Goal: Task Accomplishment & Management: Manage account settings

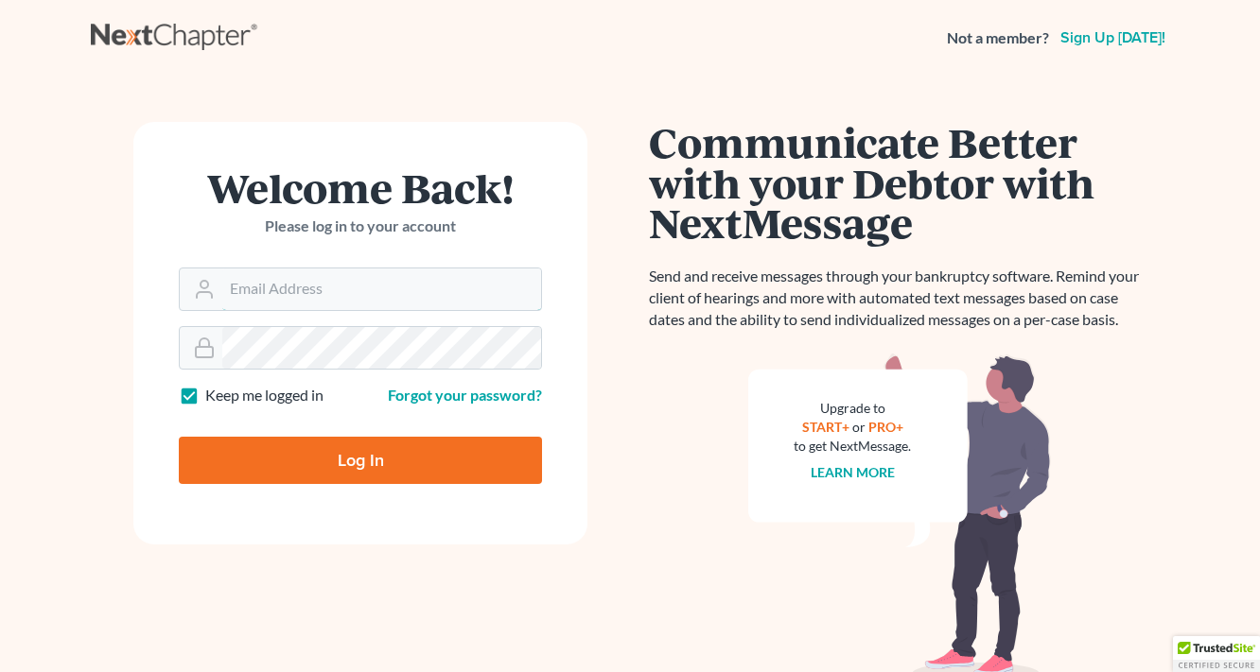
type input "[EMAIL_ADDRESS][DOMAIN_NAME]"
click at [386, 462] on input "Log In" at bounding box center [360, 460] width 363 height 47
type input "Thinking..."
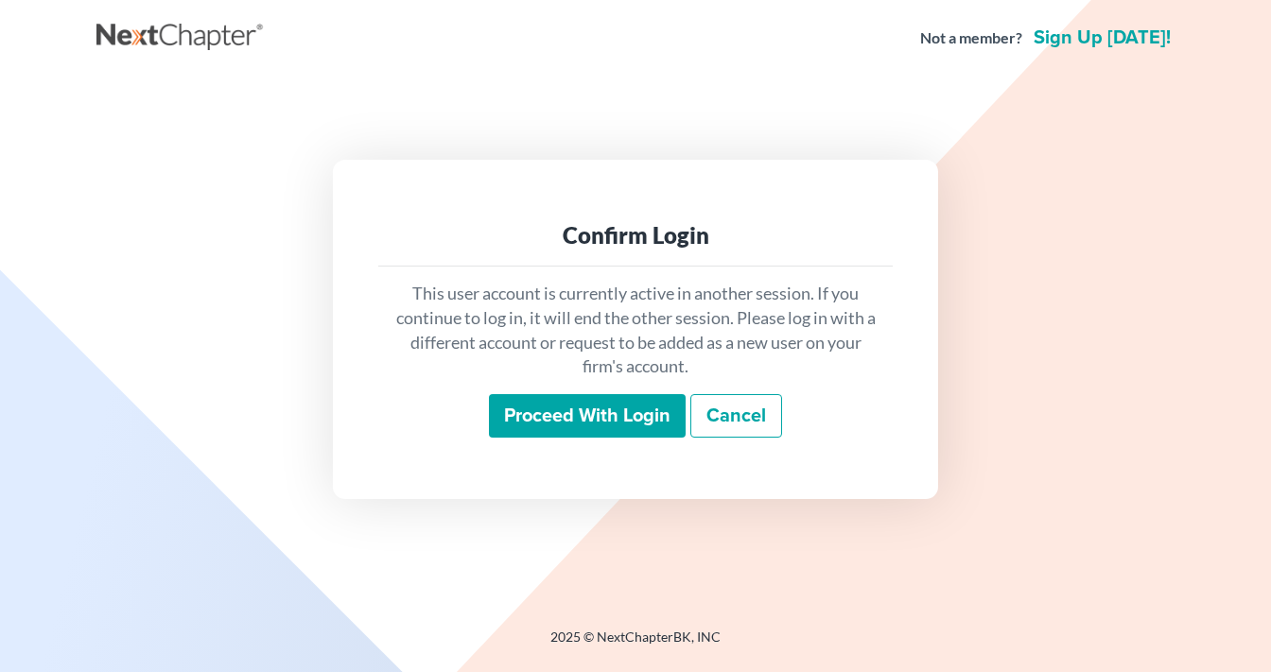
click at [561, 418] on input "Proceed with login" at bounding box center [587, 416] width 197 height 44
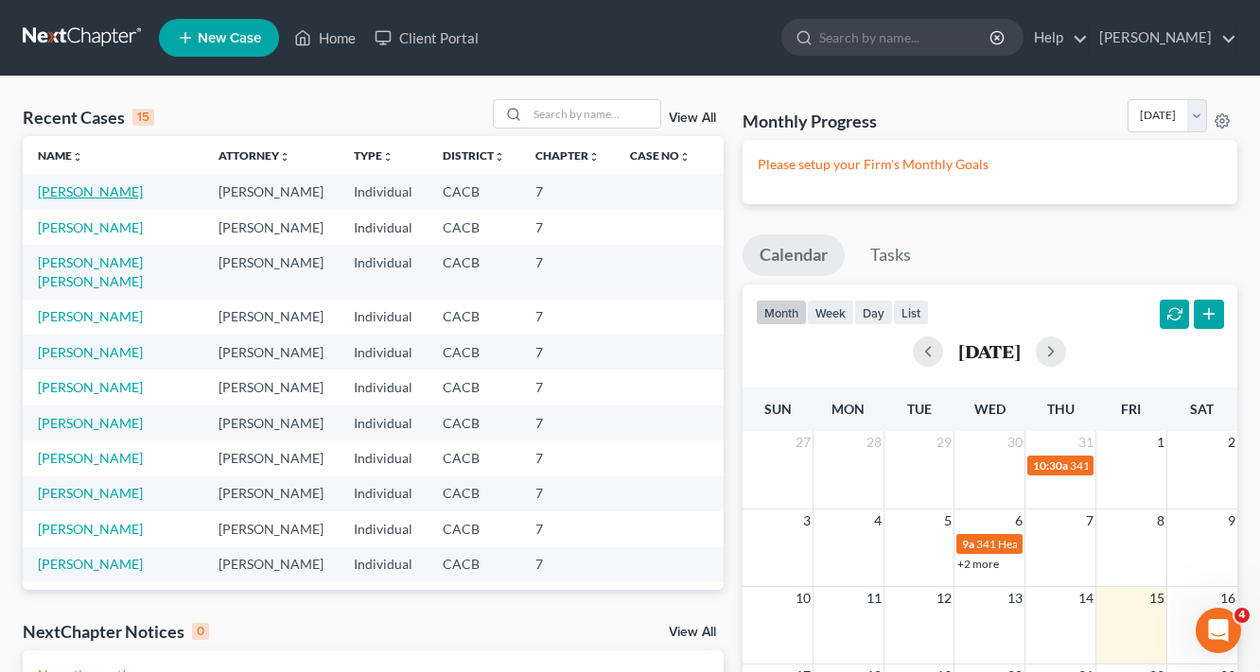
click at [127, 197] on link "[PERSON_NAME]" at bounding box center [90, 191] width 105 height 16
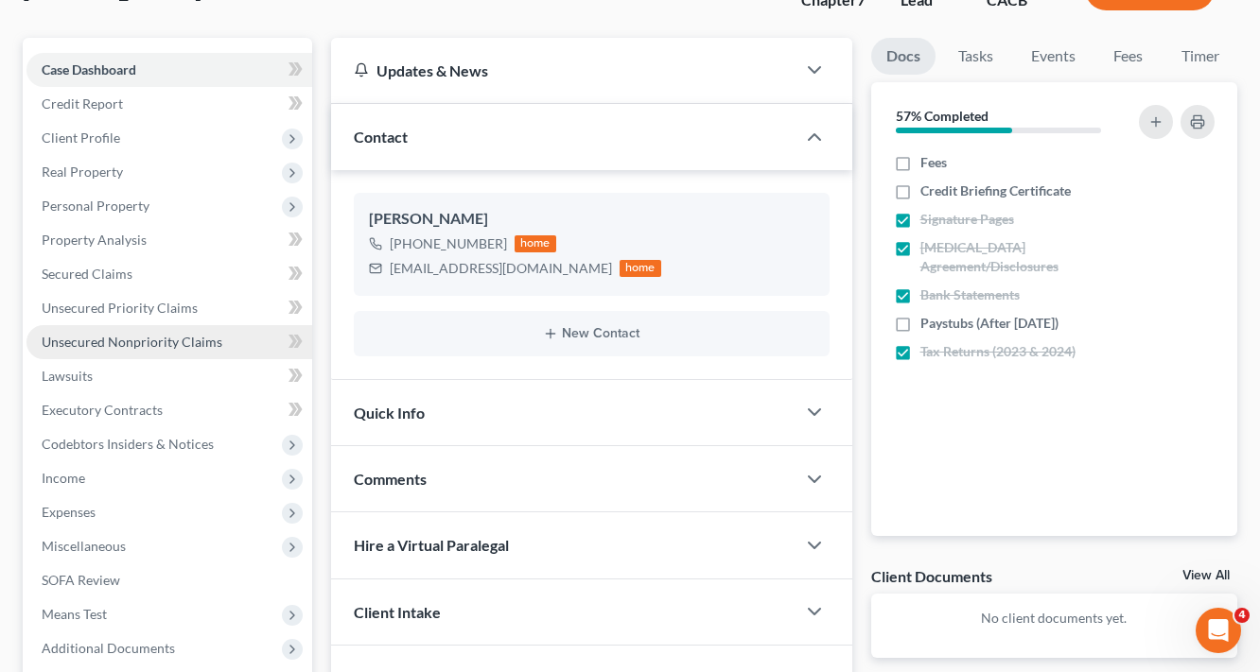
scroll to position [151, 0]
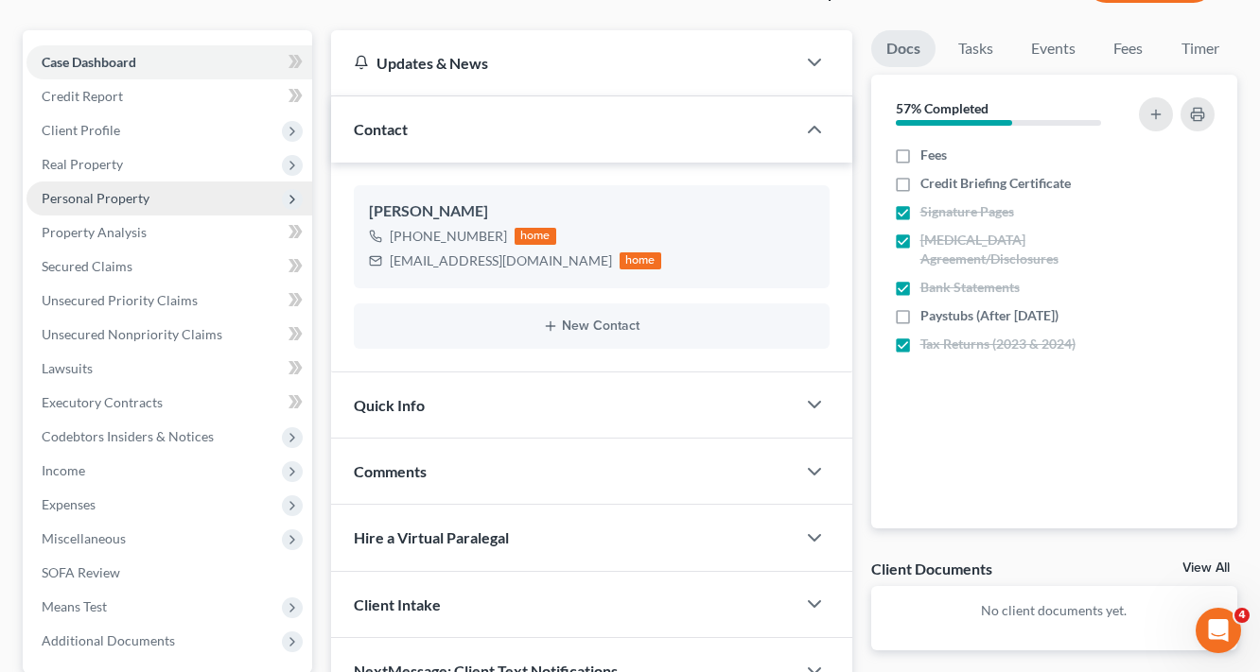
click at [101, 198] on span "Personal Property" at bounding box center [96, 198] width 108 height 16
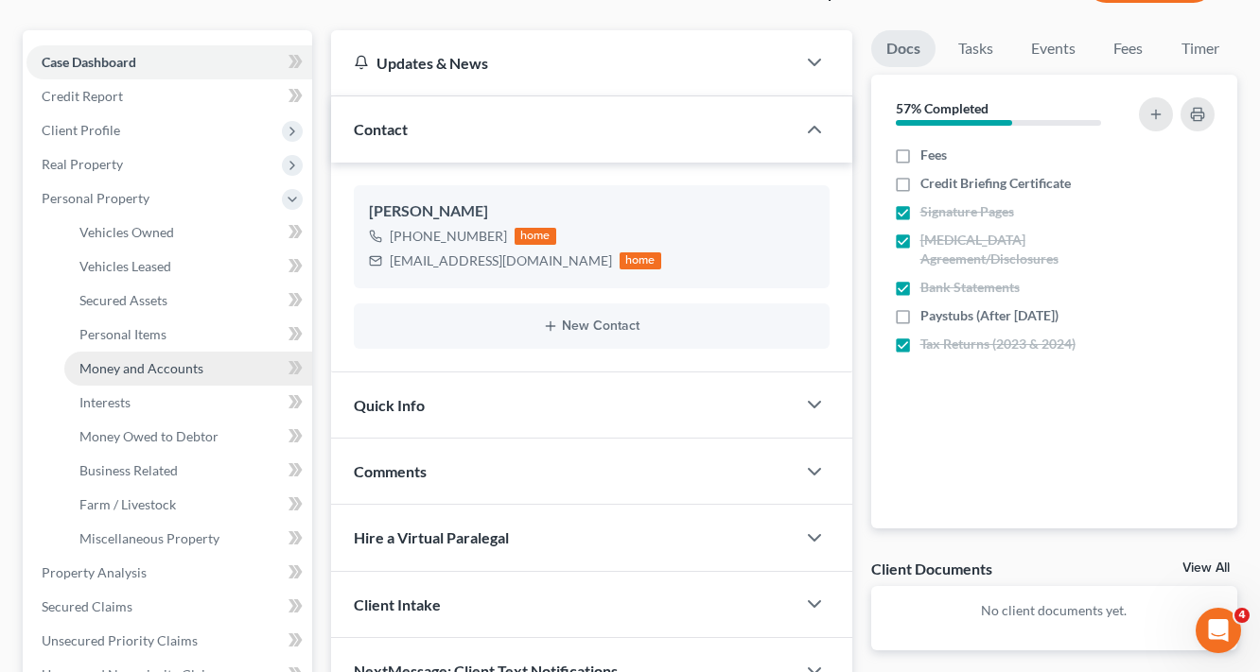
click at [144, 363] on span "Money and Accounts" at bounding box center [141, 368] width 124 height 16
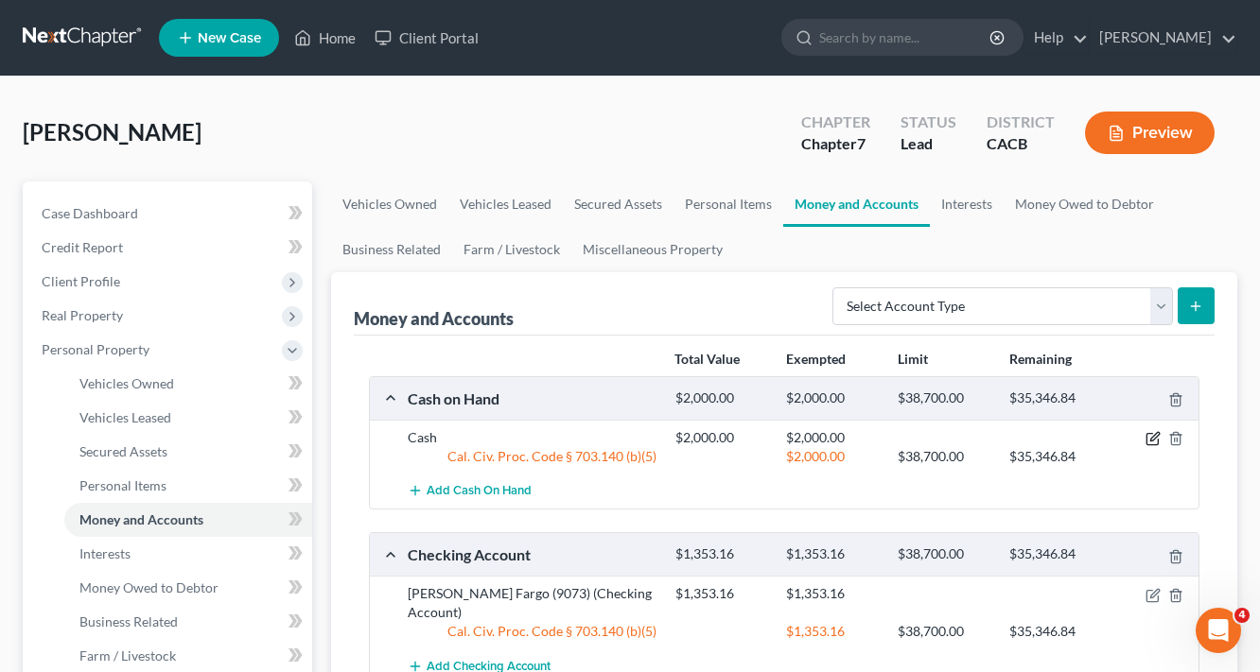
click at [1157, 440] on icon "button" at bounding box center [1152, 438] width 15 height 15
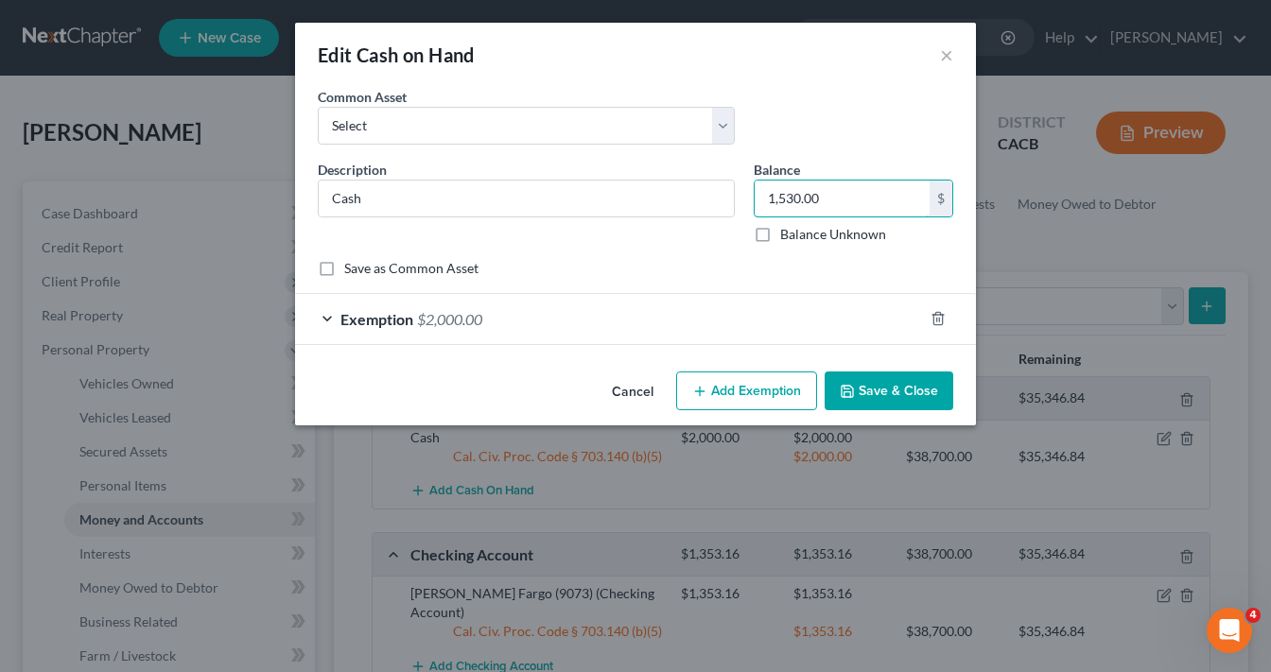
type input "1,530.00"
click at [465, 322] on span "$2,000.00" at bounding box center [449, 319] width 65 height 18
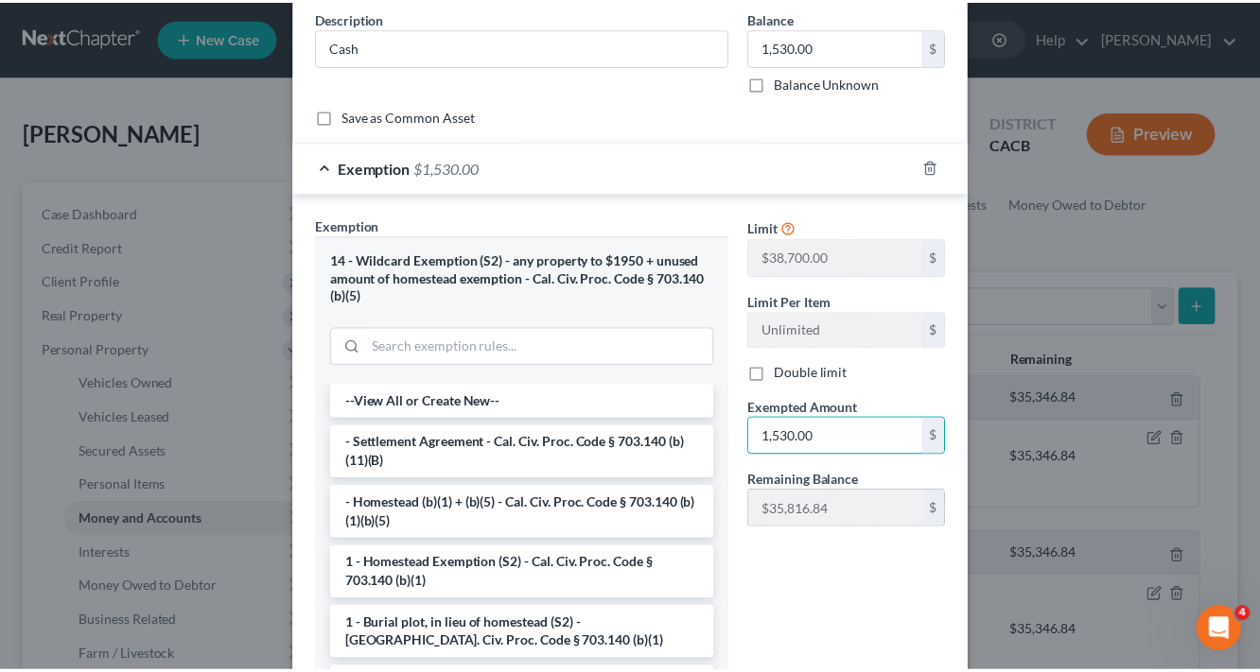
scroll to position [299, 0]
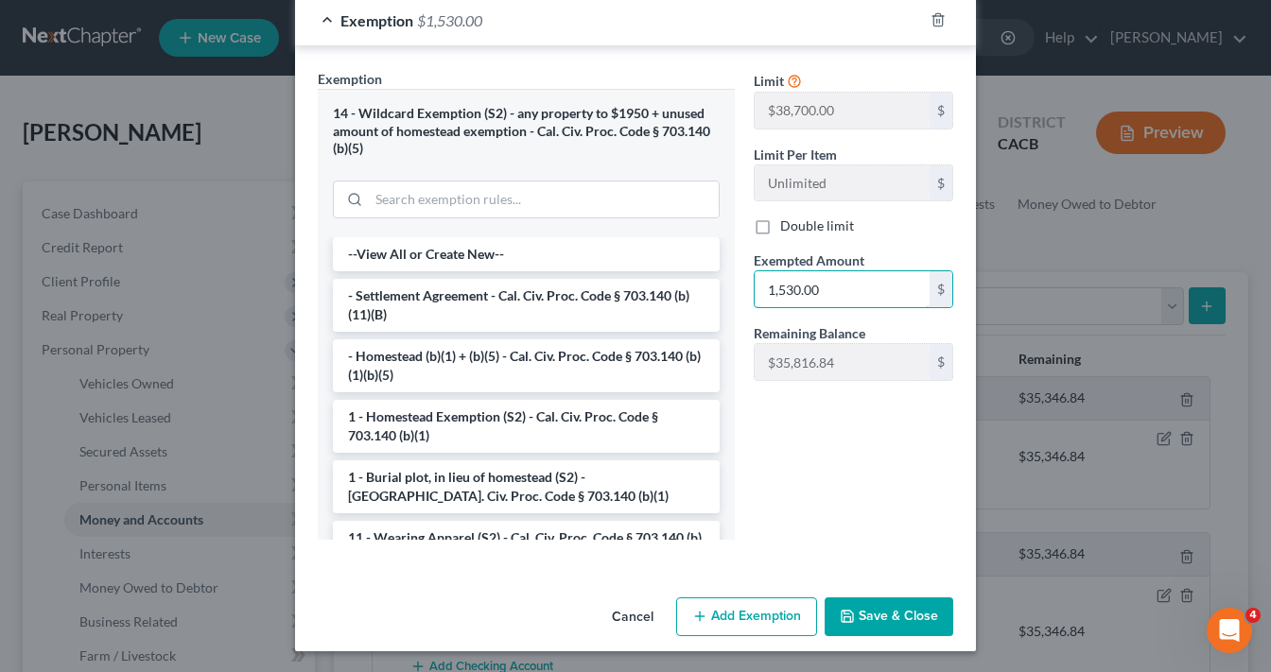
type input "1,530.00"
click at [910, 619] on button "Save & Close" at bounding box center [889, 618] width 129 height 40
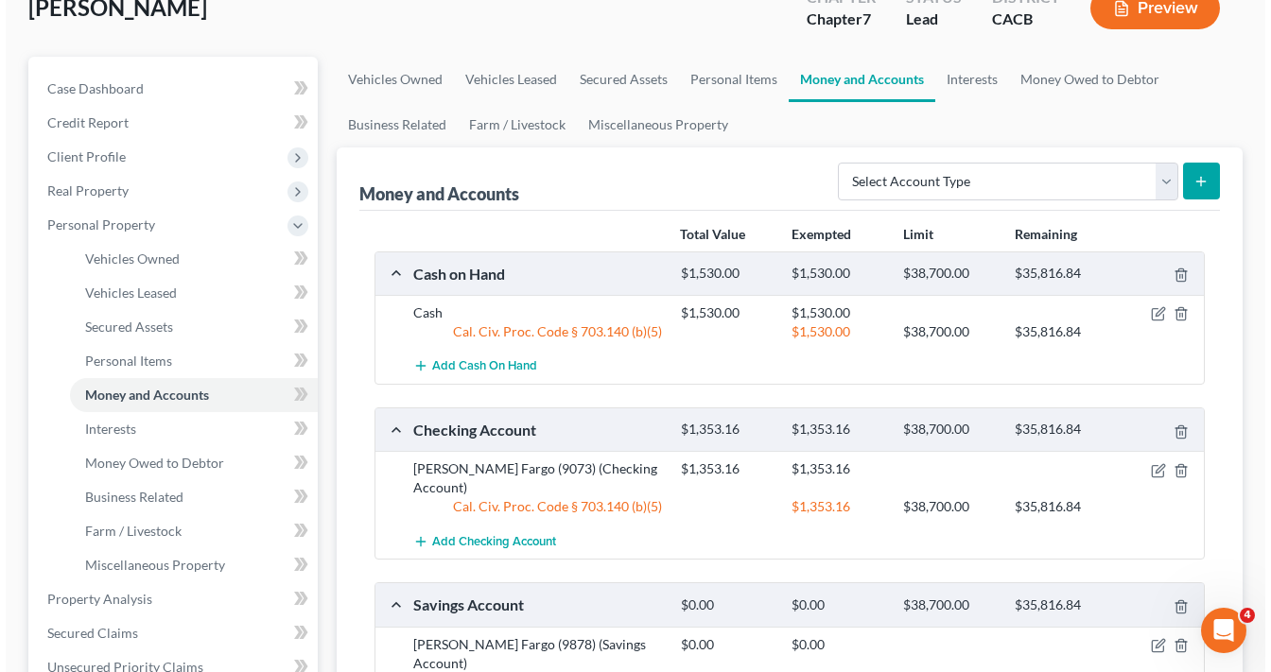
scroll to position [151, 0]
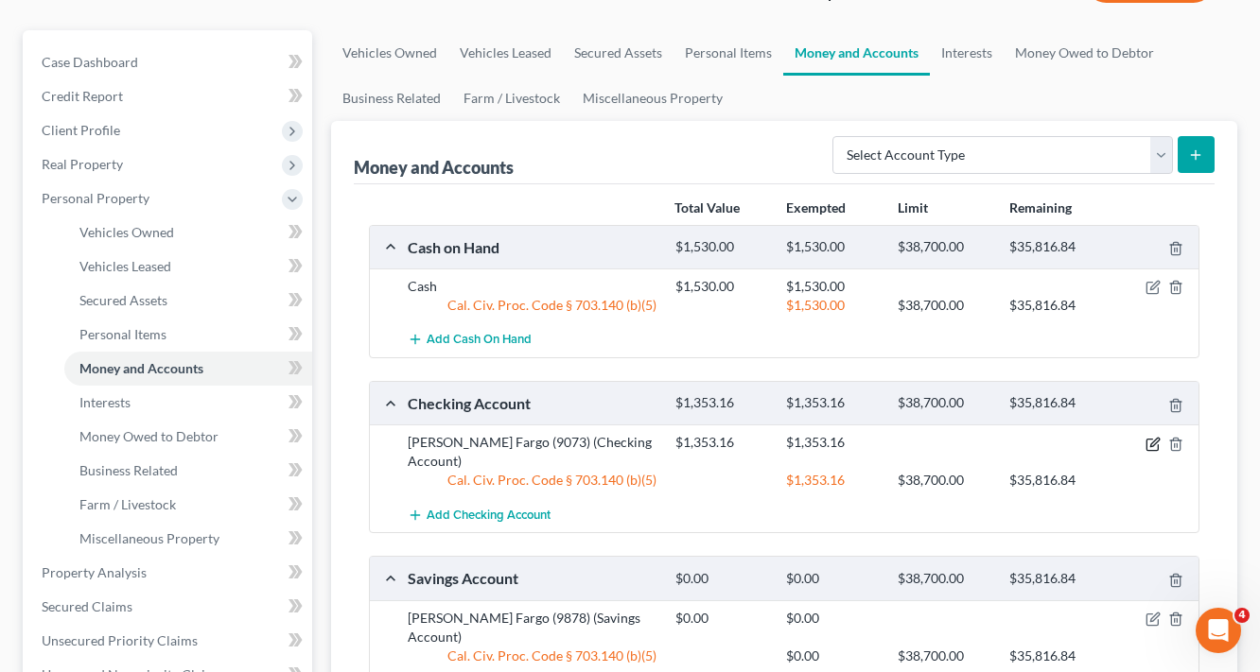
click at [1151, 440] on icon "button" at bounding box center [1152, 444] width 15 height 15
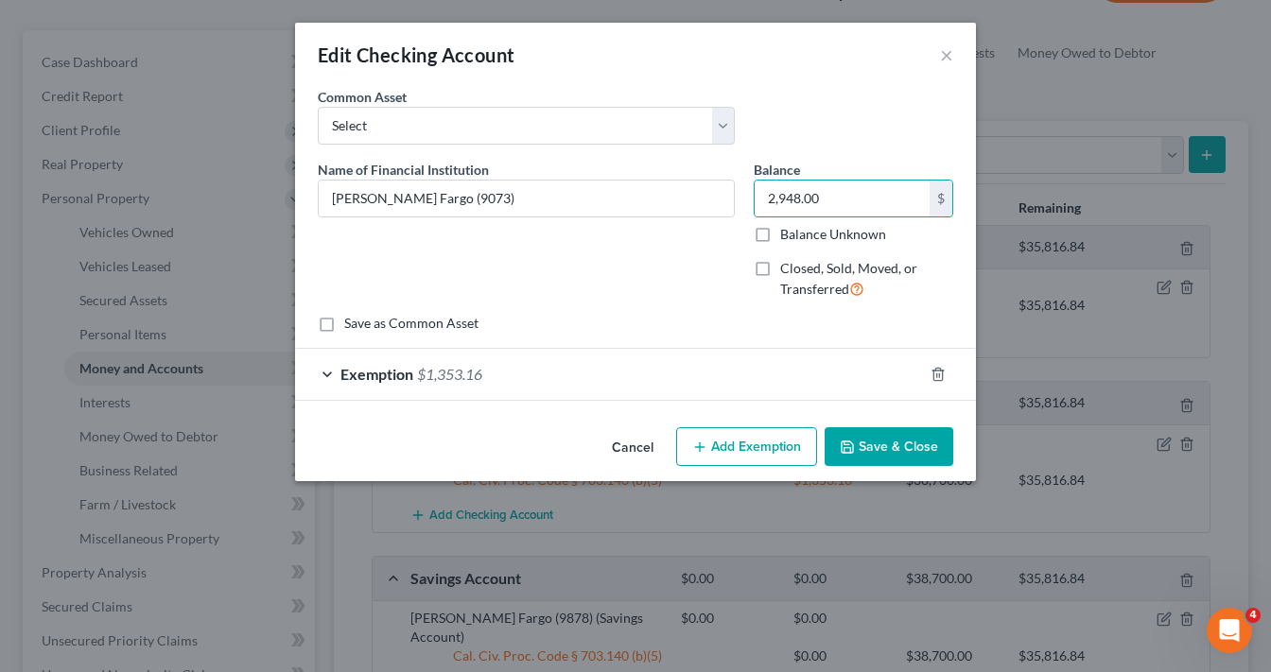
click at [454, 371] on span "$1,353.16" at bounding box center [449, 374] width 65 height 18
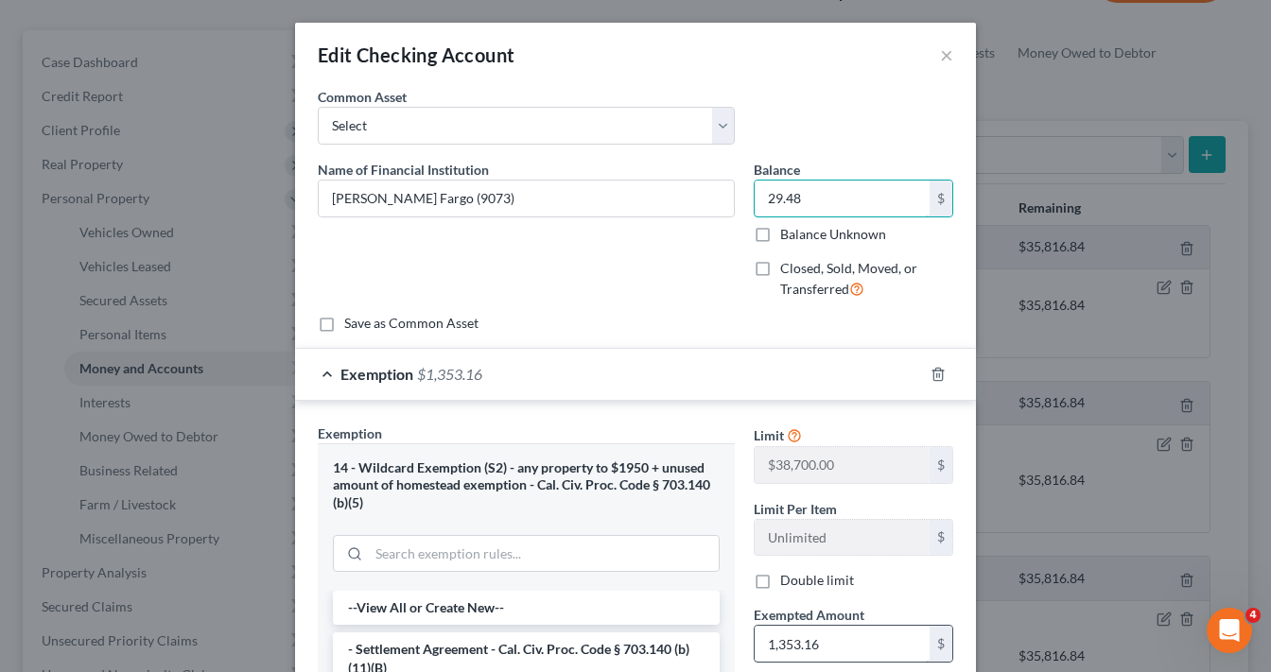
type input "29.48"
click at [830, 650] on input "1,353.16" at bounding box center [842, 644] width 175 height 36
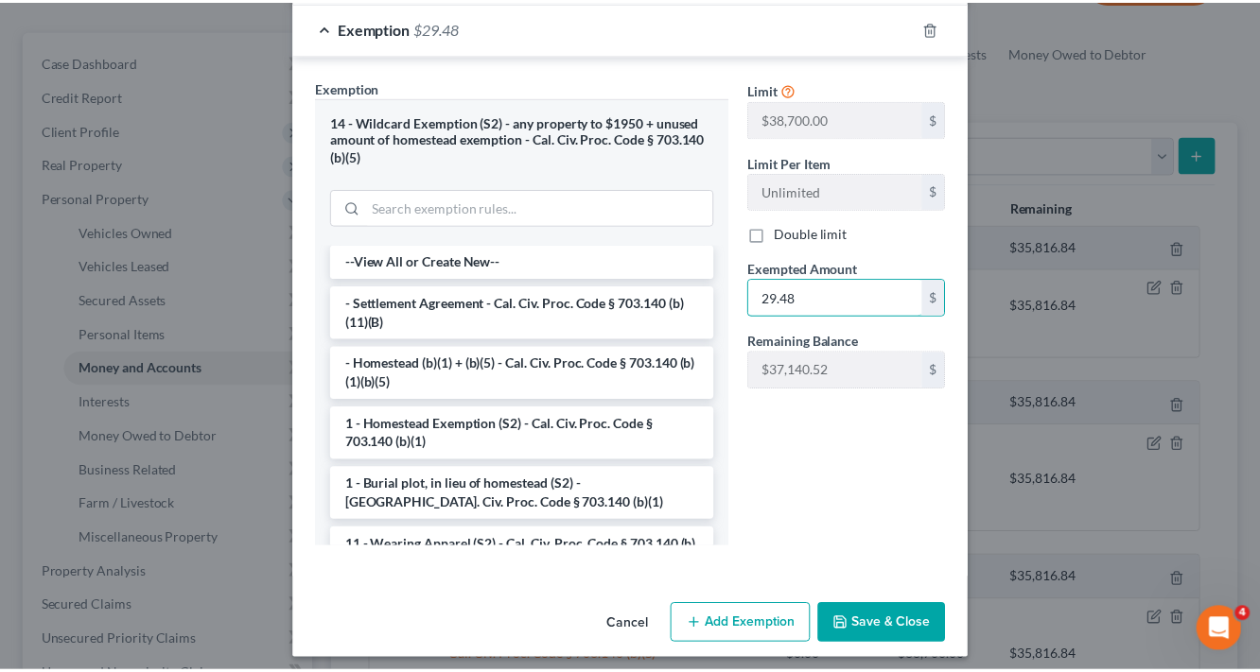
scroll to position [355, 0]
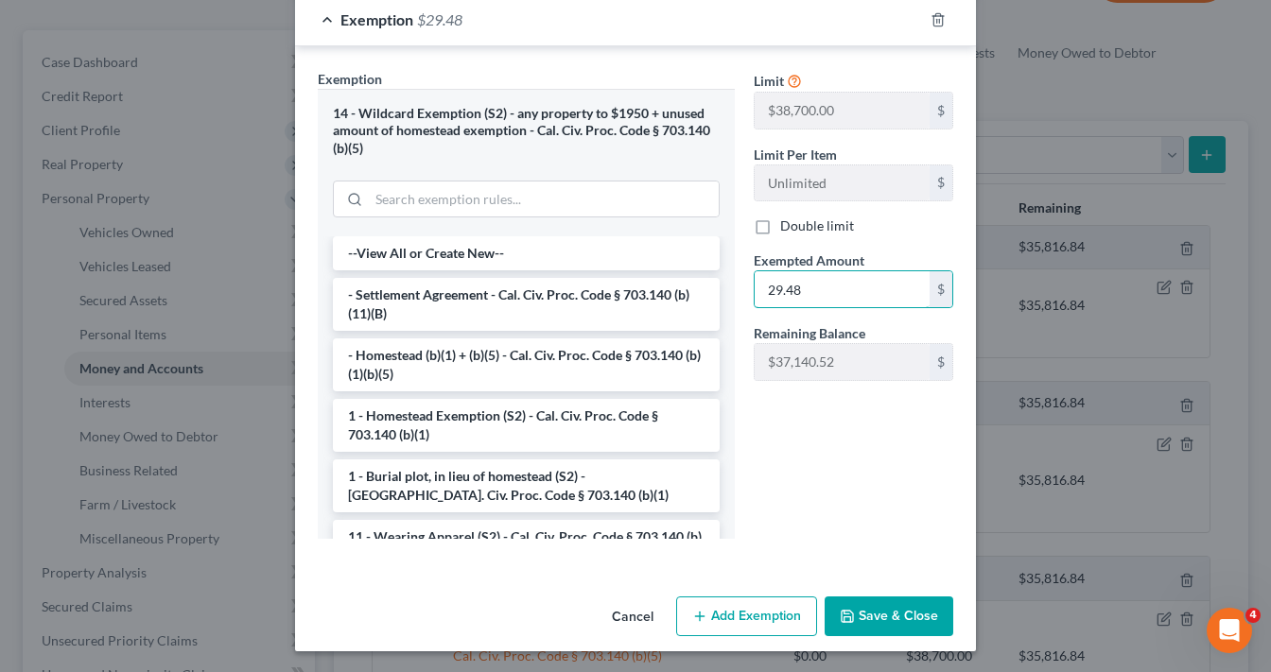
type input "29.48"
click at [865, 617] on button "Save & Close" at bounding box center [889, 617] width 129 height 40
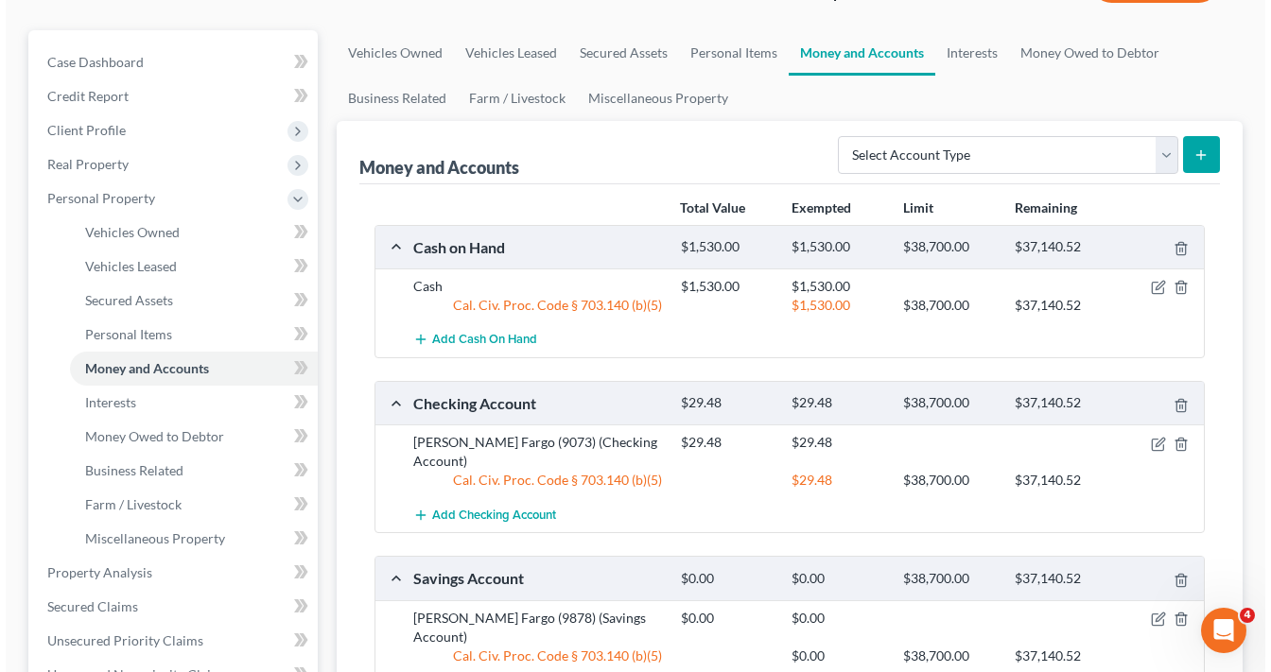
scroll to position [227, 0]
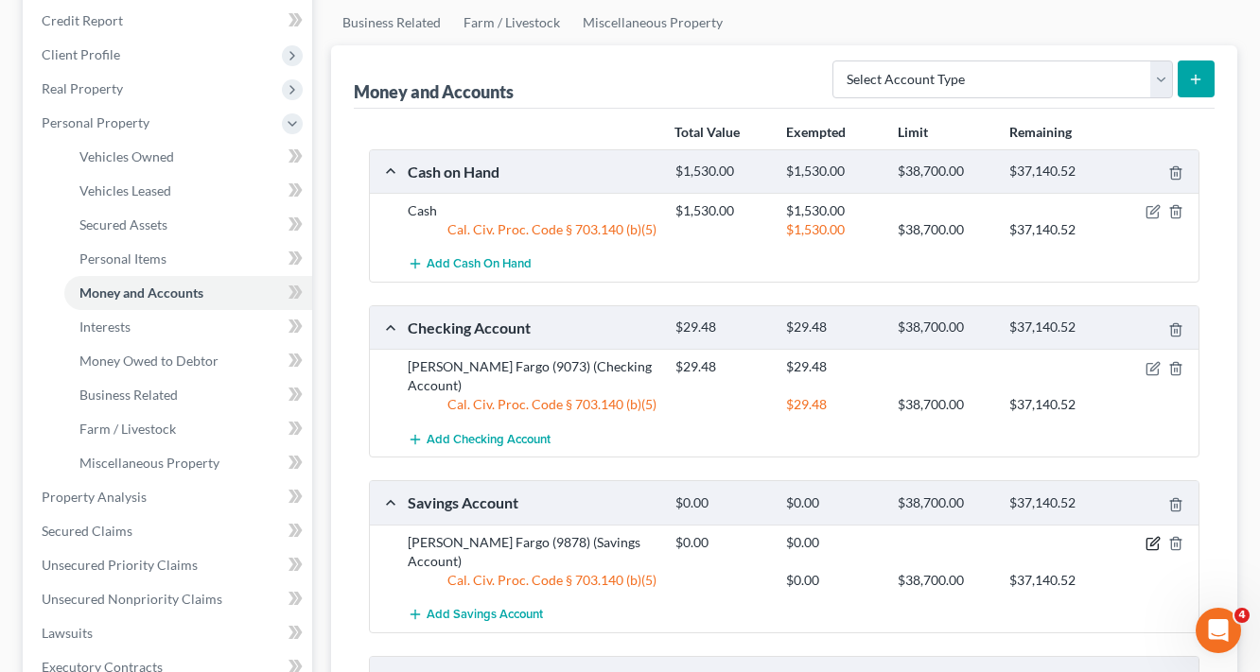
click at [1148, 539] on icon "button" at bounding box center [1151, 544] width 11 height 11
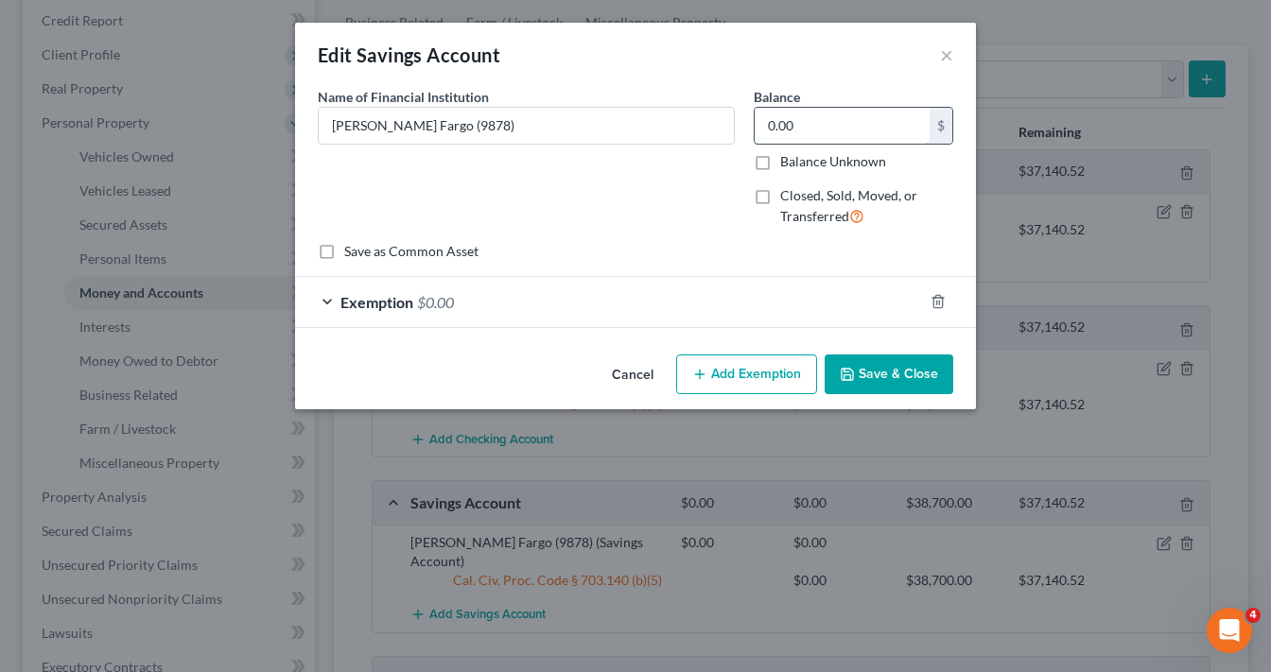
click at [835, 122] on input "0.00" at bounding box center [842, 126] width 175 height 36
type input "4.28"
click at [466, 305] on div "Exemption $0.00" at bounding box center [609, 302] width 628 height 50
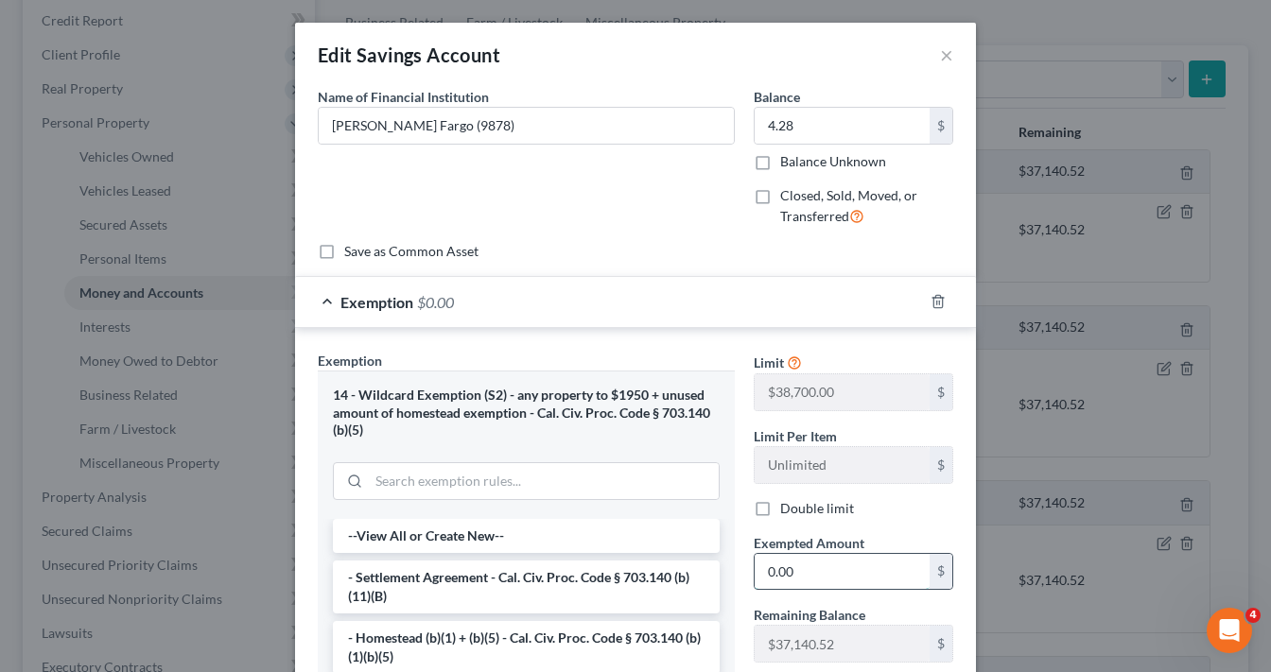
click at [831, 581] on input "0.00" at bounding box center [842, 572] width 175 height 36
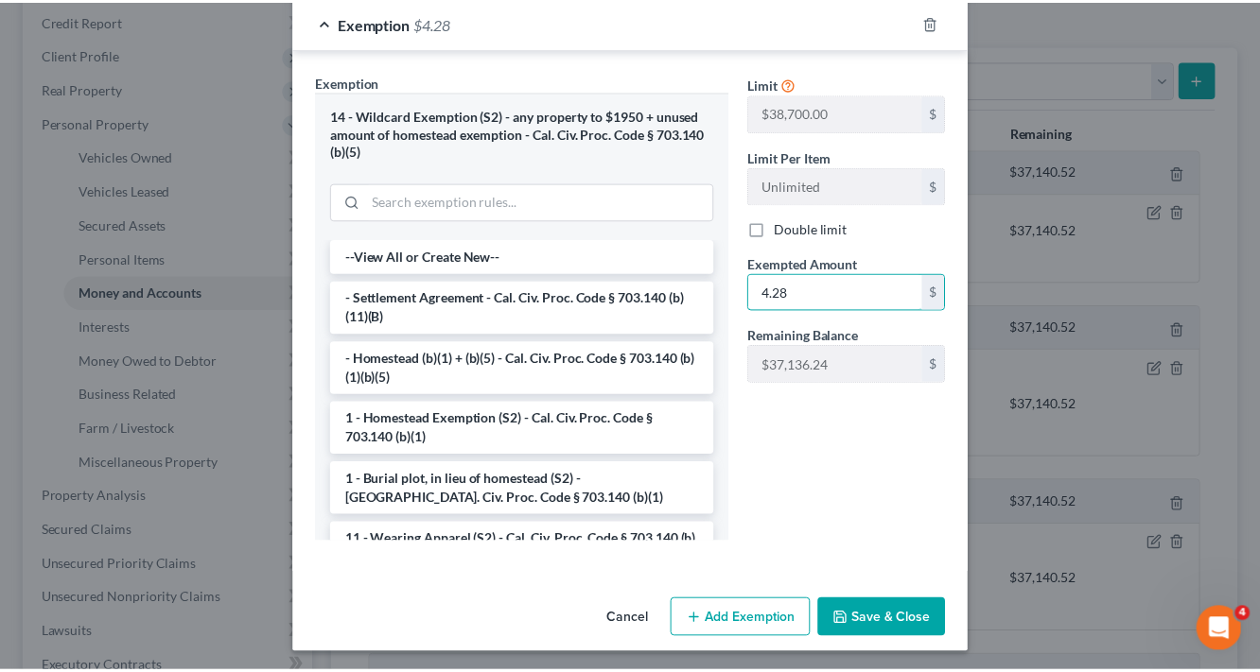
scroll to position [282, 0]
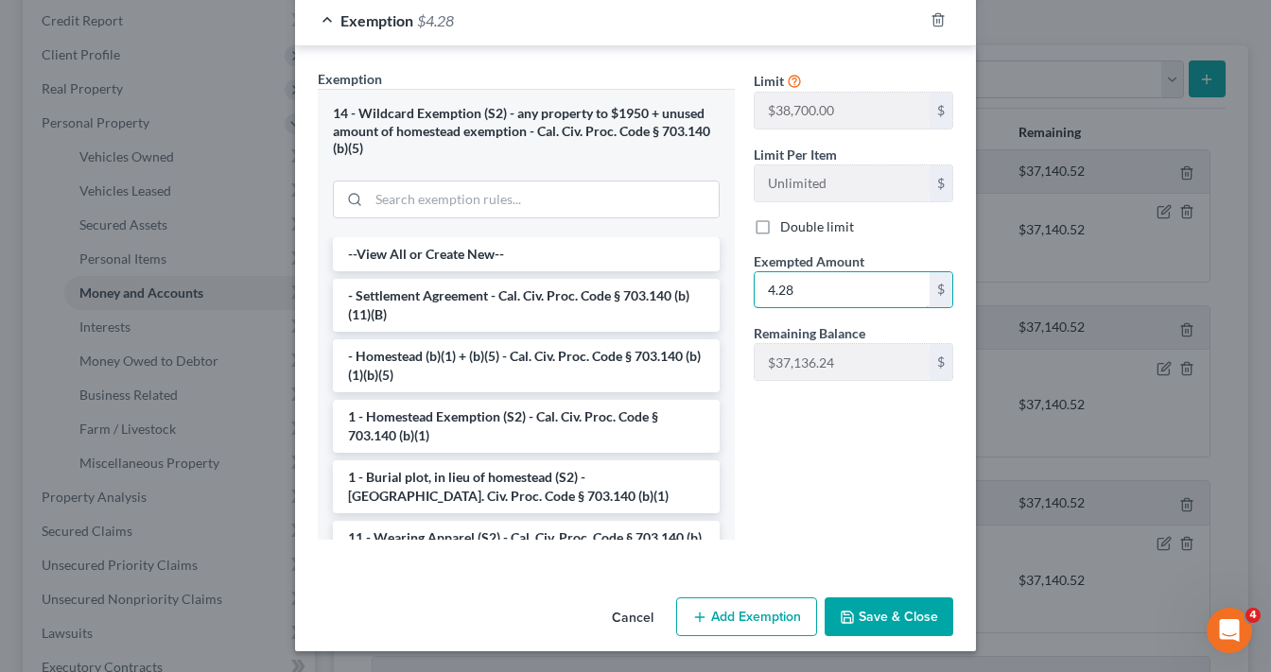
type input "4.28"
click at [908, 620] on button "Save & Close" at bounding box center [889, 618] width 129 height 40
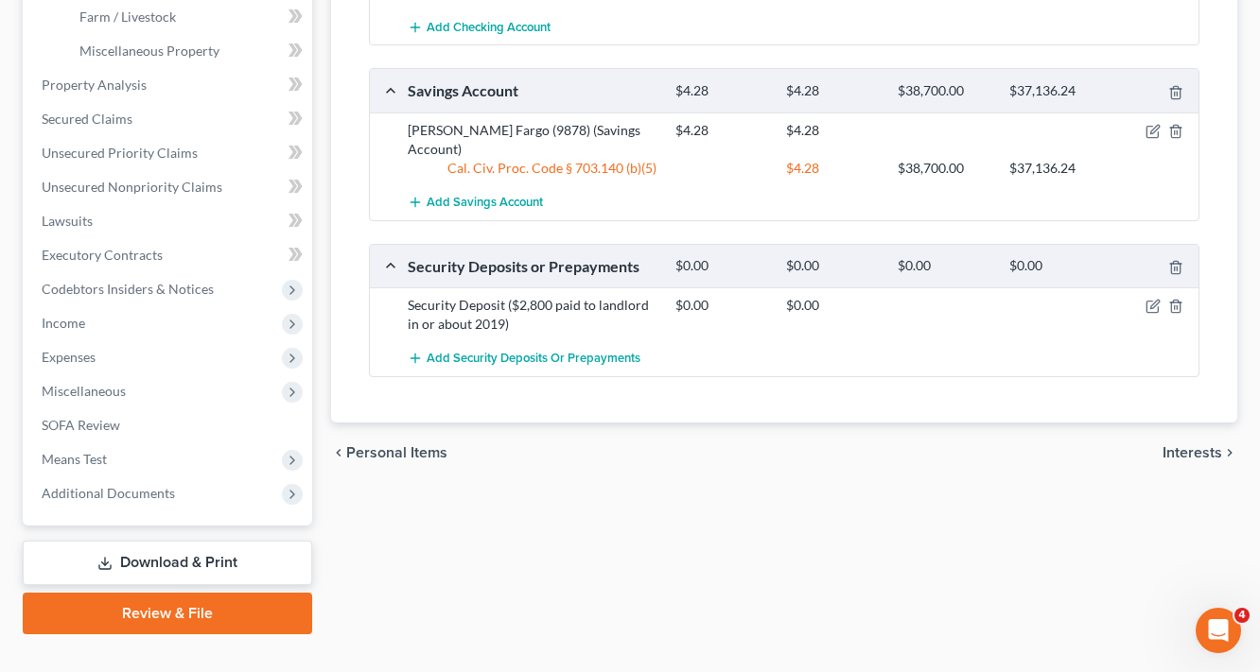
scroll to position [671, 0]
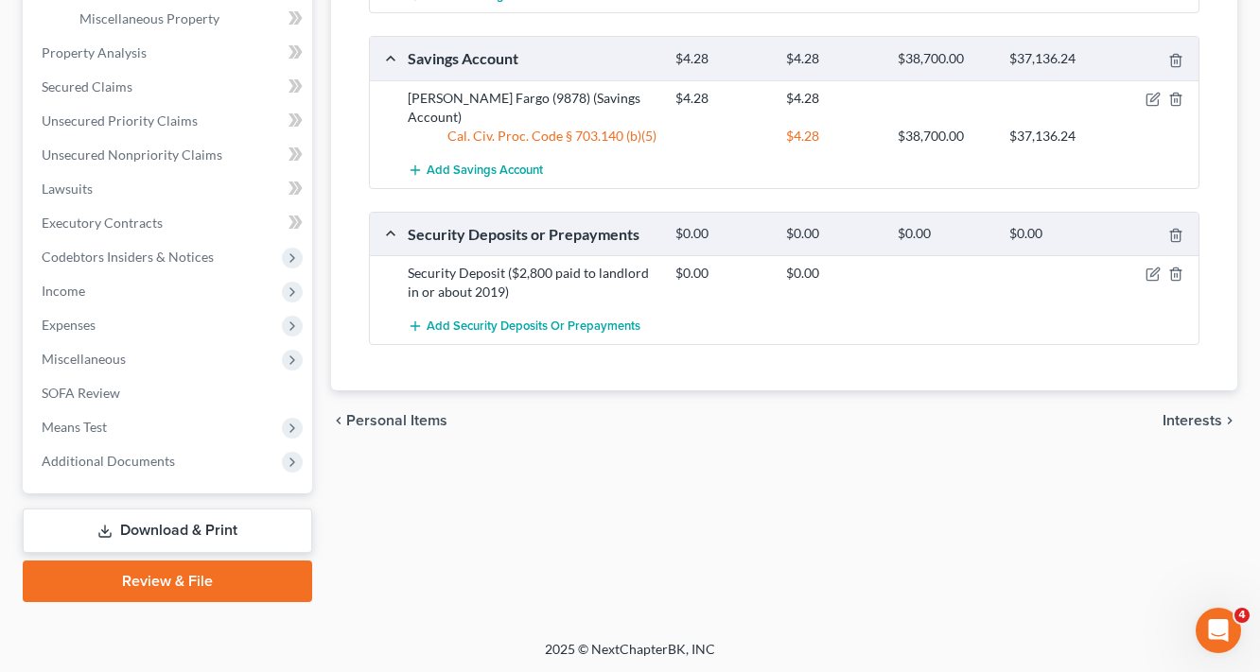
click at [229, 522] on link "Download & Print" at bounding box center [167, 531] width 289 height 44
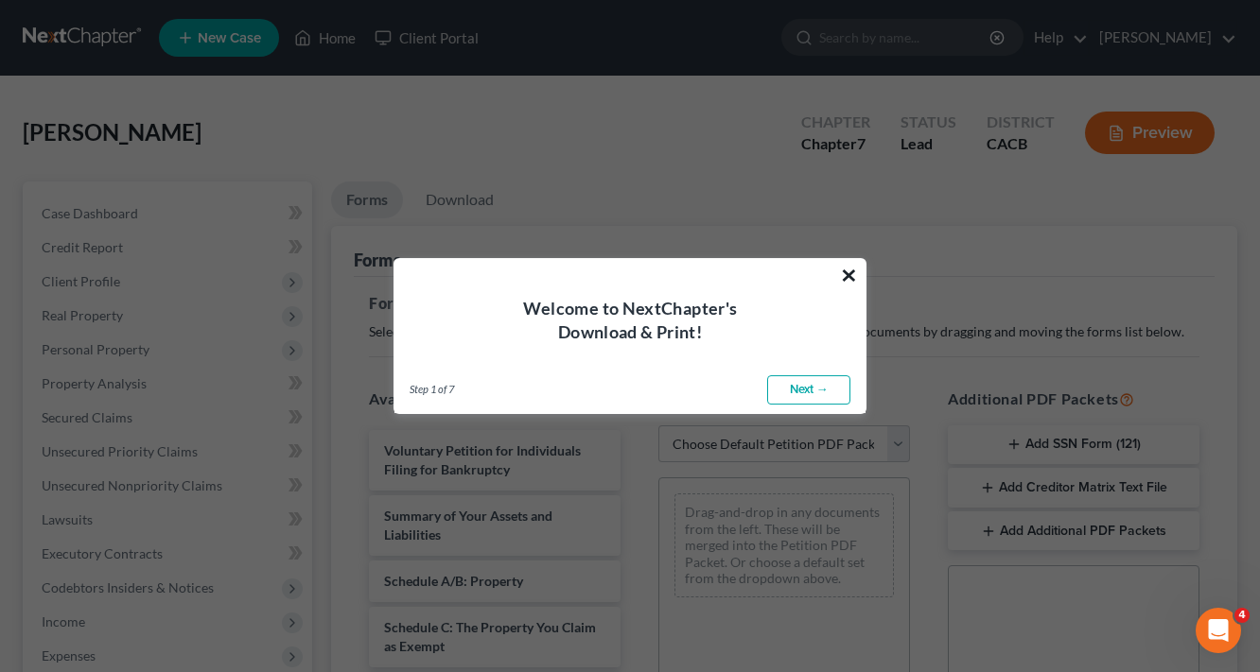
click at [846, 278] on button "×" at bounding box center [849, 275] width 18 height 30
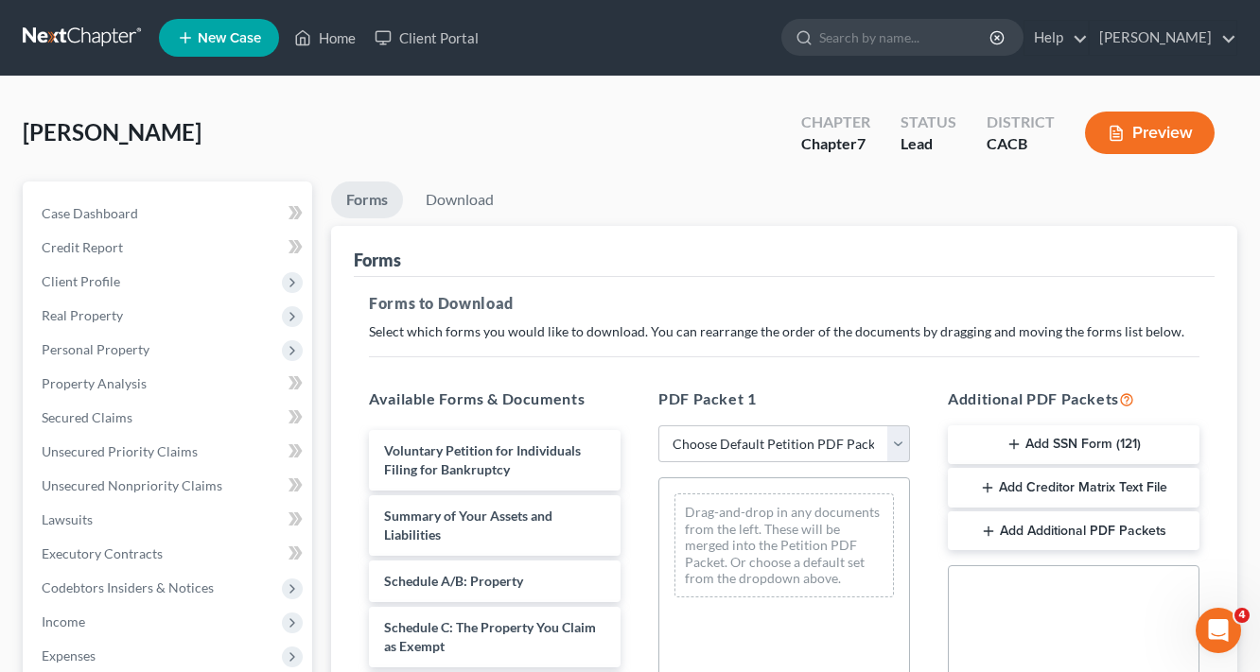
click at [1140, 489] on button "Add Creditor Matrix Text File" at bounding box center [1074, 488] width 252 height 40
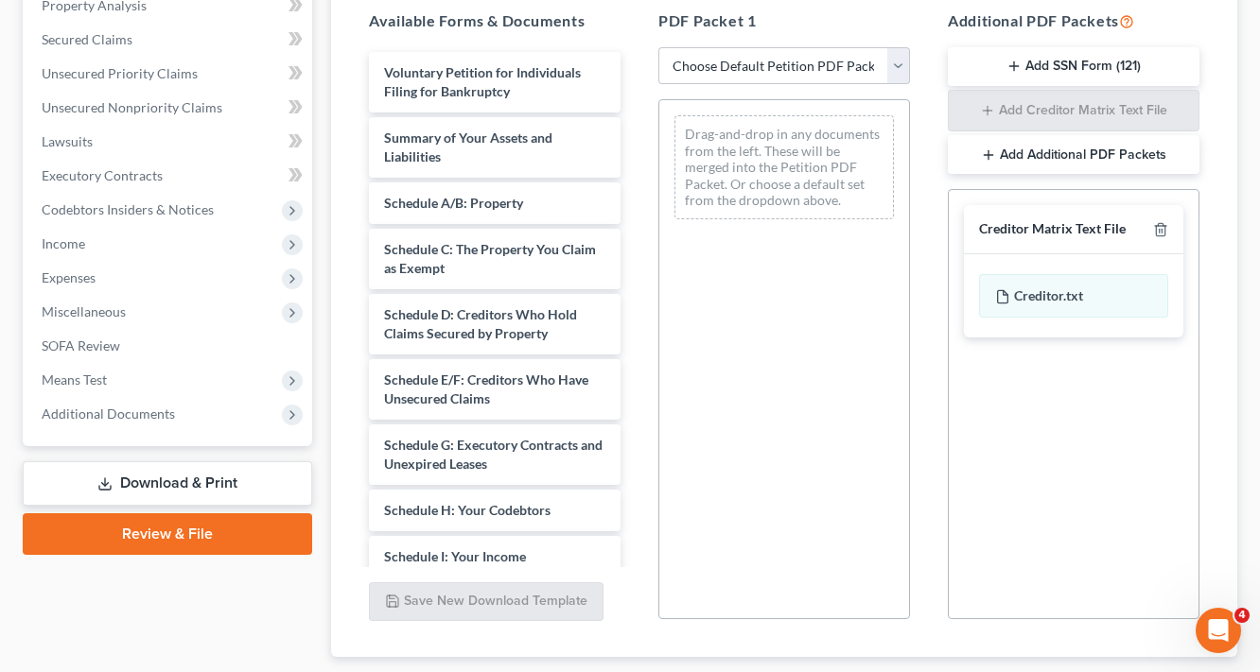
scroll to position [494, 0]
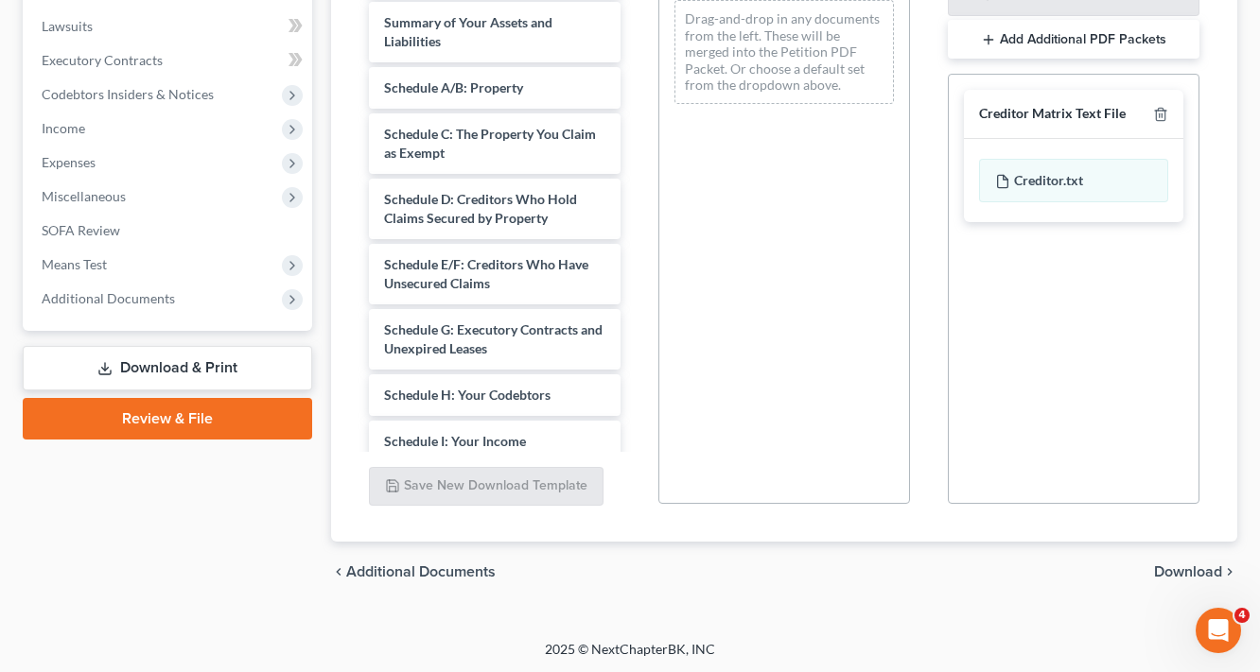
click at [1205, 574] on span "Download" at bounding box center [1188, 572] width 68 height 15
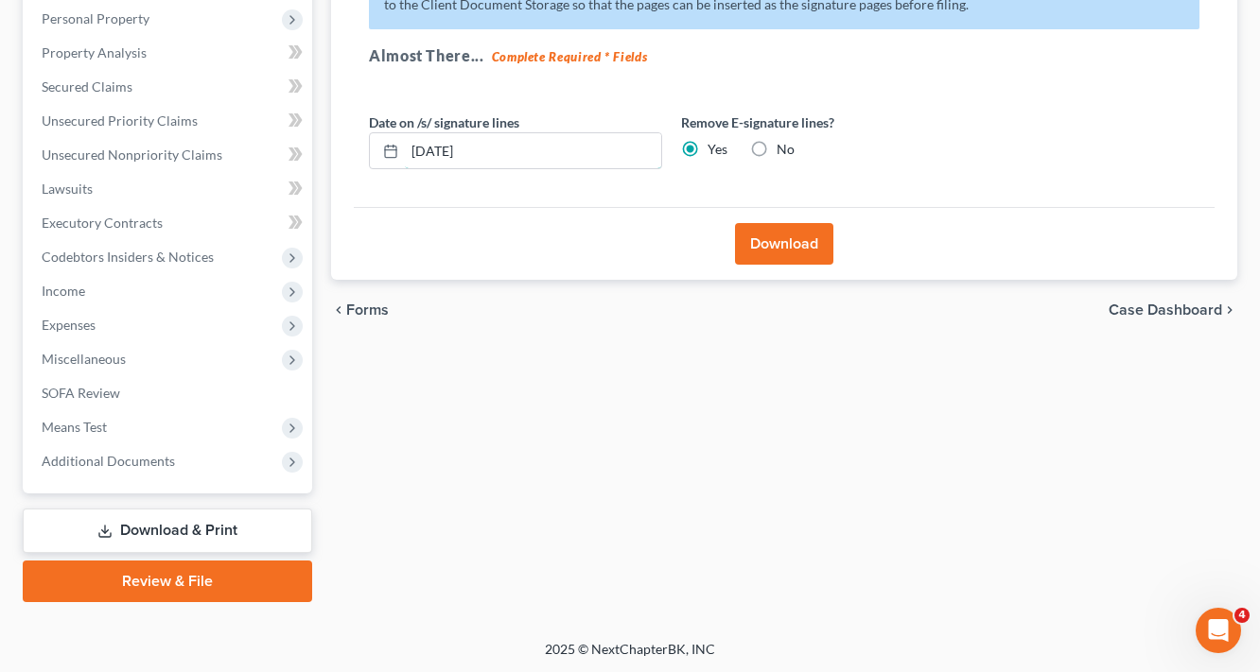
drag, startPoint x: 518, startPoint y: 149, endPoint x: 270, endPoint y: 231, distance: 260.8
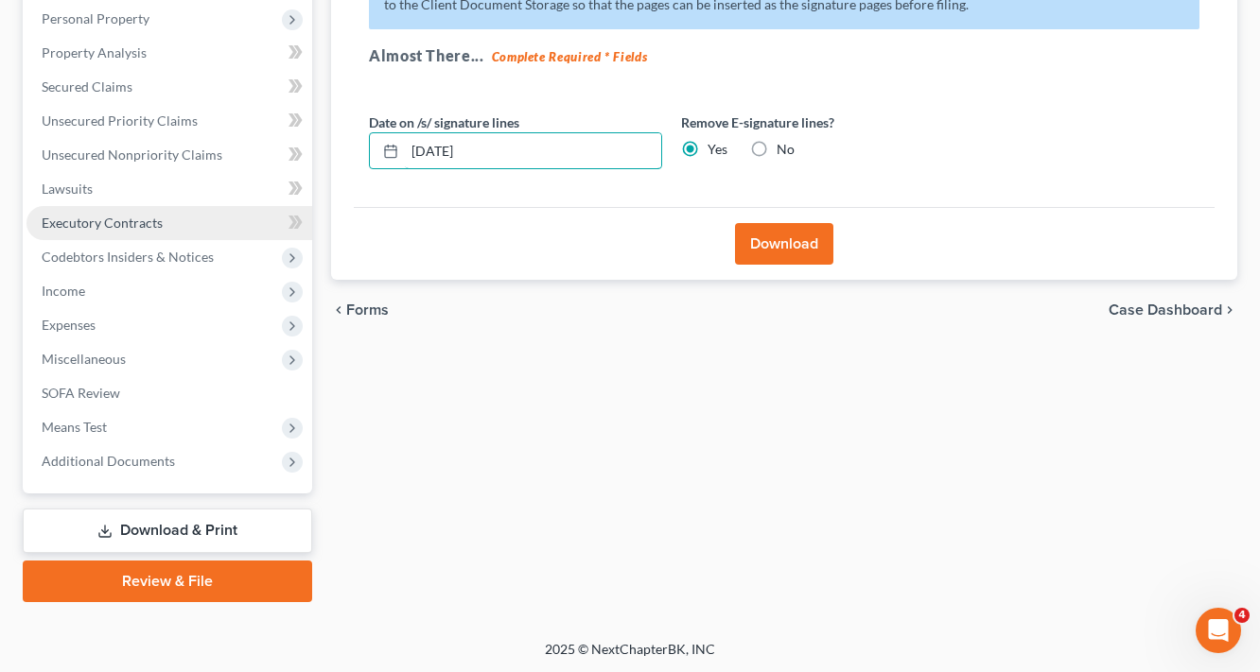
click at [323, 195] on div "Forms Download Forms Forms to Download Select which forms you would like to dow…" at bounding box center [784, 227] width 925 height 752
click at [783, 241] on button "Download" at bounding box center [784, 244] width 98 height 42
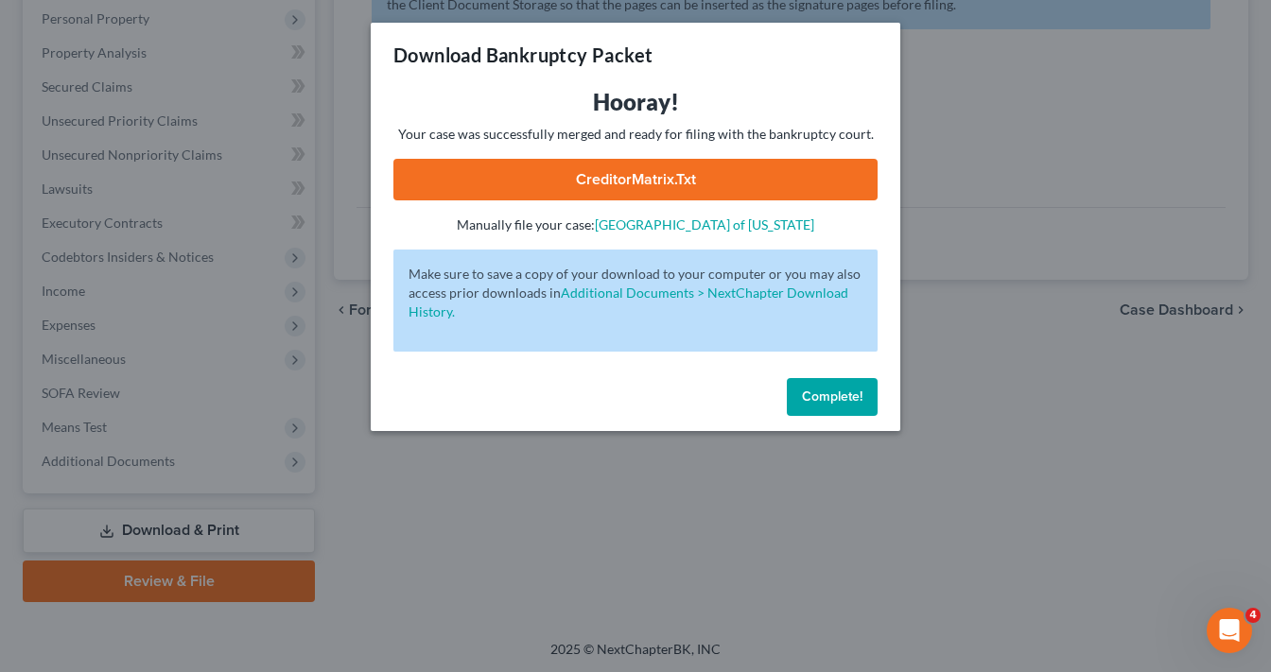
click at [747, 180] on link "CreditorMatrix.txt" at bounding box center [635, 180] width 484 height 42
click at [865, 395] on button "Complete!" at bounding box center [832, 397] width 91 height 38
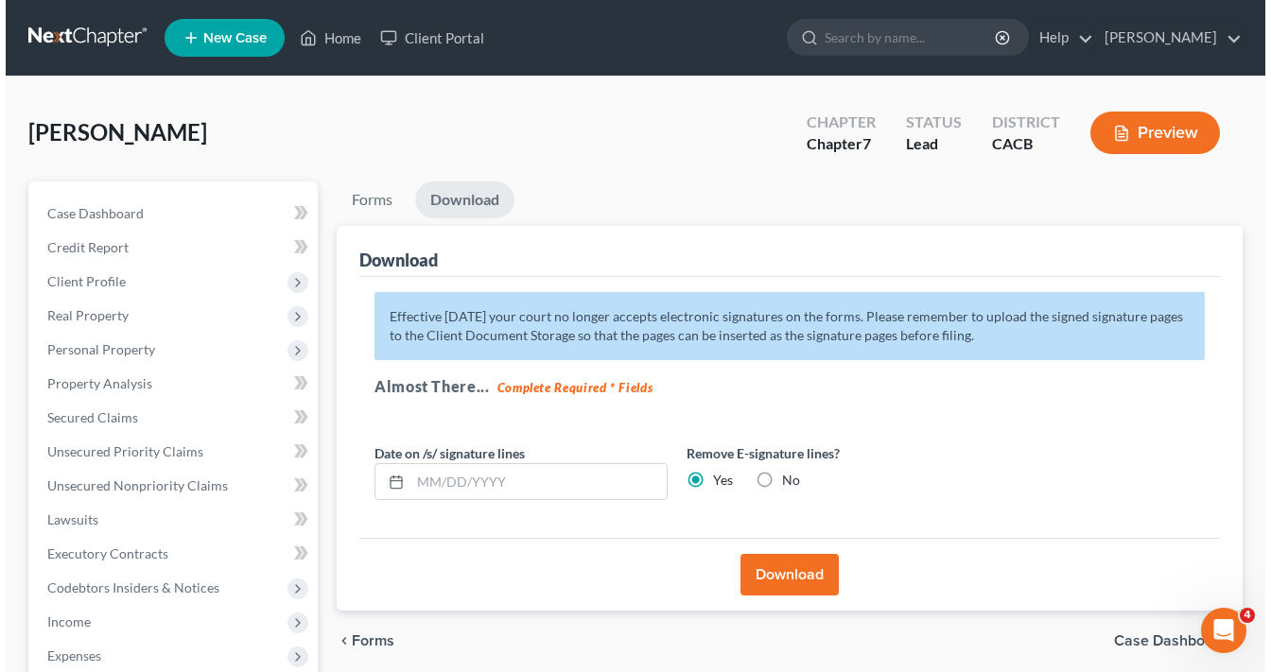
scroll to position [0, 0]
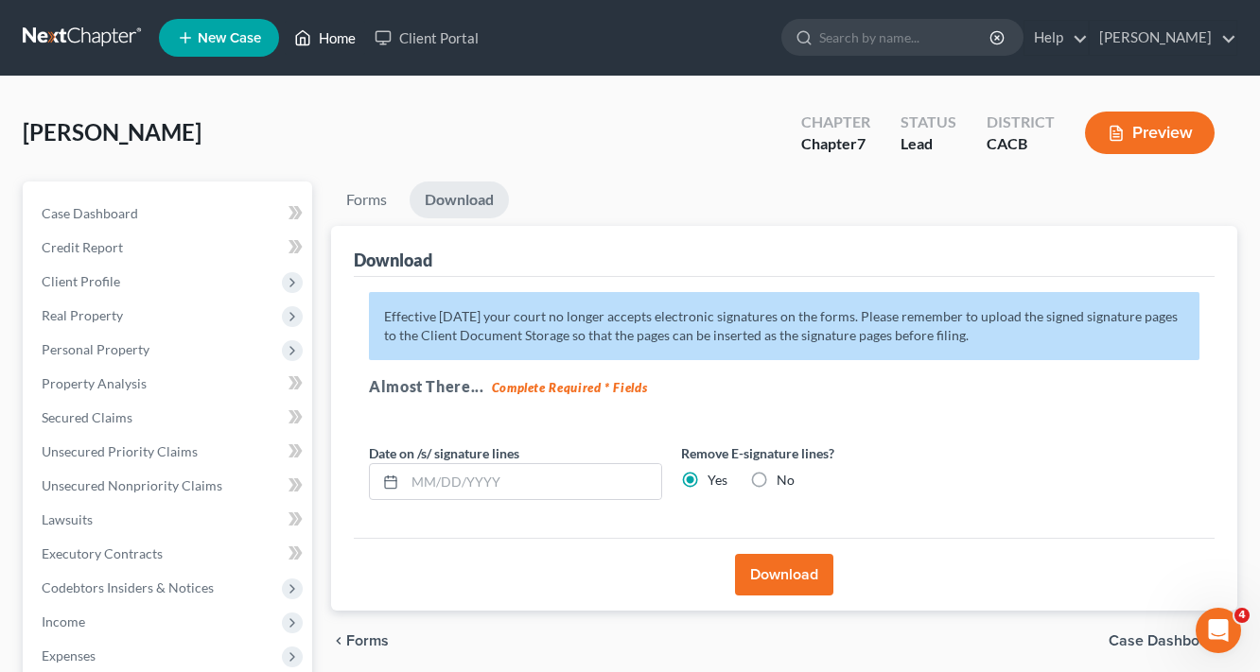
click at [336, 42] on link "Home" at bounding box center [325, 38] width 80 height 34
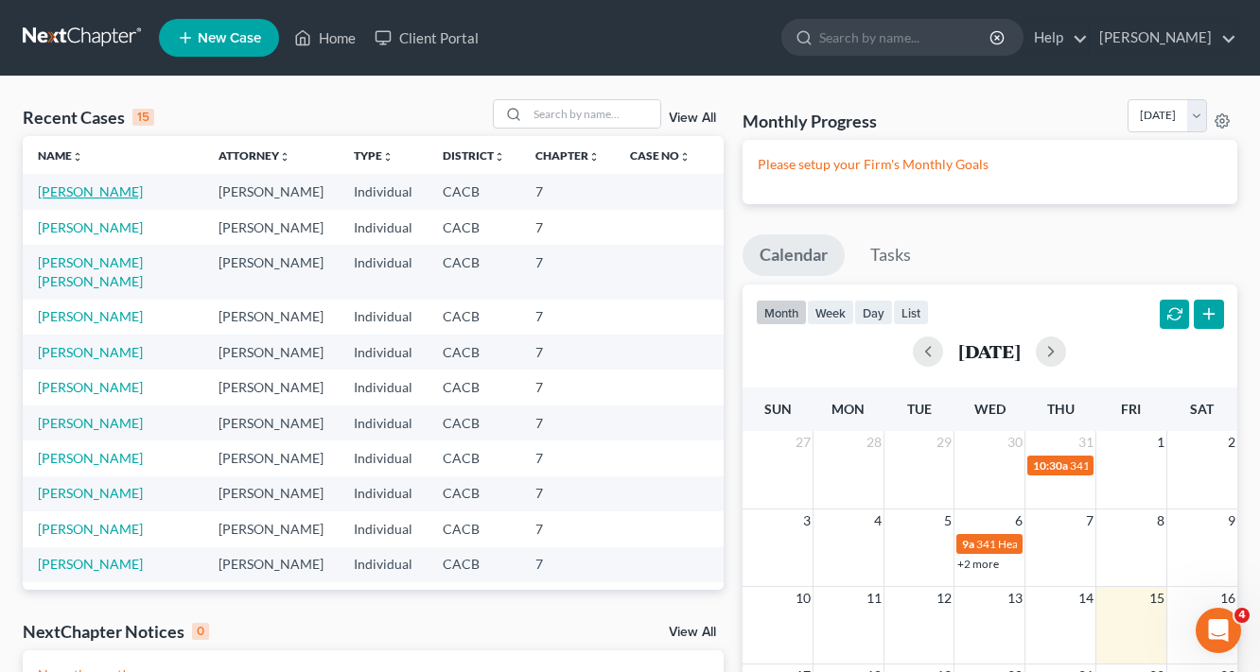
click at [95, 187] on link "[PERSON_NAME]" at bounding box center [90, 191] width 105 height 16
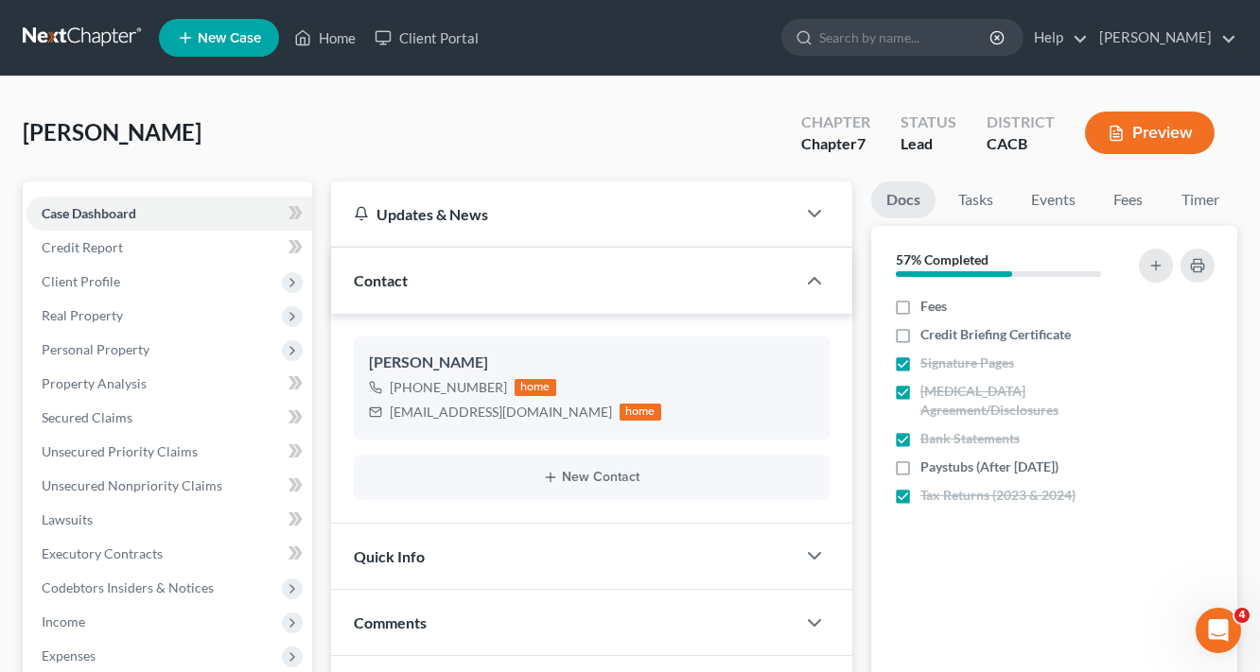
click at [1173, 145] on button "Preview" at bounding box center [1150, 133] width 130 height 43
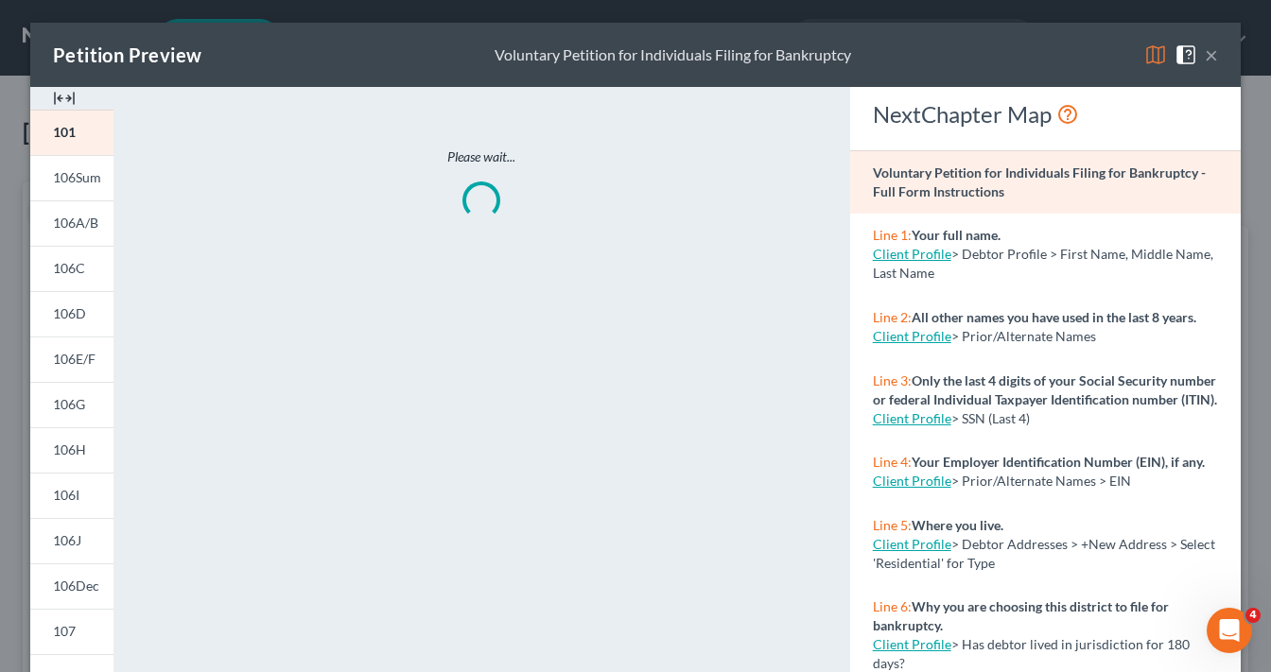
click at [1157, 61] on img at bounding box center [1155, 55] width 23 height 23
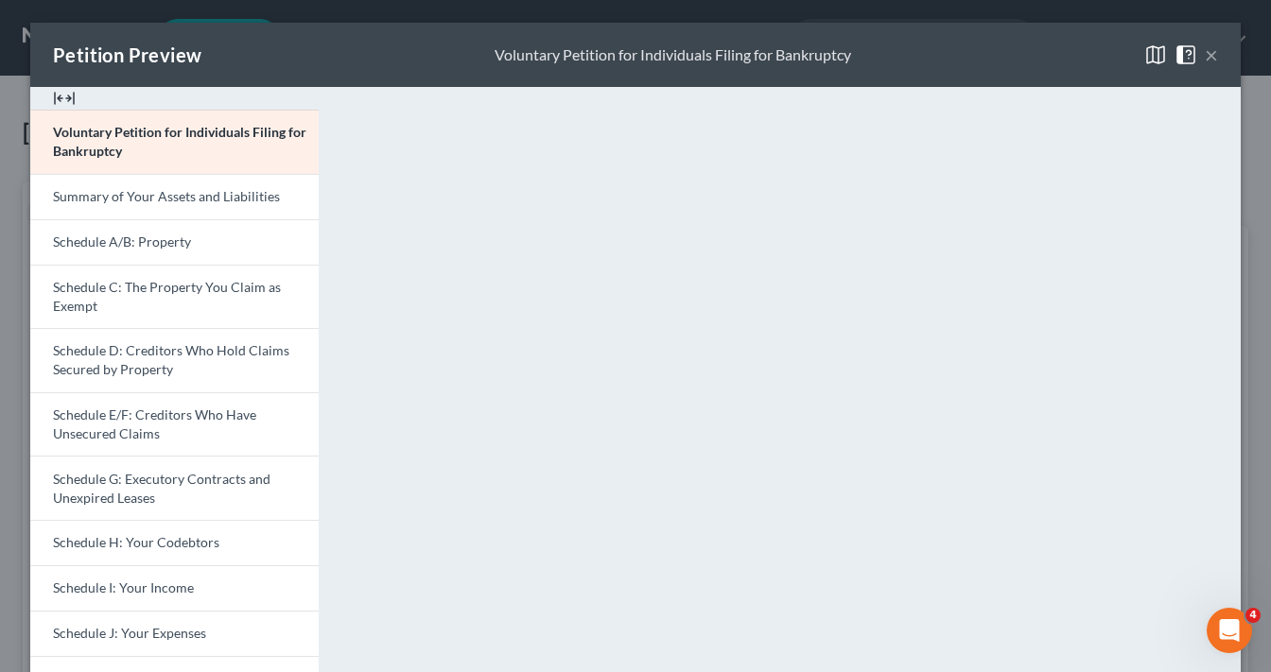
click at [1205, 64] on button "×" at bounding box center [1211, 55] width 13 height 23
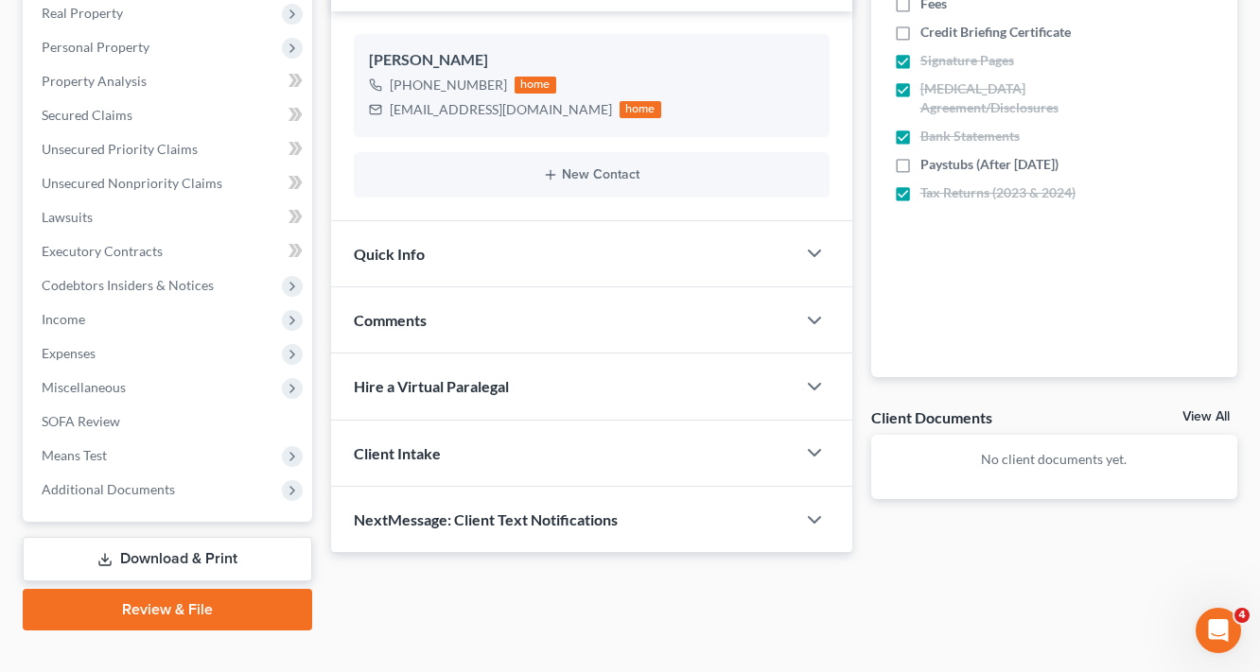
click at [183, 549] on link "Download & Print" at bounding box center [167, 559] width 289 height 44
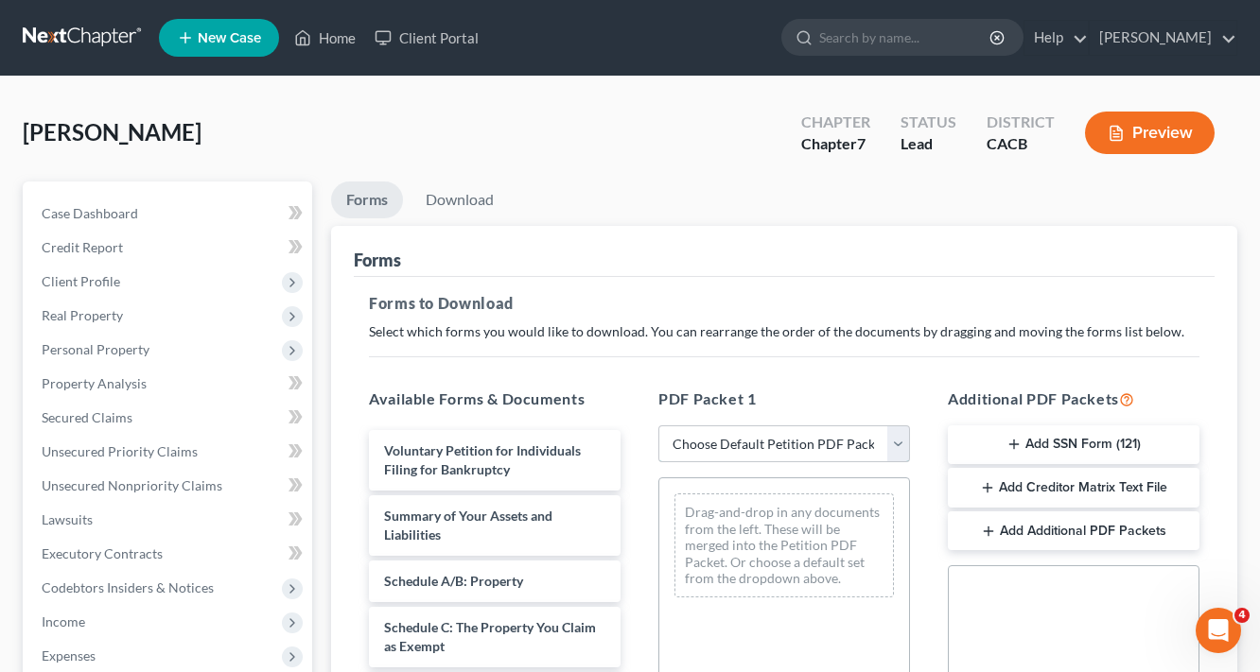
click at [739, 443] on select "Choose Default Petition PDF Packet Complete Bankruptcy Petition (all forms and …" at bounding box center [784, 445] width 252 height 38
click at [842, 235] on div "Forms" at bounding box center [784, 251] width 861 height 51
click at [817, 446] on select "Choose Default Petition PDF Packet Complete Bankruptcy Petition (all forms and …" at bounding box center [784, 445] width 252 height 38
click at [792, 258] on div "Forms" at bounding box center [784, 251] width 861 height 51
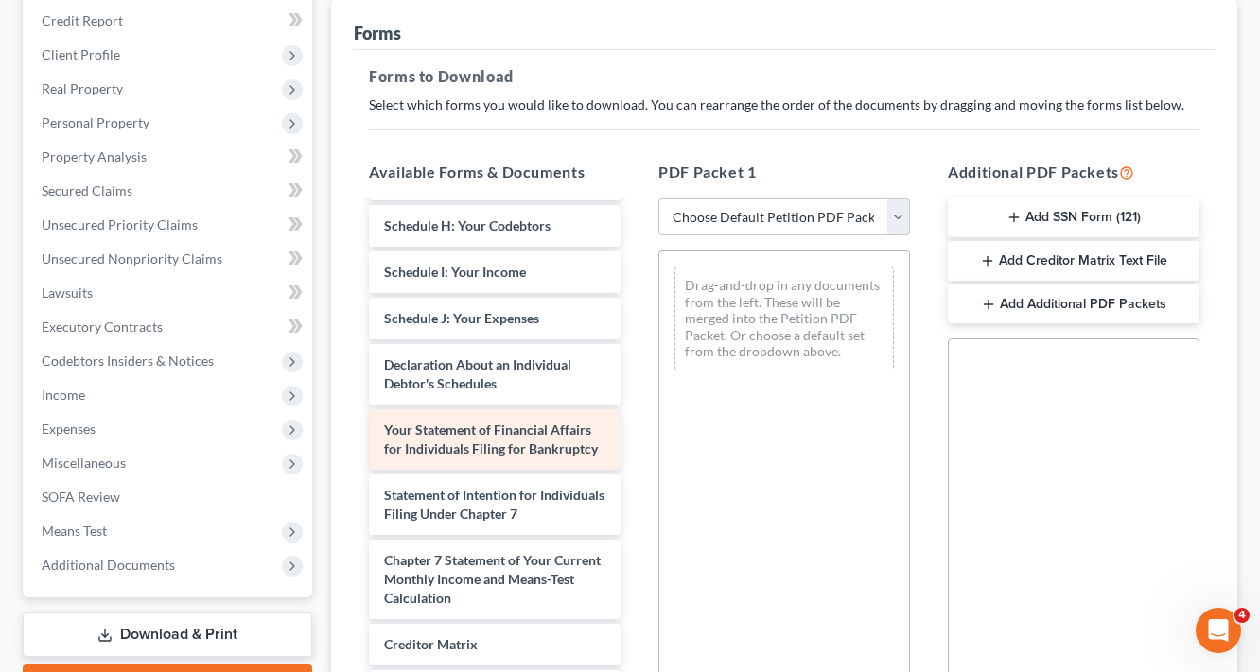
scroll to position [454, 0]
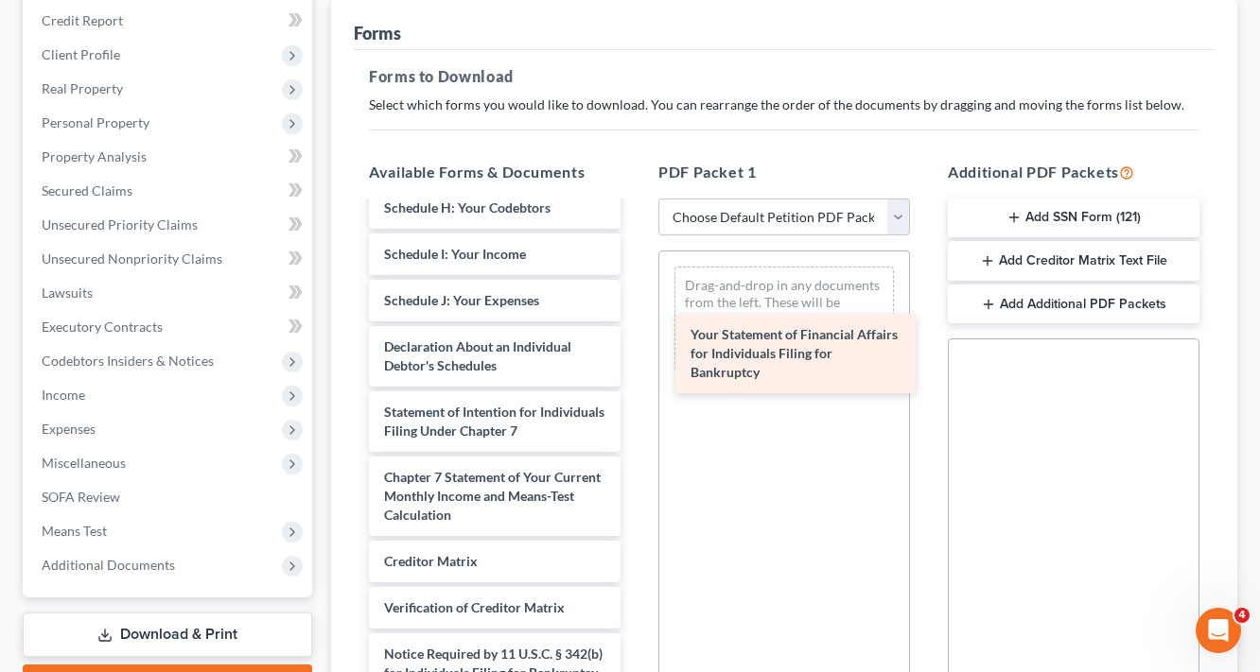
drag, startPoint x: 469, startPoint y: 431, endPoint x: 776, endPoint y: 355, distance: 315.9
click at [636, 355] on div "Your Statement of Financial Affairs for Individuals Filing for Bankruptcy Volun…" at bounding box center [495, 254] width 282 height 1010
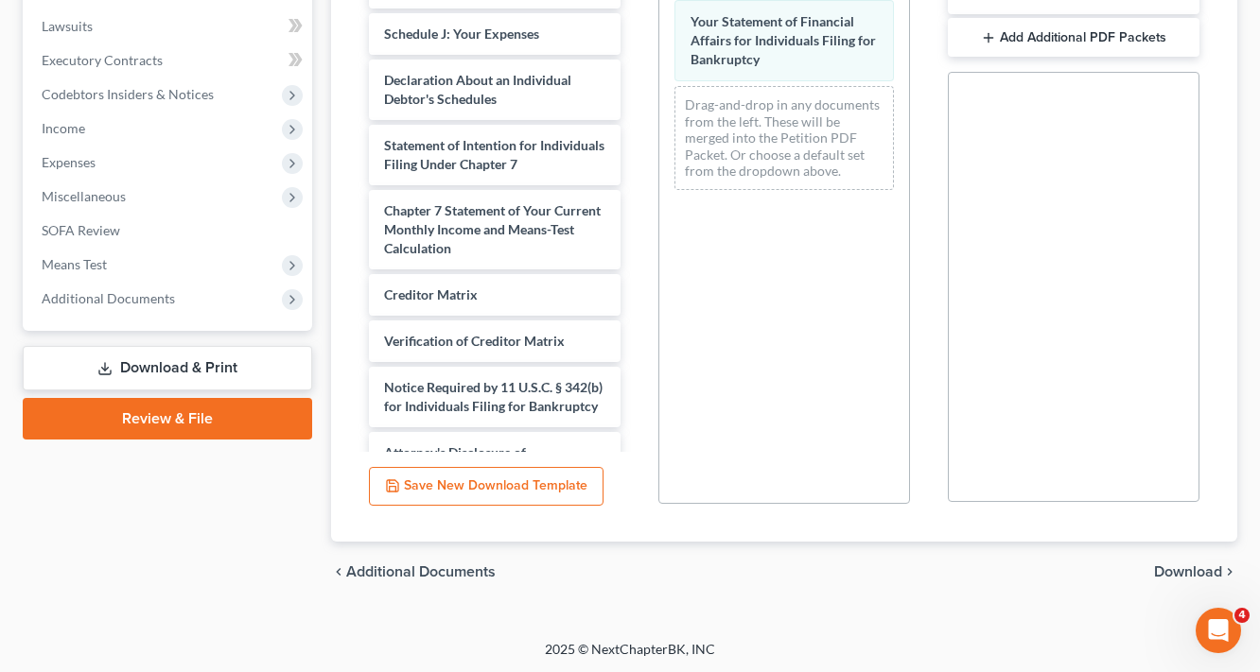
click at [1224, 567] on icon "chevron_right" at bounding box center [1229, 572] width 15 height 15
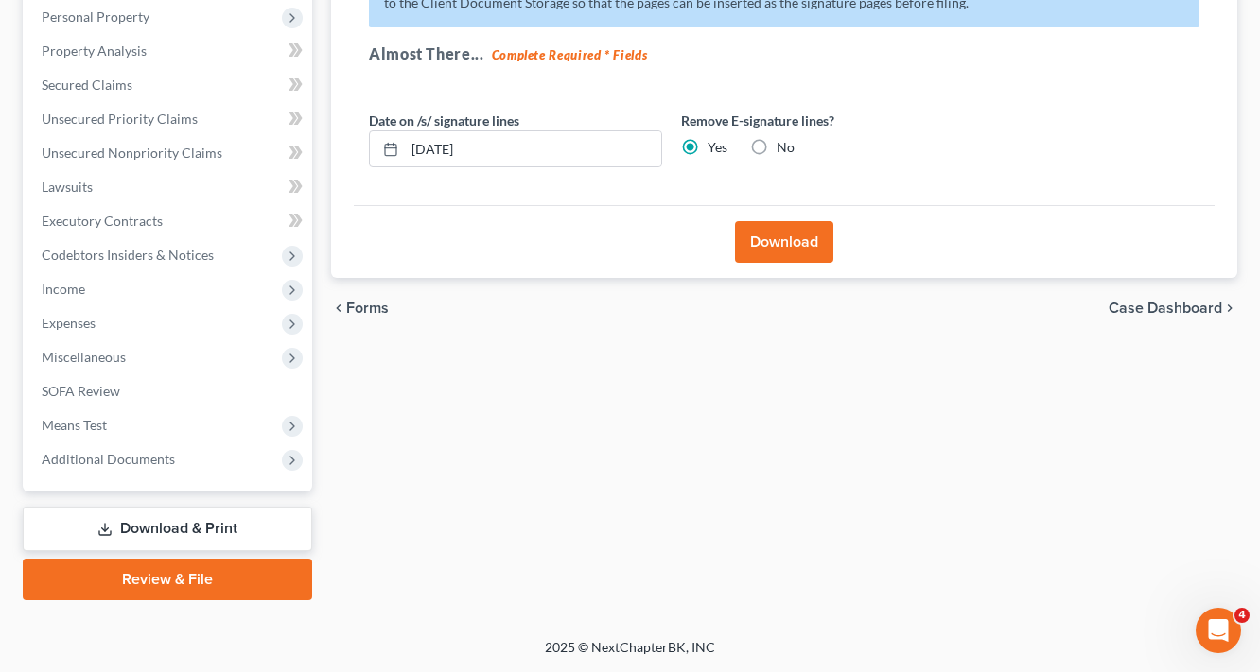
scroll to position [331, 0]
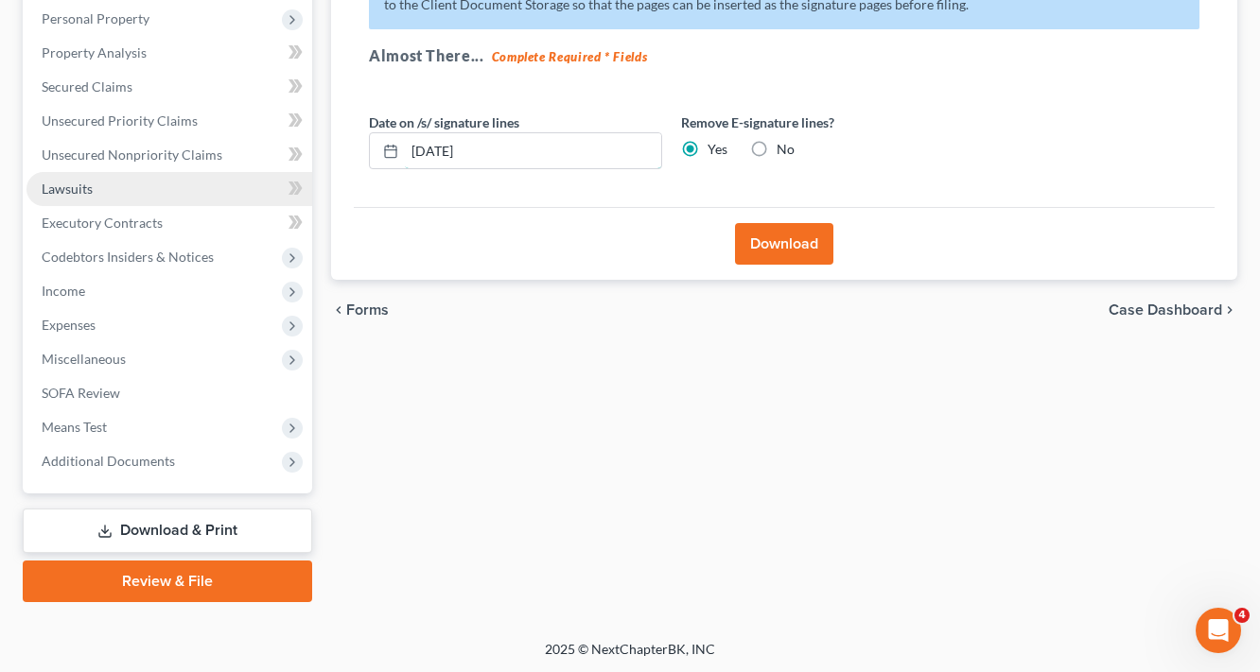
drag, startPoint x: 522, startPoint y: 148, endPoint x: 178, endPoint y: 186, distance: 346.3
click at [170, 194] on div "Petition Navigation Case Dashboard Payments Invoices Payments Payments Credit R…" at bounding box center [629, 227] width 1233 height 752
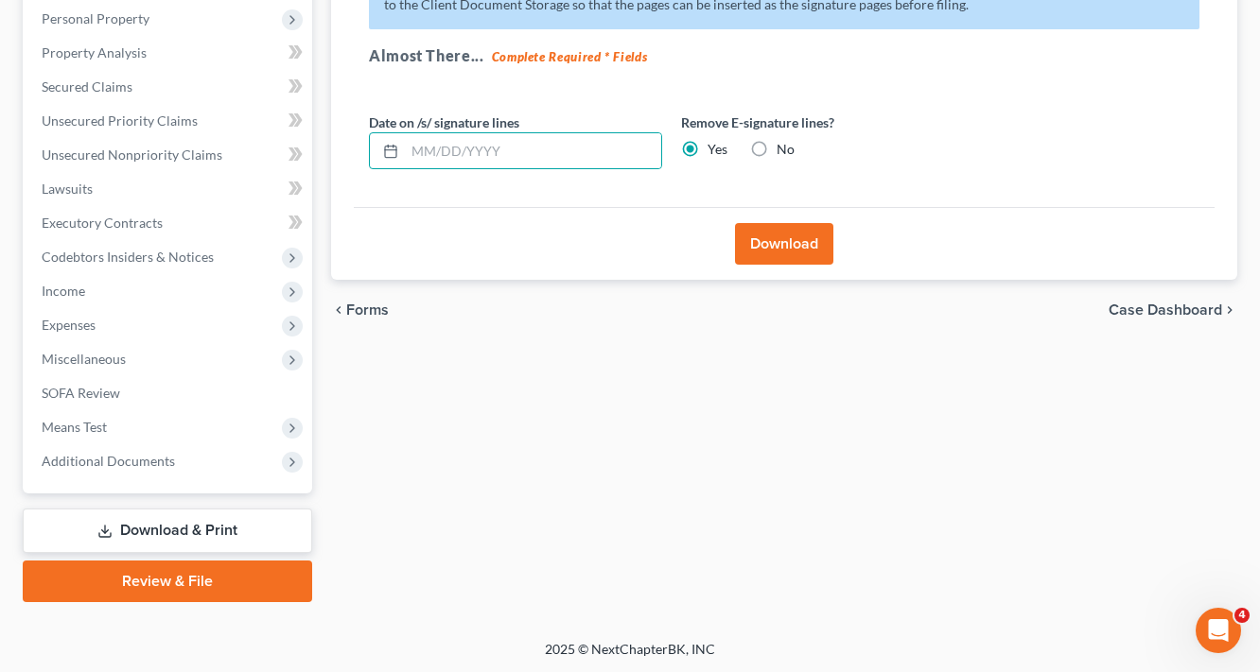
click at [808, 250] on button "Download" at bounding box center [784, 244] width 98 height 42
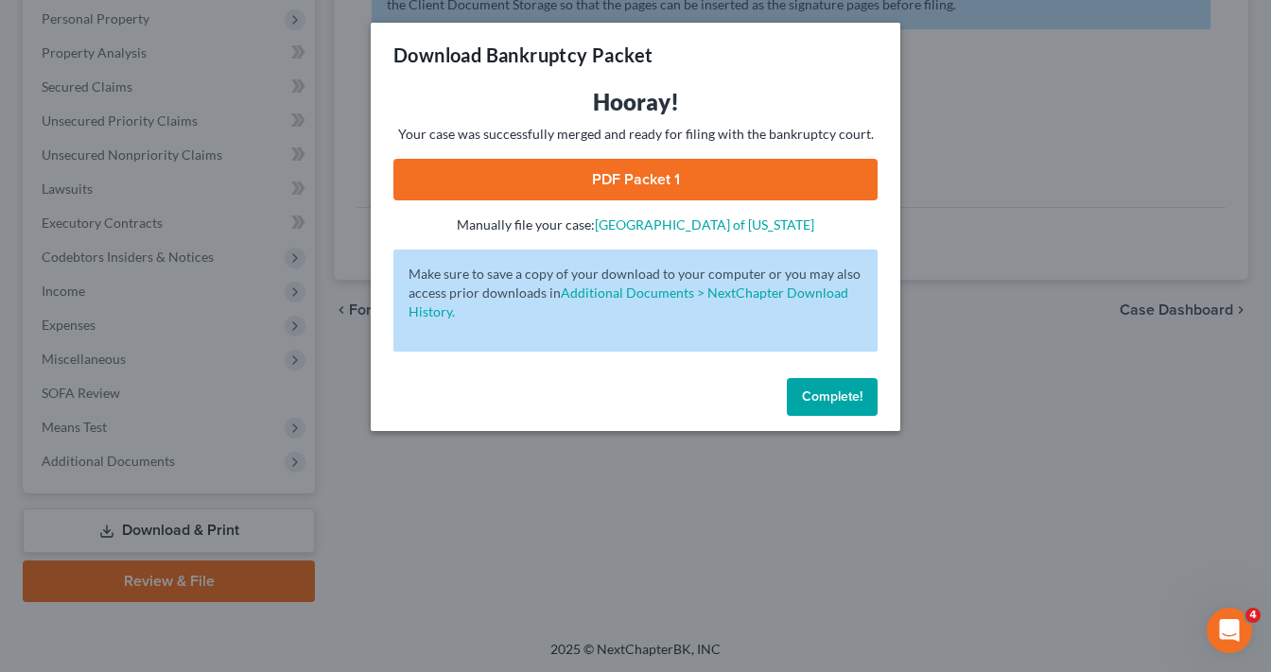
click at [700, 181] on link "PDF Packet 1" at bounding box center [635, 180] width 484 height 42
click at [847, 400] on span "Complete!" at bounding box center [832, 397] width 61 height 16
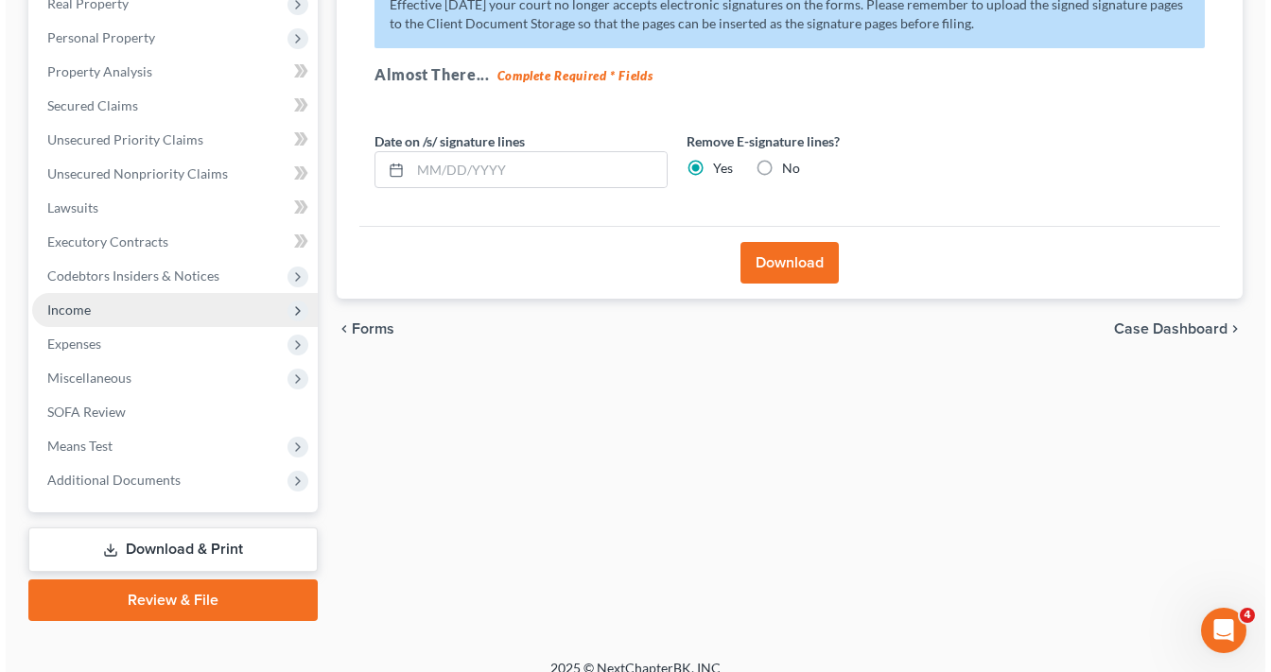
scroll to position [0, 0]
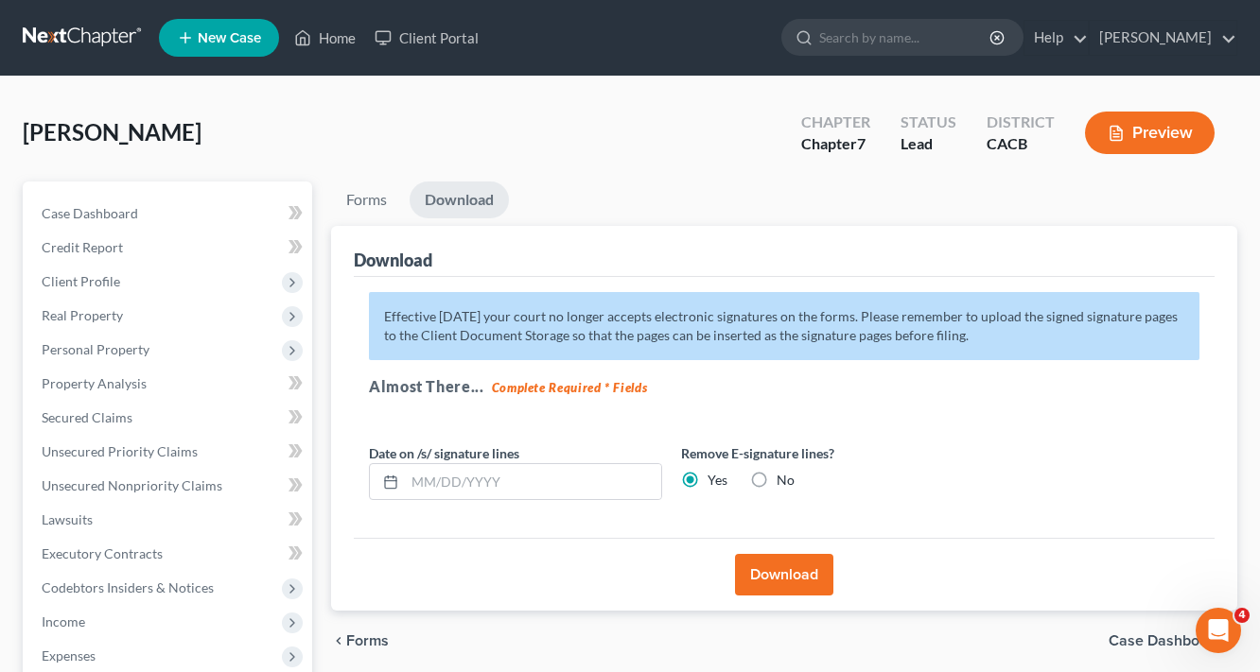
click at [1152, 128] on button "Preview" at bounding box center [1150, 133] width 130 height 43
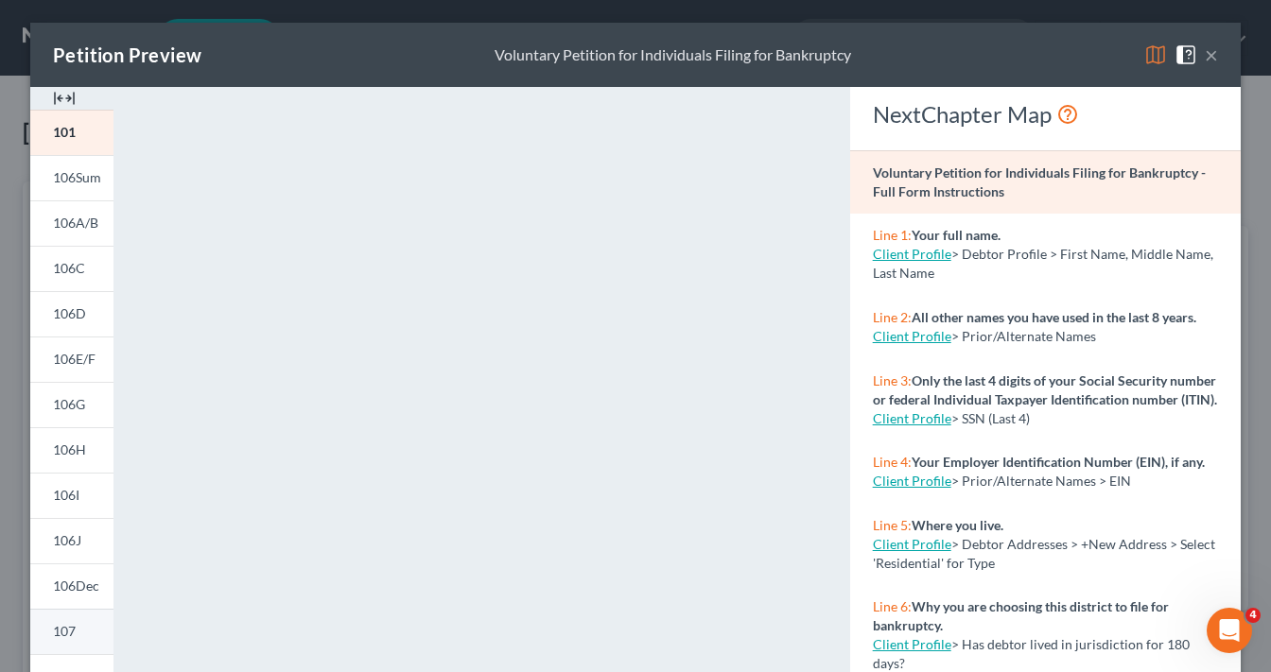
click at [64, 637] on span "107" at bounding box center [64, 631] width 23 height 16
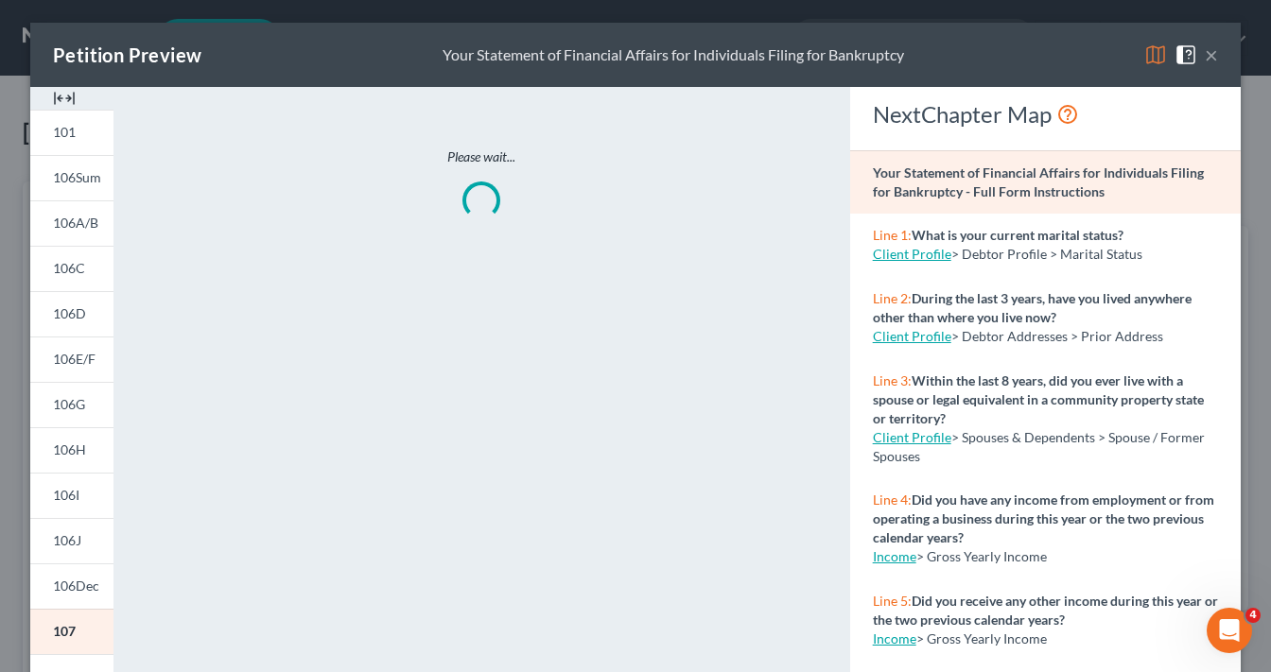
click at [1158, 61] on img at bounding box center [1155, 55] width 23 height 23
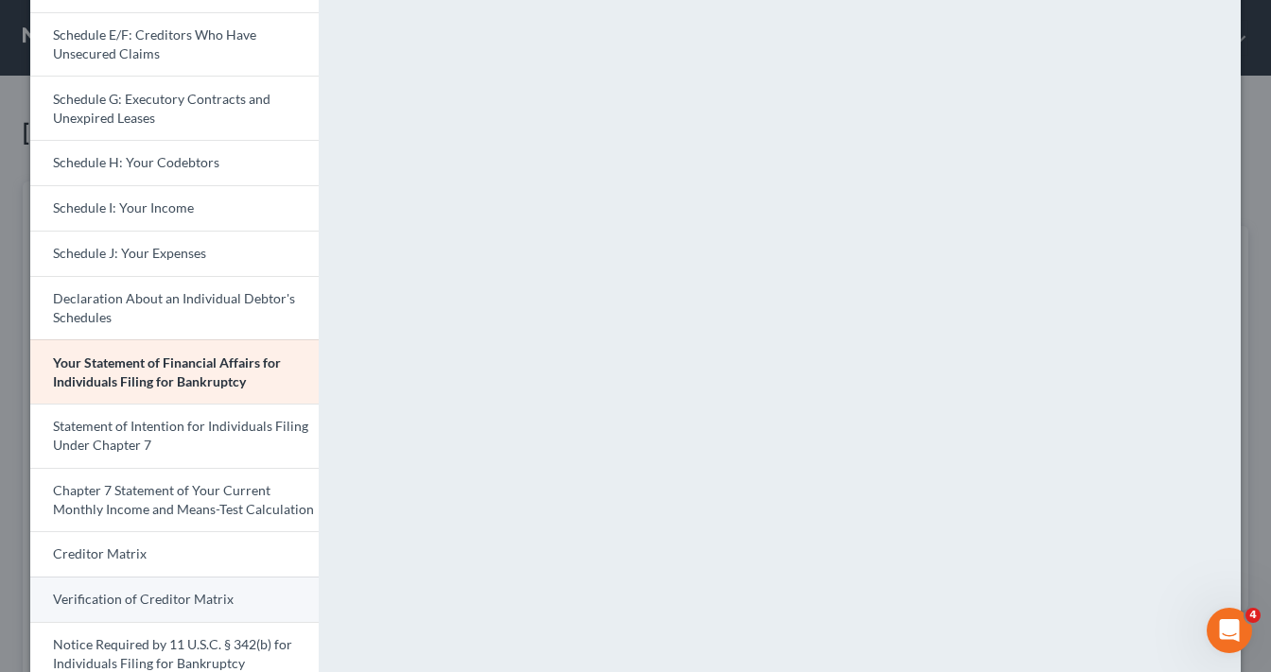
scroll to position [454, 0]
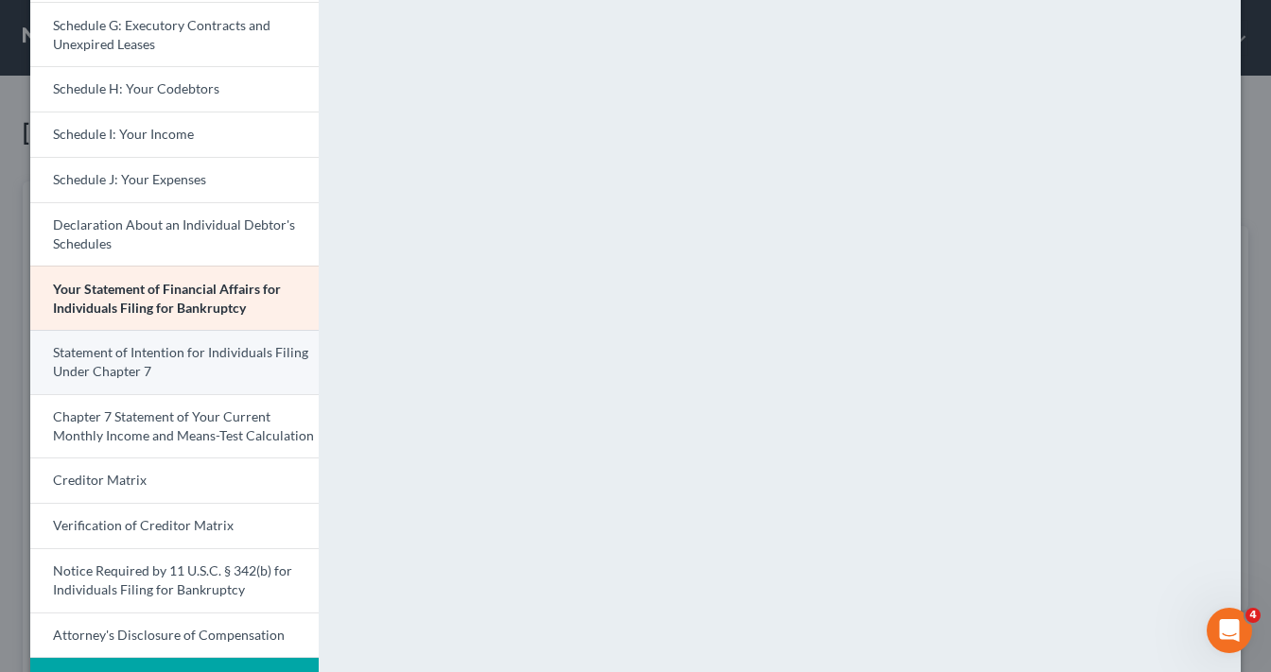
click at [174, 356] on span "Statement of Intention for Individuals Filing Under Chapter 7" at bounding box center [180, 361] width 255 height 35
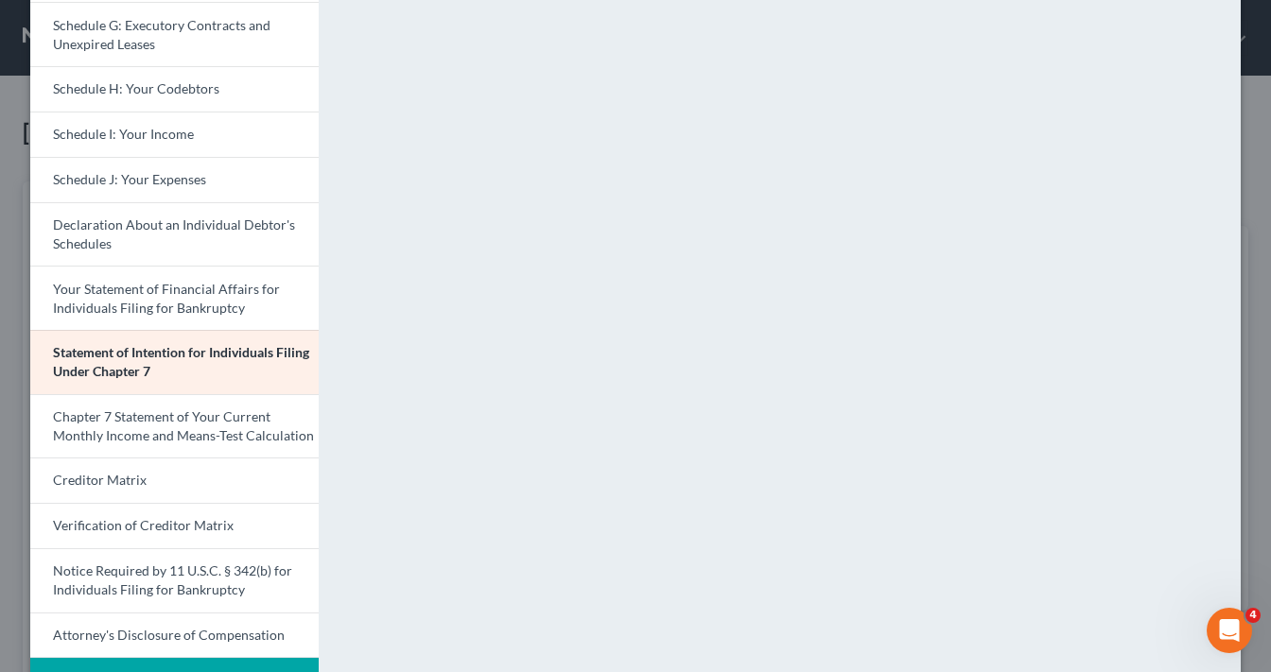
scroll to position [517, 0]
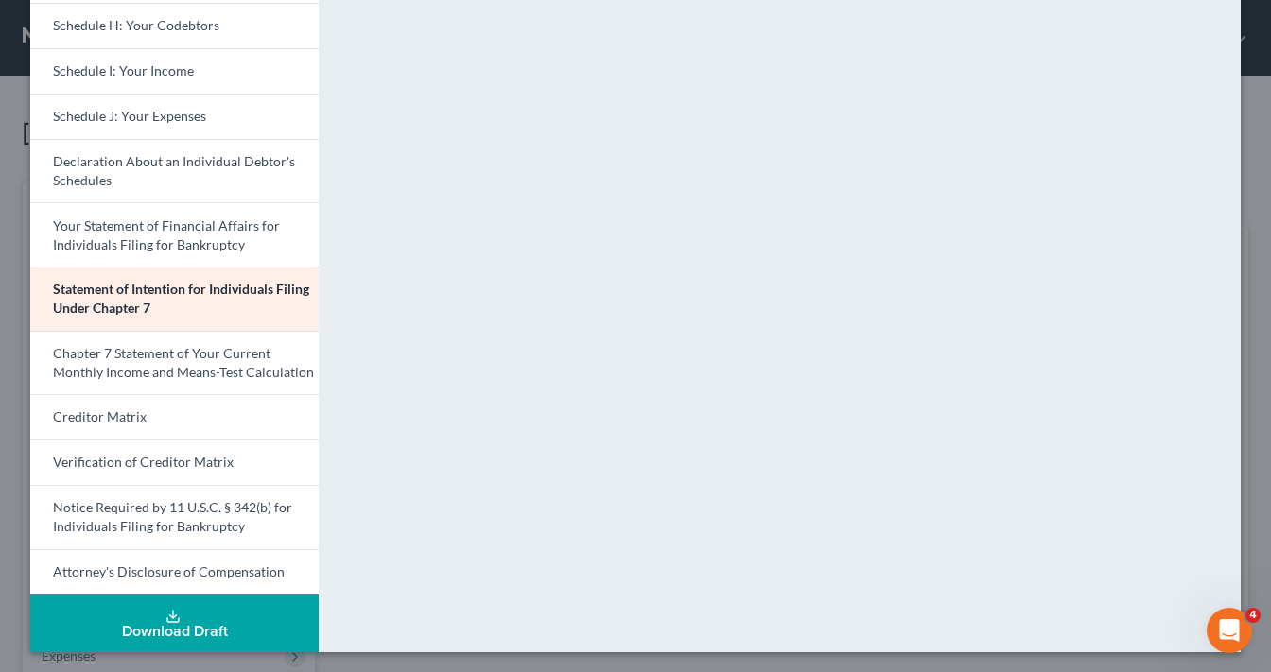
click at [177, 628] on div "Download Draft" at bounding box center [174, 631] width 258 height 15
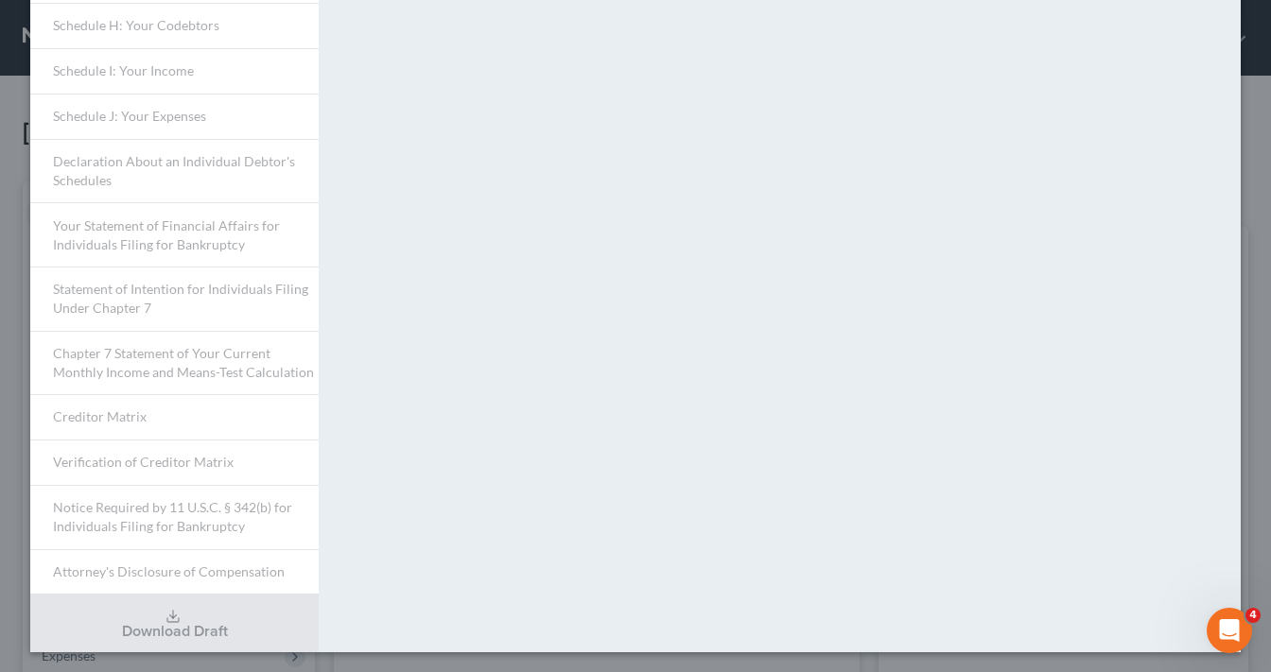
scroll to position [303, 0]
click at [874, 314] on div "Please wait while we merge your full draft packet. This will take approximately…" at bounding box center [789, 111] width 922 height 1083
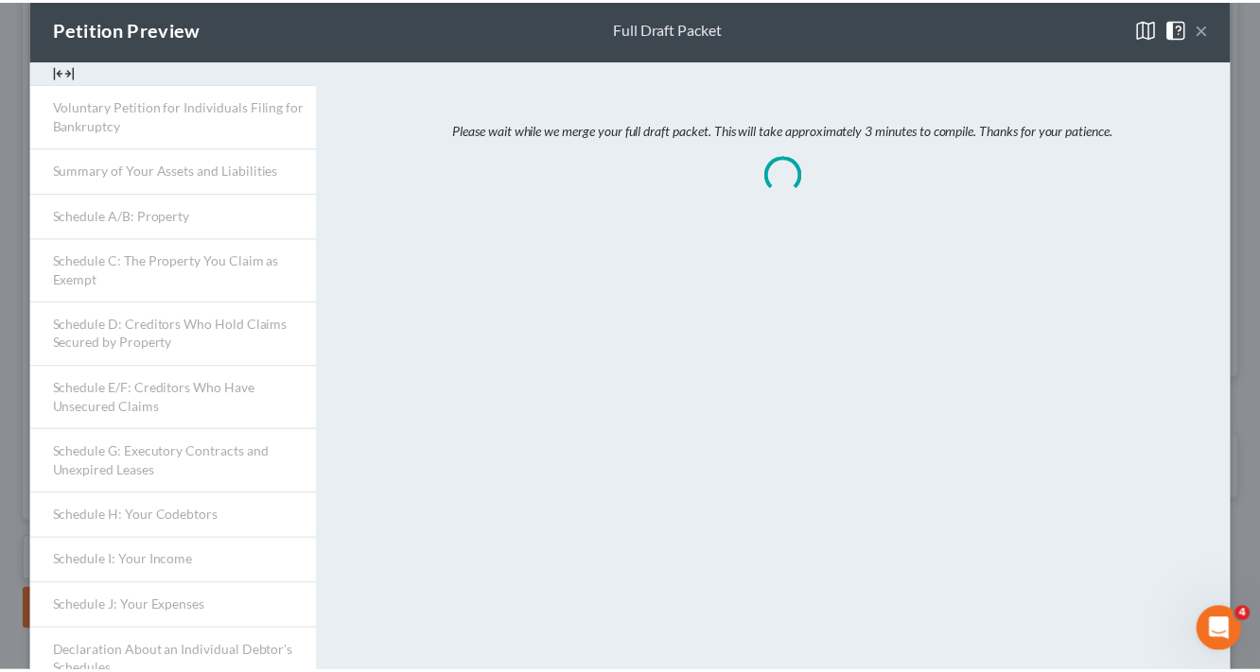
scroll to position [0, 0]
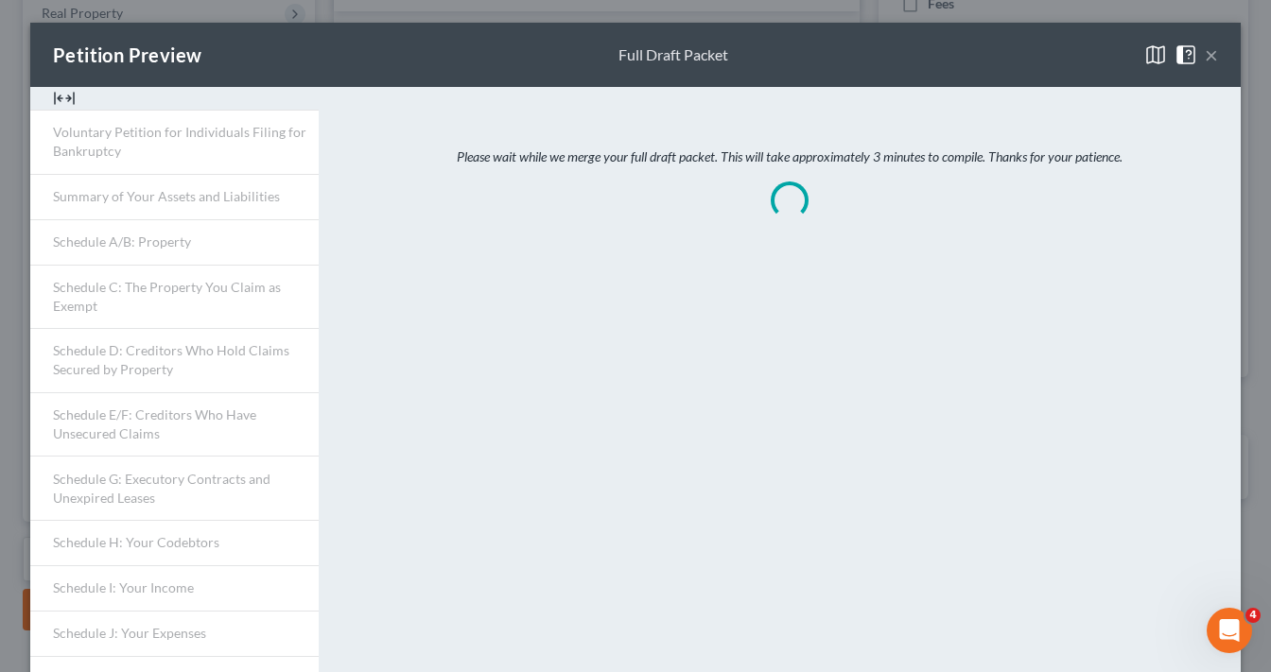
click at [1209, 55] on button "×" at bounding box center [1211, 55] width 13 height 23
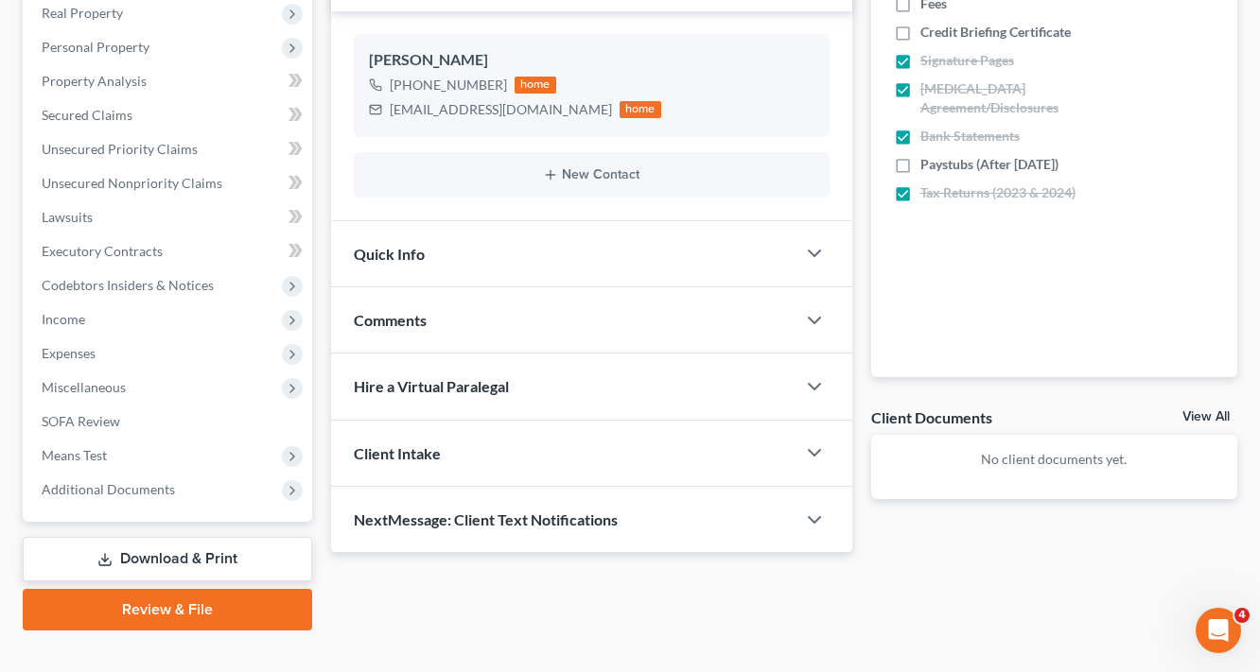
click at [223, 559] on link "Download & Print" at bounding box center [167, 559] width 289 height 44
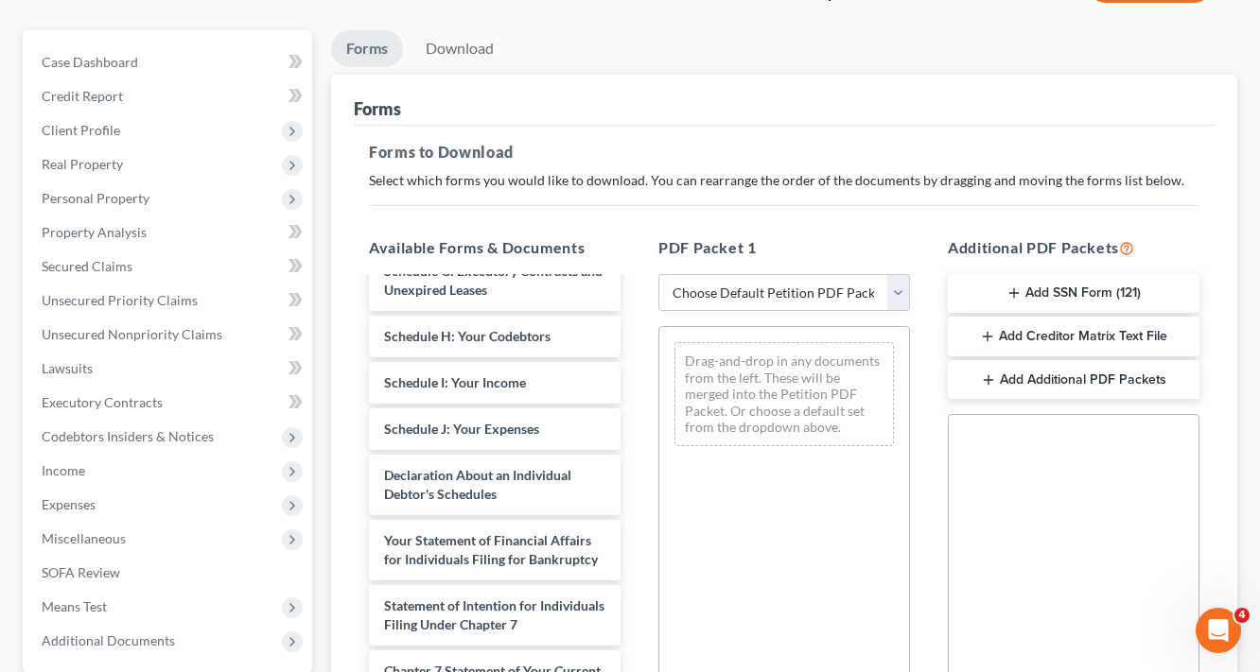
scroll to position [530, 0]
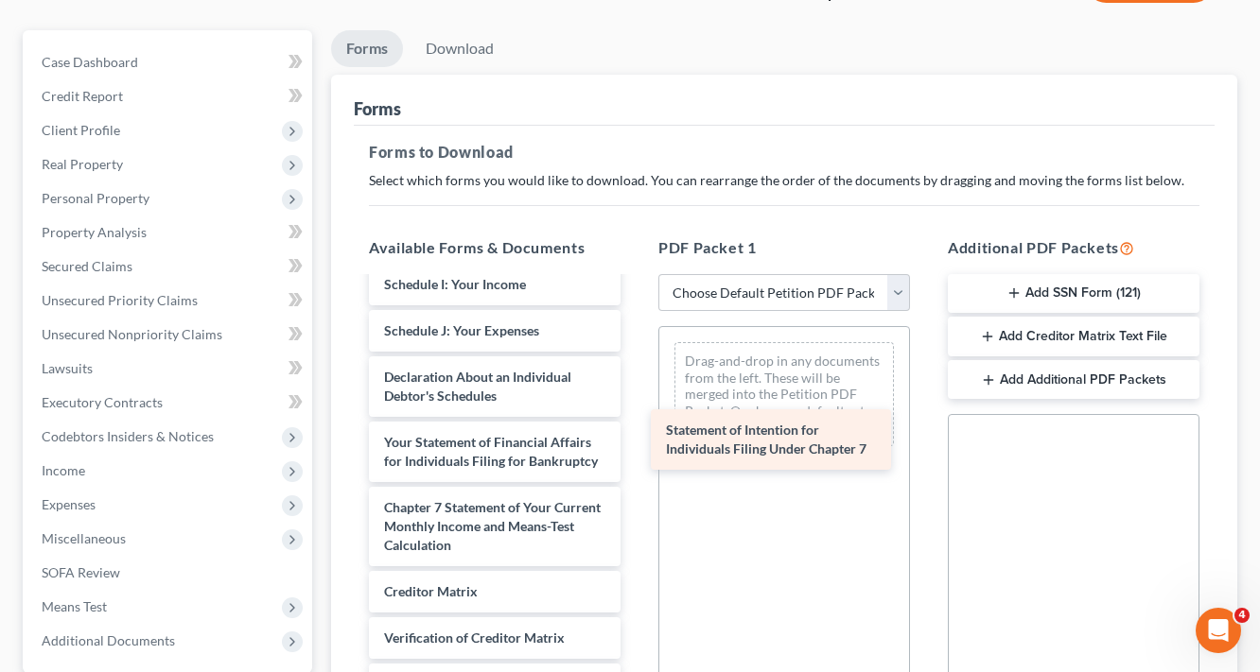
drag, startPoint x: 501, startPoint y: 507, endPoint x: 797, endPoint y: 440, distance: 303.5
click at [636, 440] on div "Statement of Intention for Individuals Filing Under Chapter 7 Voluntary Petitio…" at bounding box center [495, 285] width 282 height 1010
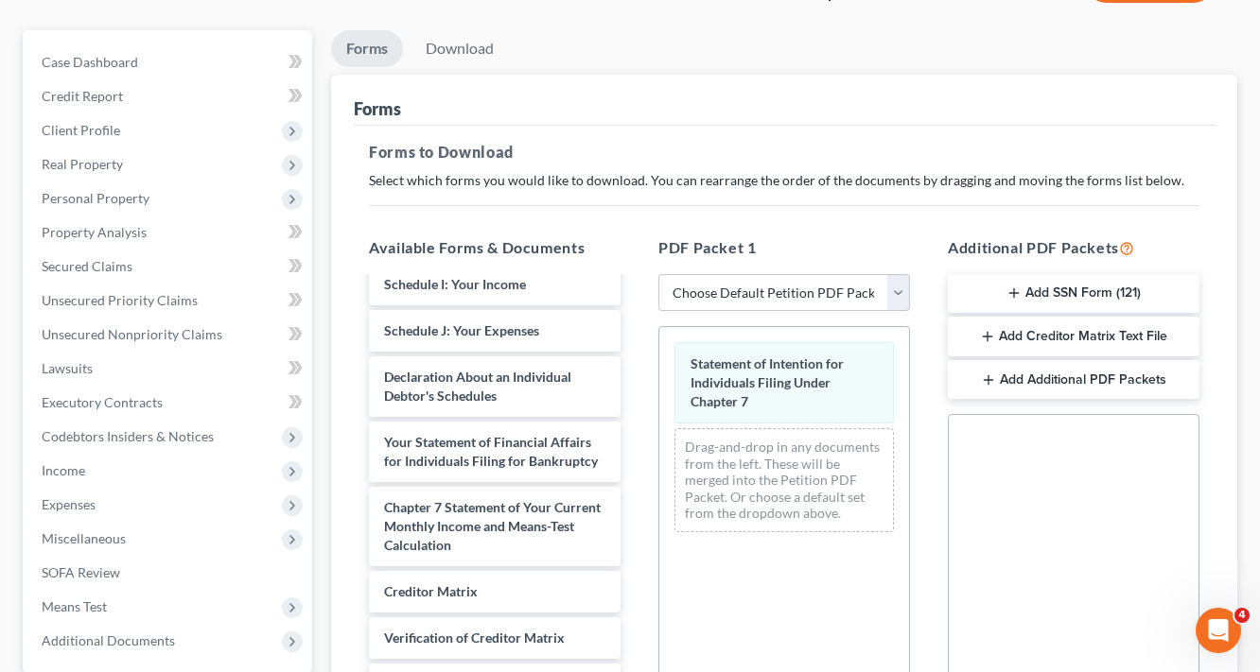
scroll to position [454, 0]
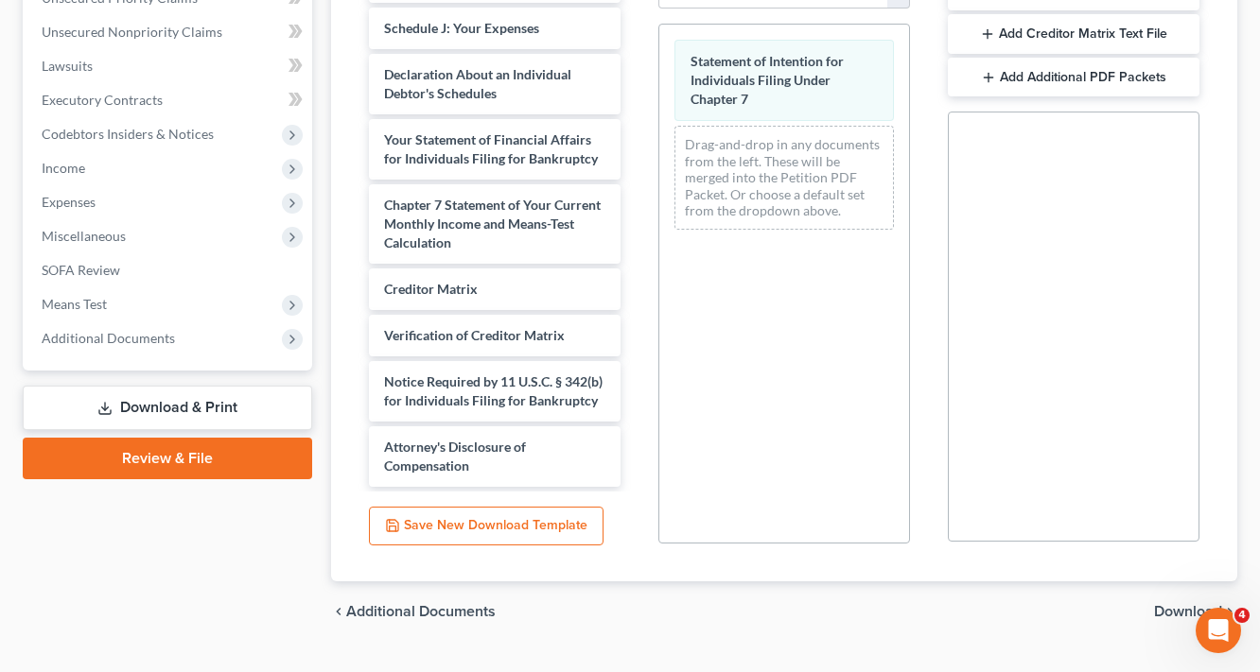
click at [1188, 606] on span "Download" at bounding box center [1188, 611] width 68 height 15
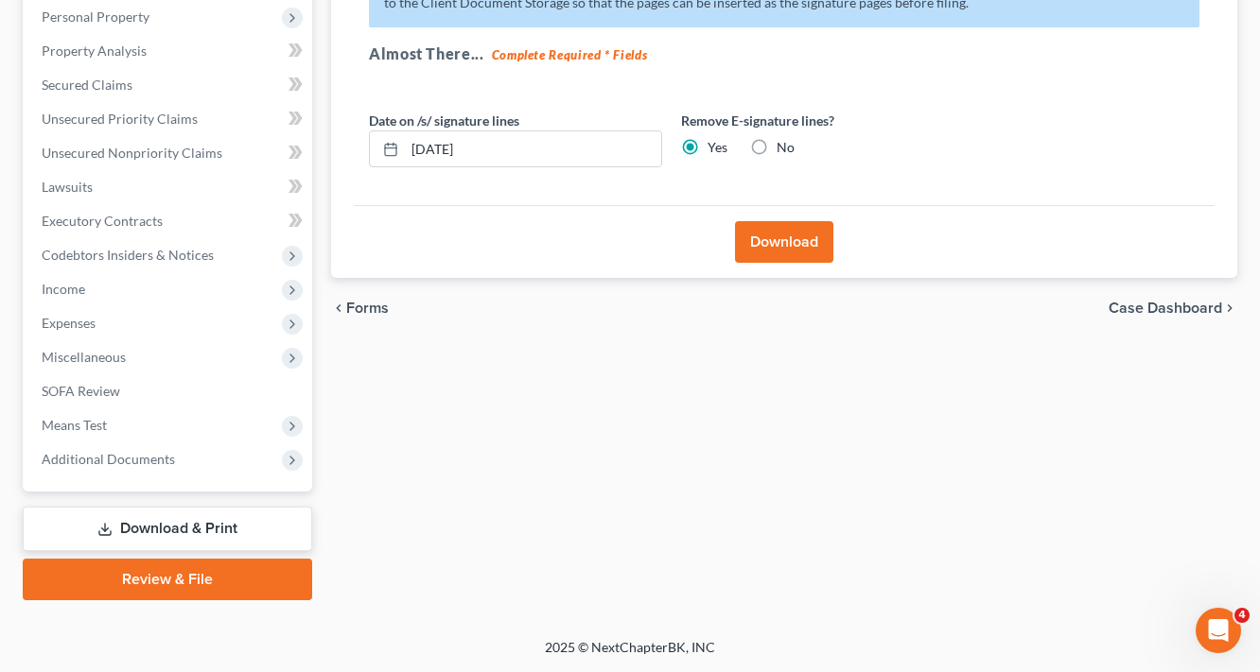
scroll to position [331, 0]
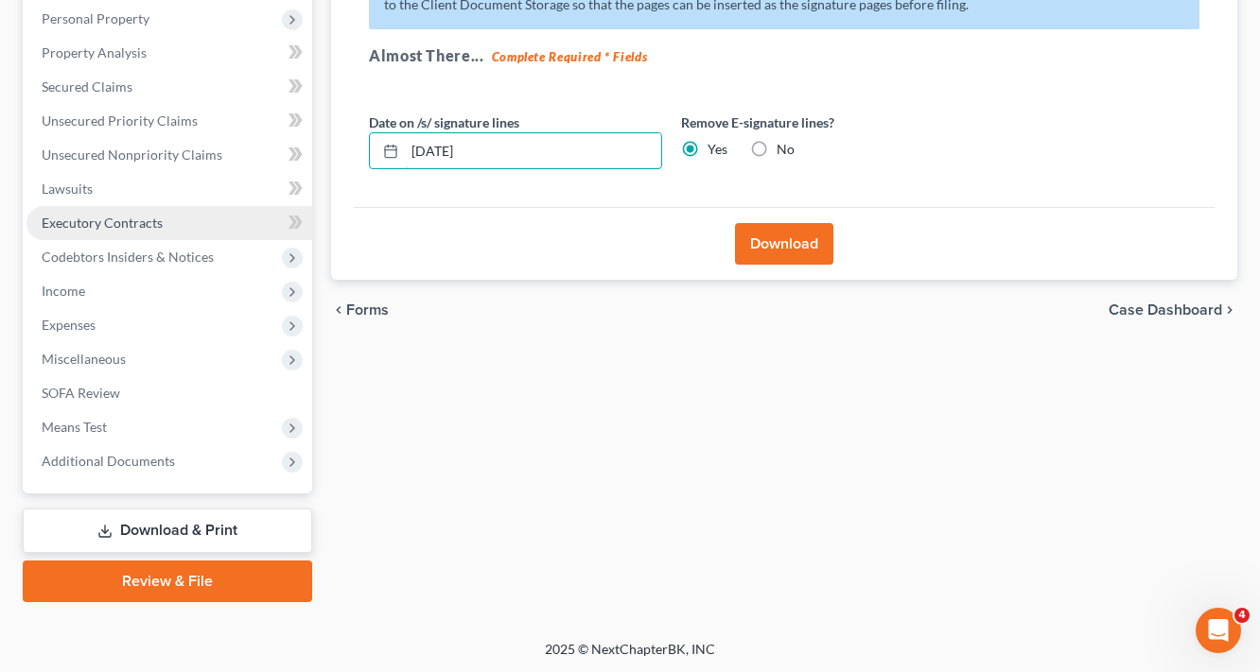
drag, startPoint x: 566, startPoint y: 159, endPoint x: 275, endPoint y: 207, distance: 294.3
click at [275, 207] on div "Petition Navigation Case Dashboard Payments Invoices Payments Payments Credit R…" at bounding box center [629, 227] width 1233 height 752
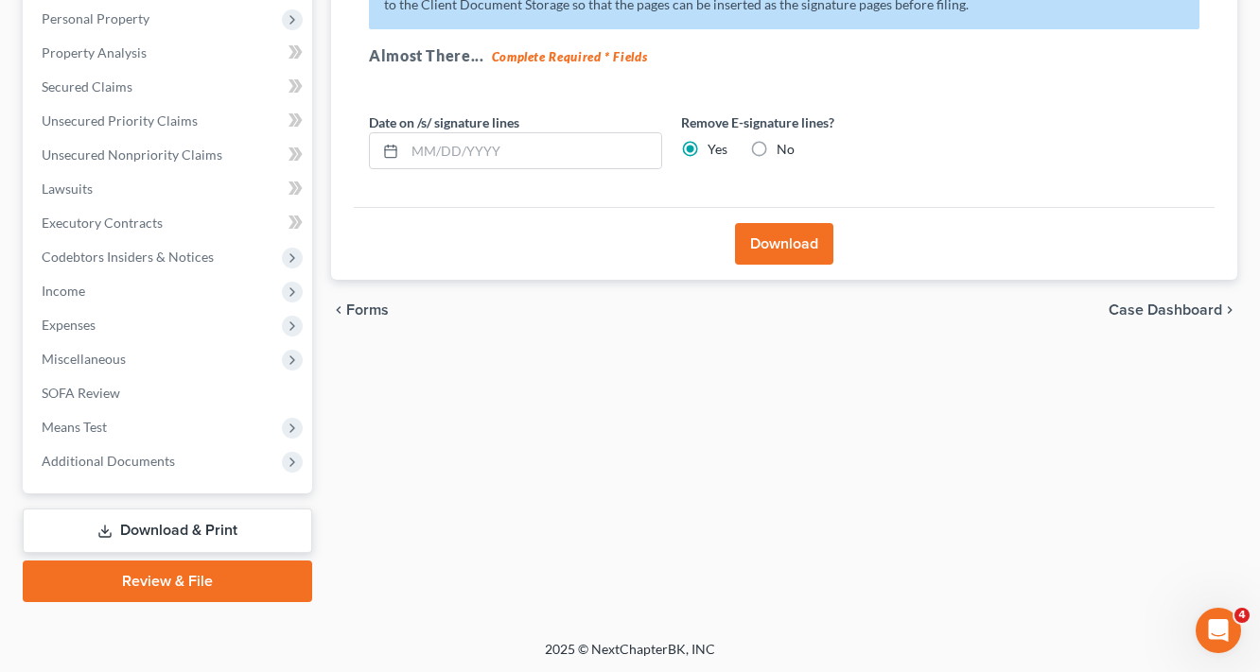
click at [795, 245] on button "Download" at bounding box center [784, 244] width 98 height 42
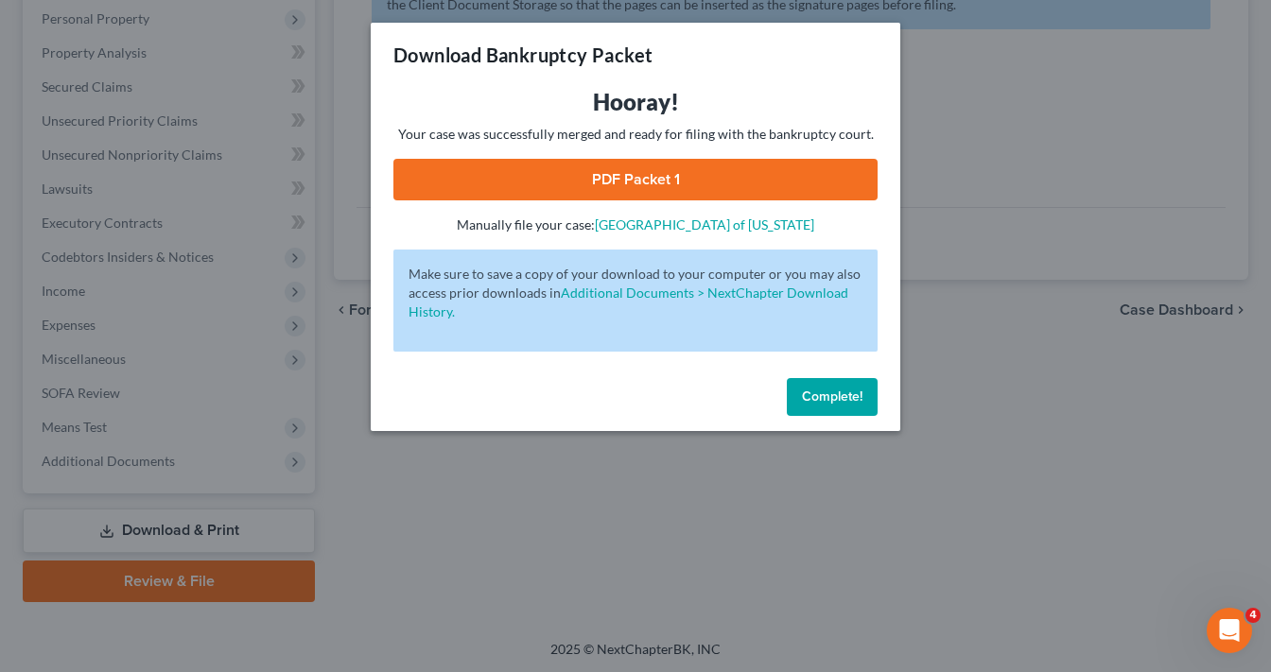
click at [735, 186] on link "PDF Packet 1" at bounding box center [635, 180] width 484 height 42
click at [811, 400] on span "Complete!" at bounding box center [832, 397] width 61 height 16
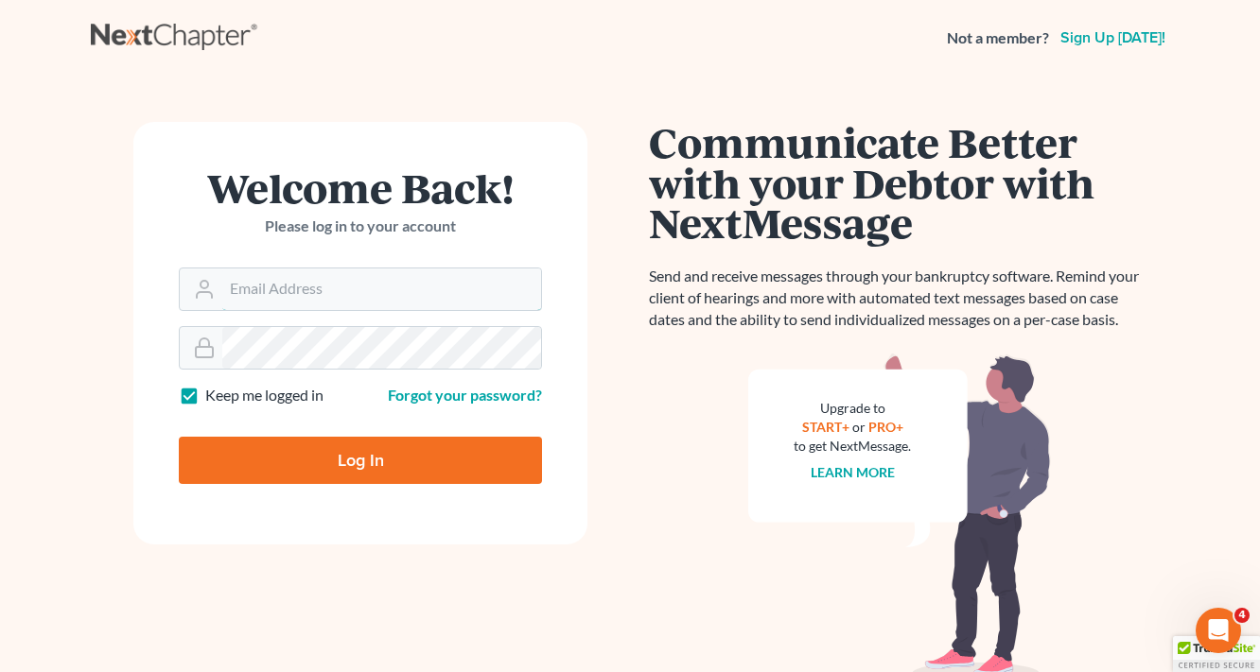
type input "[EMAIL_ADDRESS][DOMAIN_NAME]"
click at [410, 445] on input "Log In" at bounding box center [360, 460] width 363 height 47
type input "Thinking..."
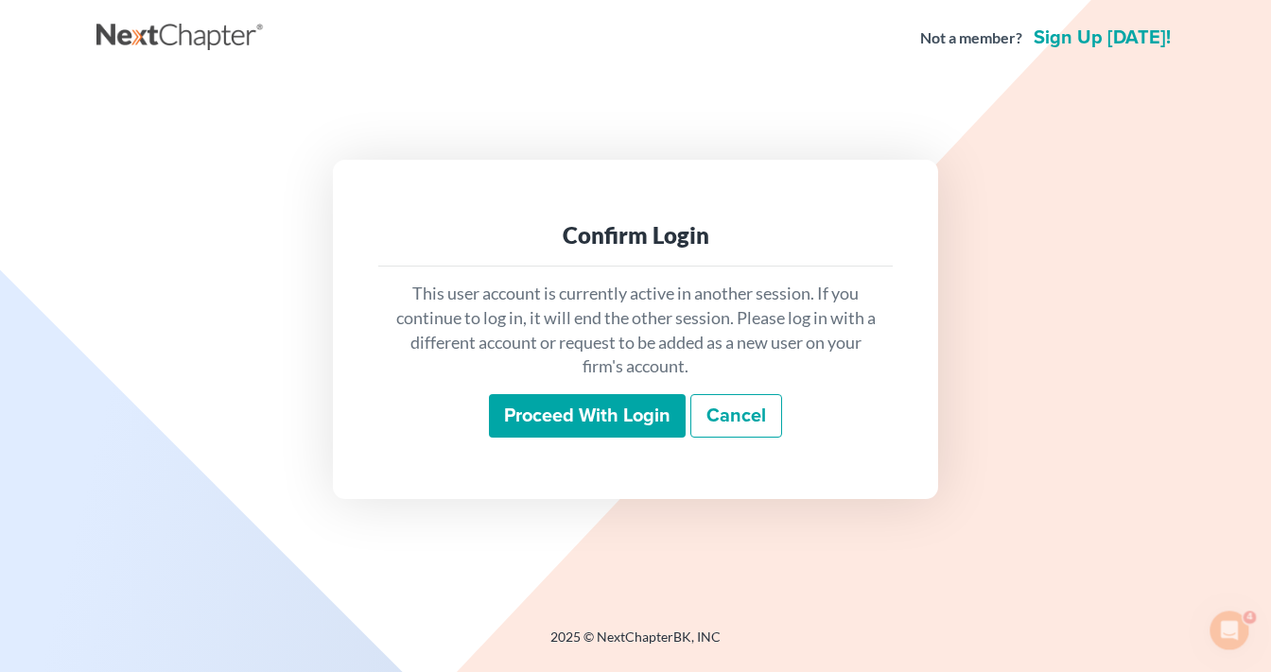
click at [545, 412] on input "Proceed with login" at bounding box center [587, 416] width 197 height 44
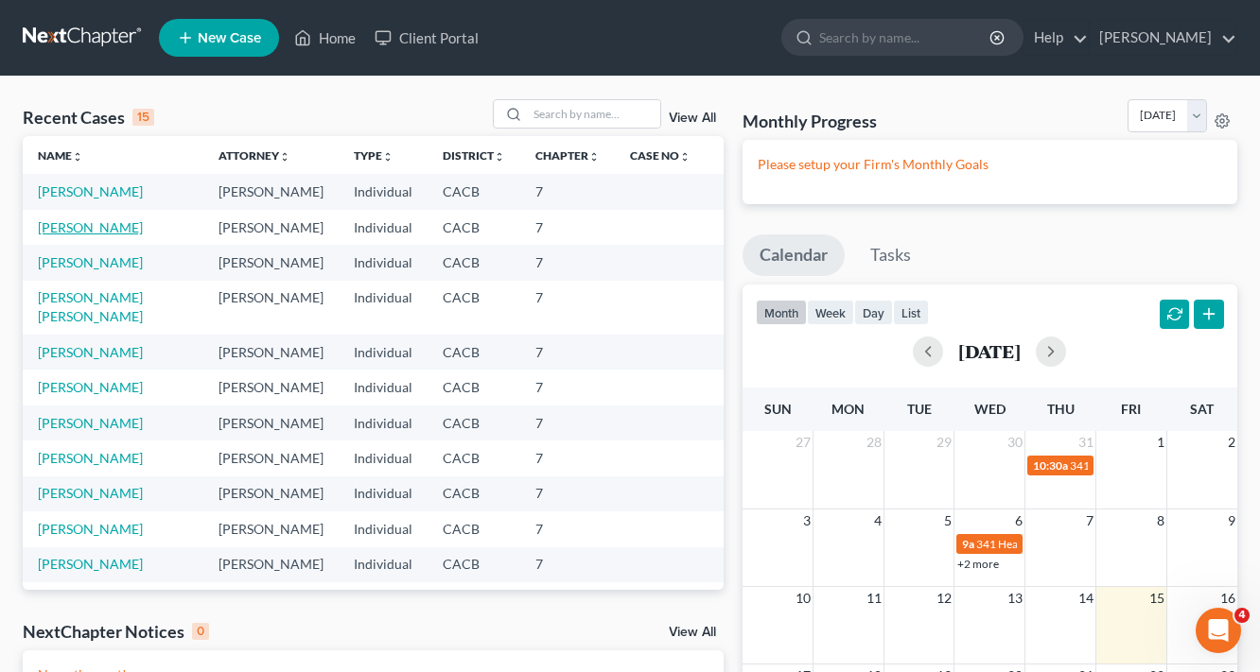
click at [91, 226] on link "[PERSON_NAME]" at bounding box center [90, 227] width 105 height 16
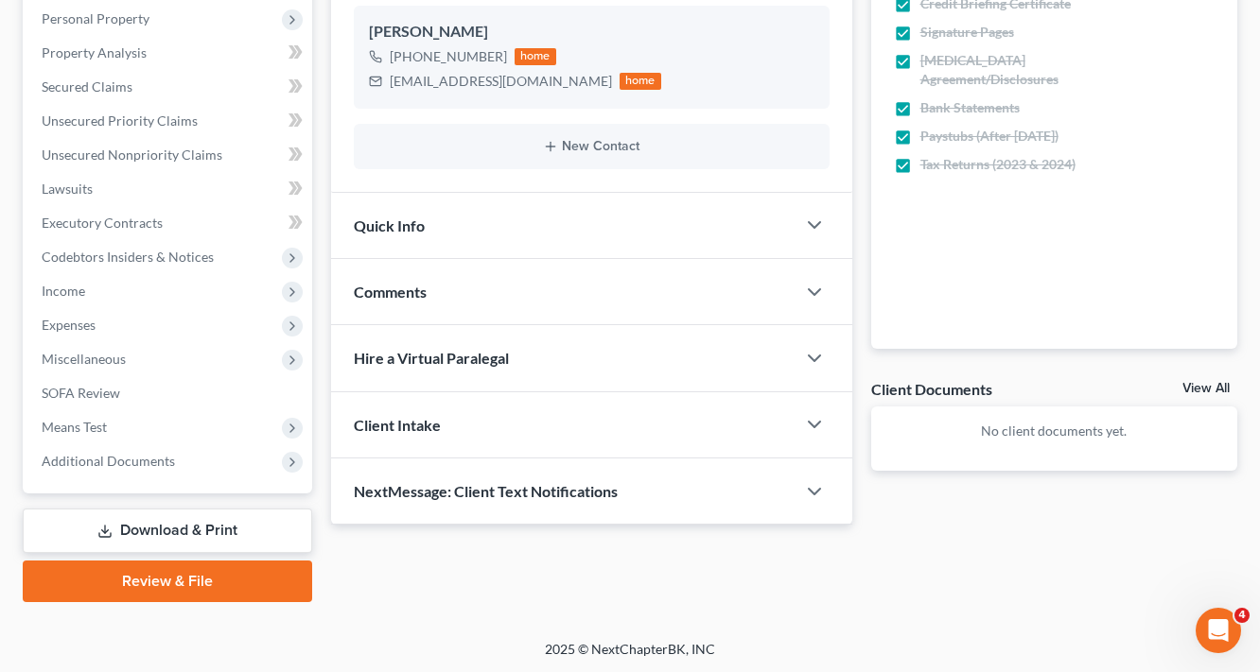
click at [214, 533] on link "Download & Print" at bounding box center [167, 531] width 289 height 44
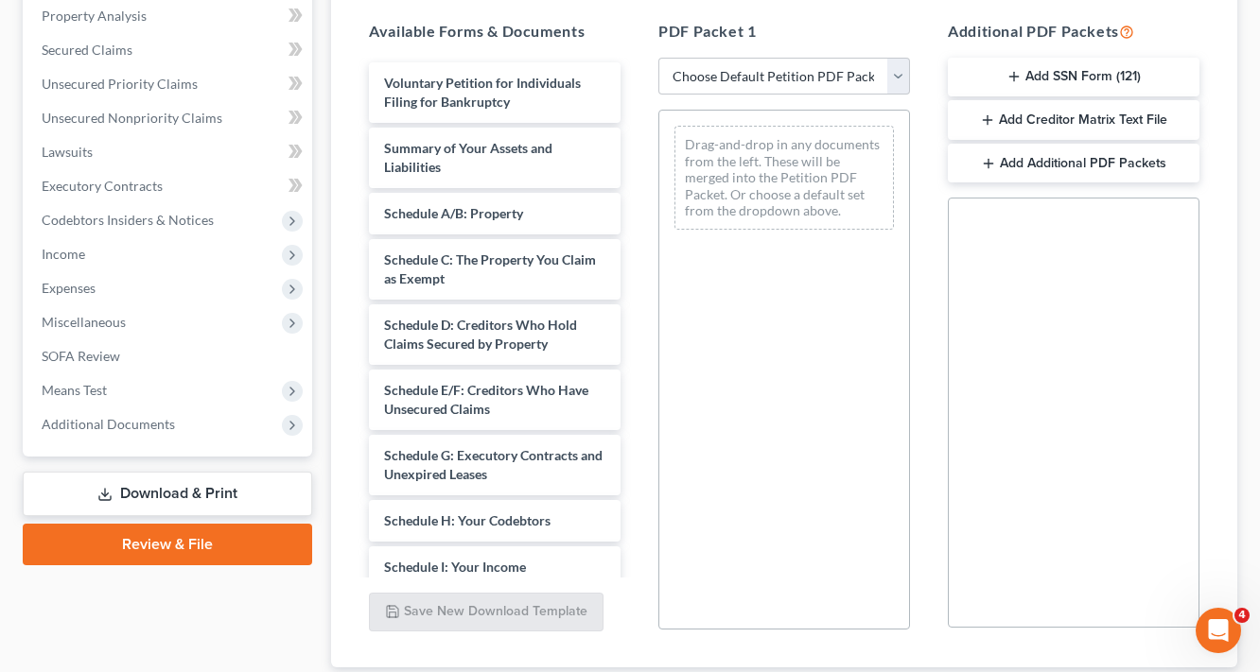
scroll to position [378, 0]
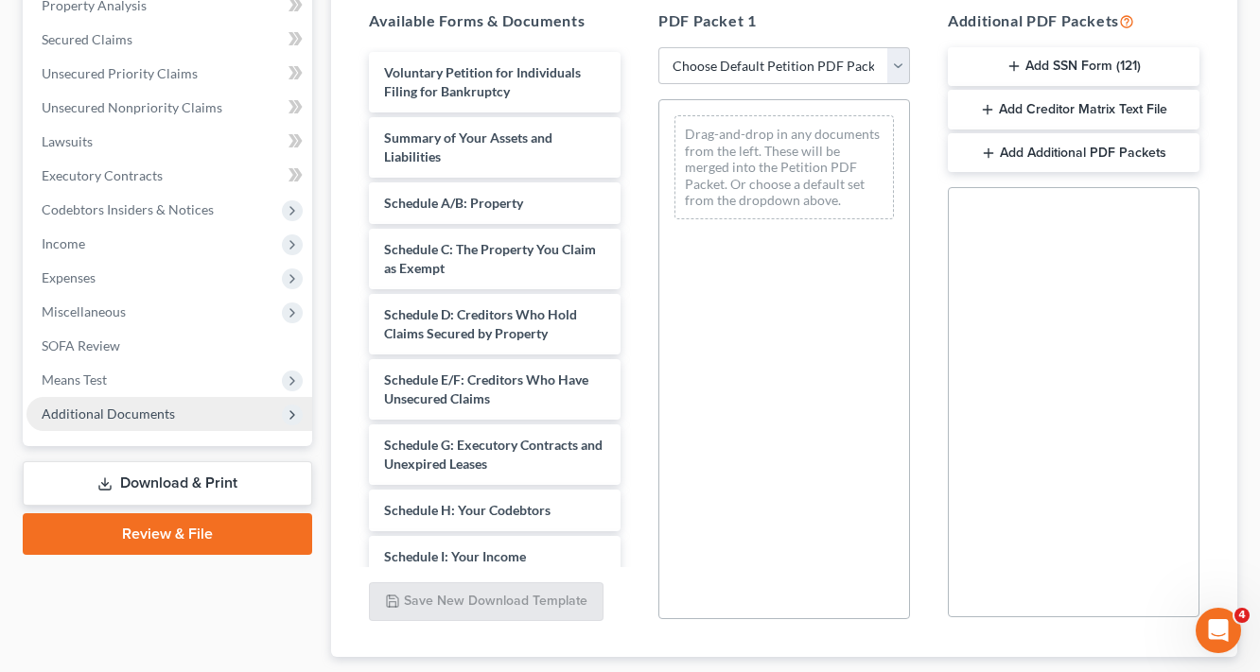
click at [98, 419] on span "Additional Documents" at bounding box center [108, 414] width 133 height 16
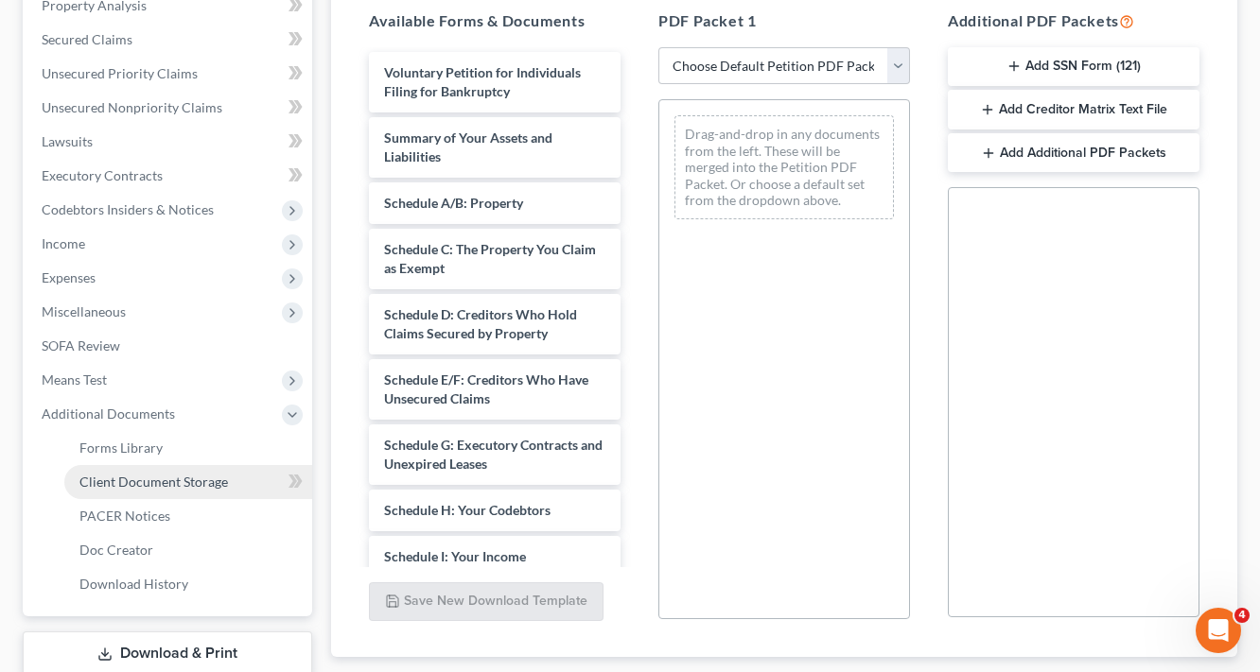
click at [159, 482] on span "Client Document Storage" at bounding box center [153, 482] width 148 height 16
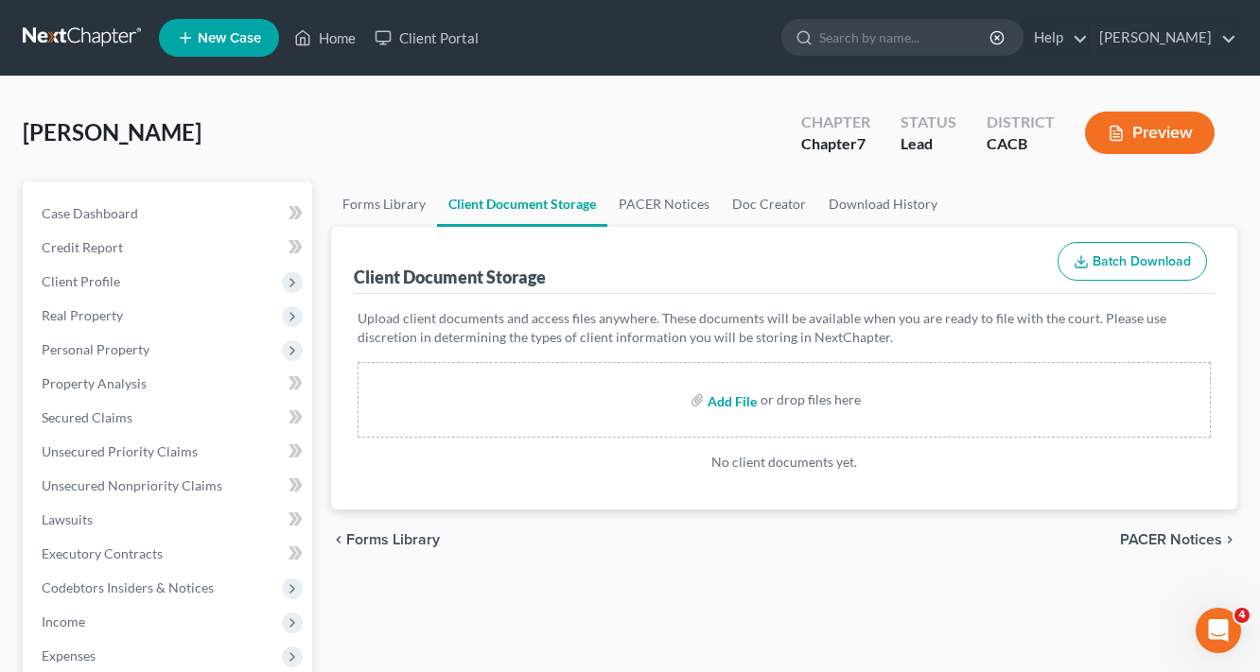
click at [741, 403] on input "file" at bounding box center [729, 400] width 45 height 34
type input "C:\fakepath\1.pdf"
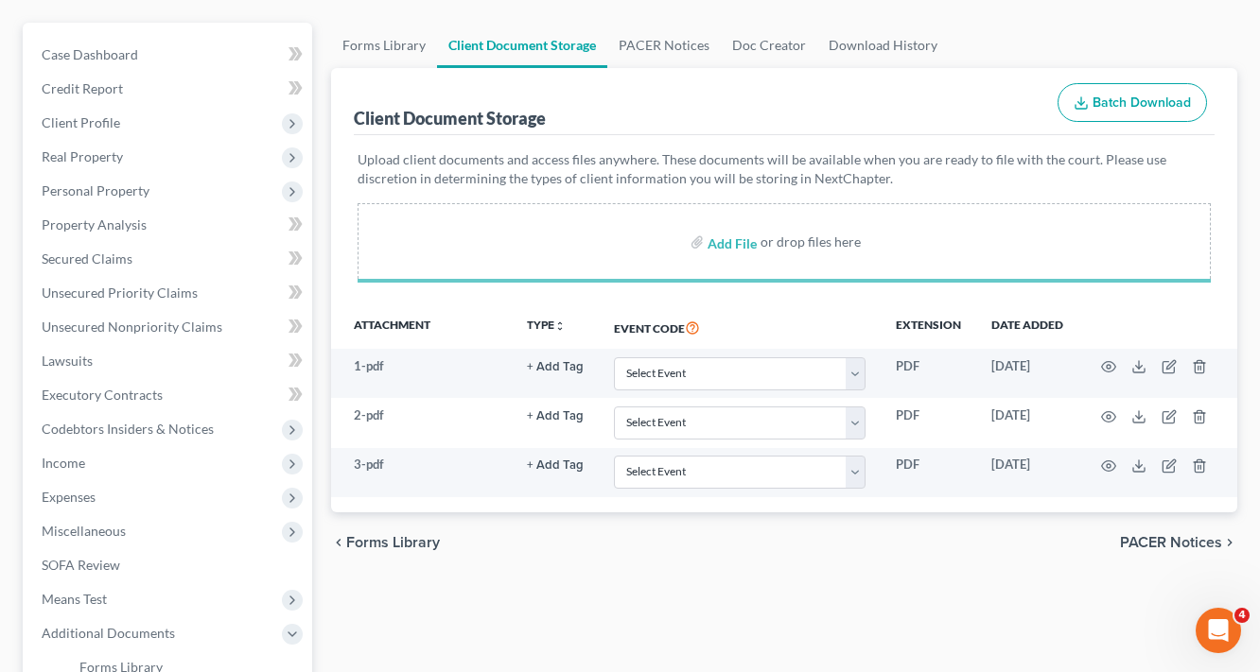
scroll to position [378, 0]
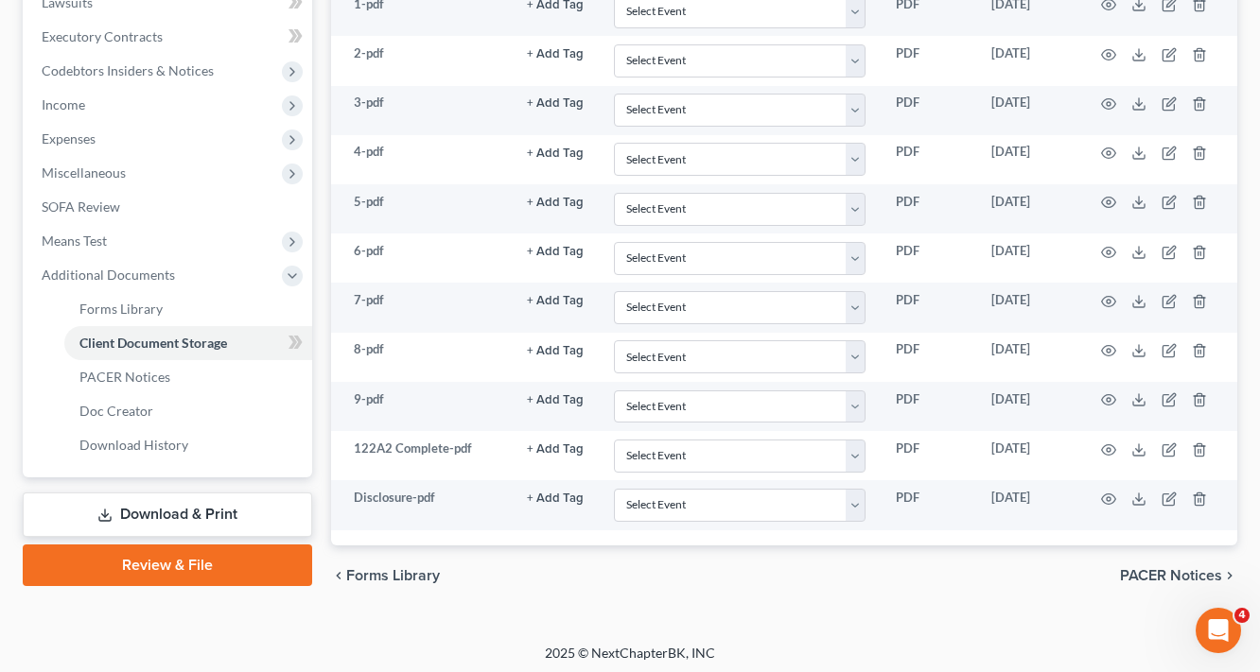
click at [178, 499] on link "Download & Print" at bounding box center [167, 515] width 289 height 44
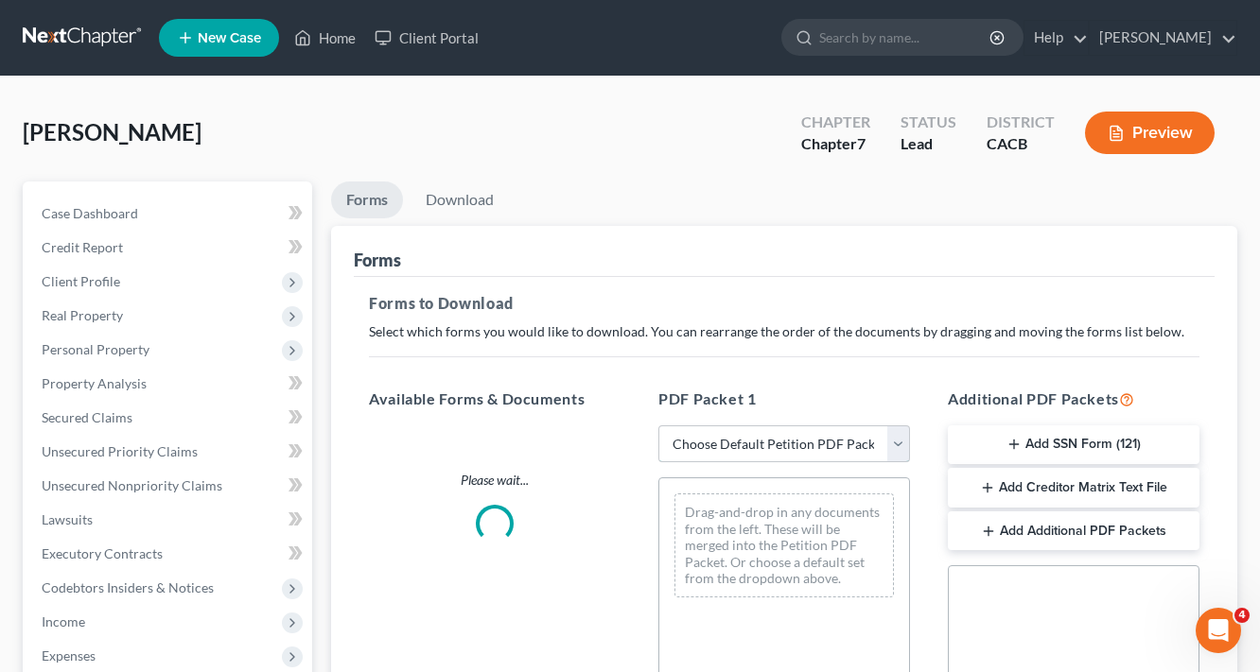
click at [734, 440] on select "Choose Default Petition PDF Packet Complete Bankruptcy Petition (all forms and …" at bounding box center [784, 445] width 252 height 38
click at [658, 426] on select "Choose Default Petition PDF Packet Complete Bankruptcy Petition (all forms and …" at bounding box center [784, 445] width 252 height 38
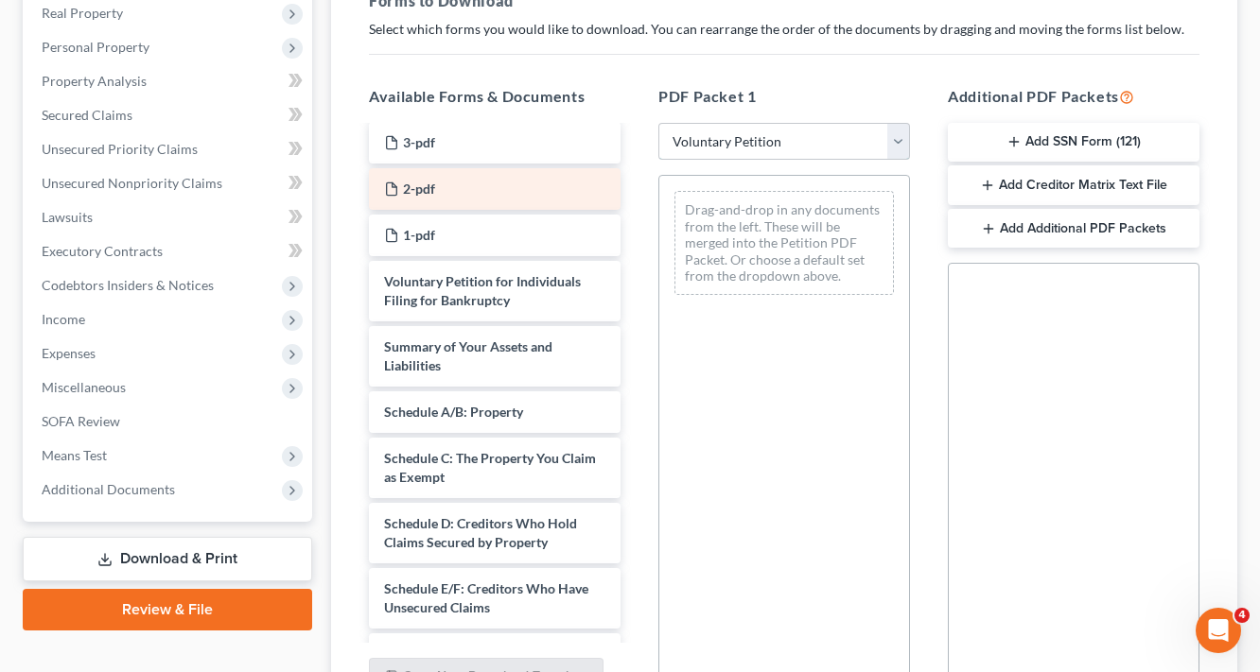
scroll to position [378, 0]
click at [741, 156] on select "Choose Default Petition PDF Packet Complete Bankruptcy Petition (all forms and …" at bounding box center [784, 142] width 252 height 38
click at [658, 123] on select "Choose Default Petition PDF Packet Complete Bankruptcy Petition (all forms and …" at bounding box center [784, 142] width 252 height 38
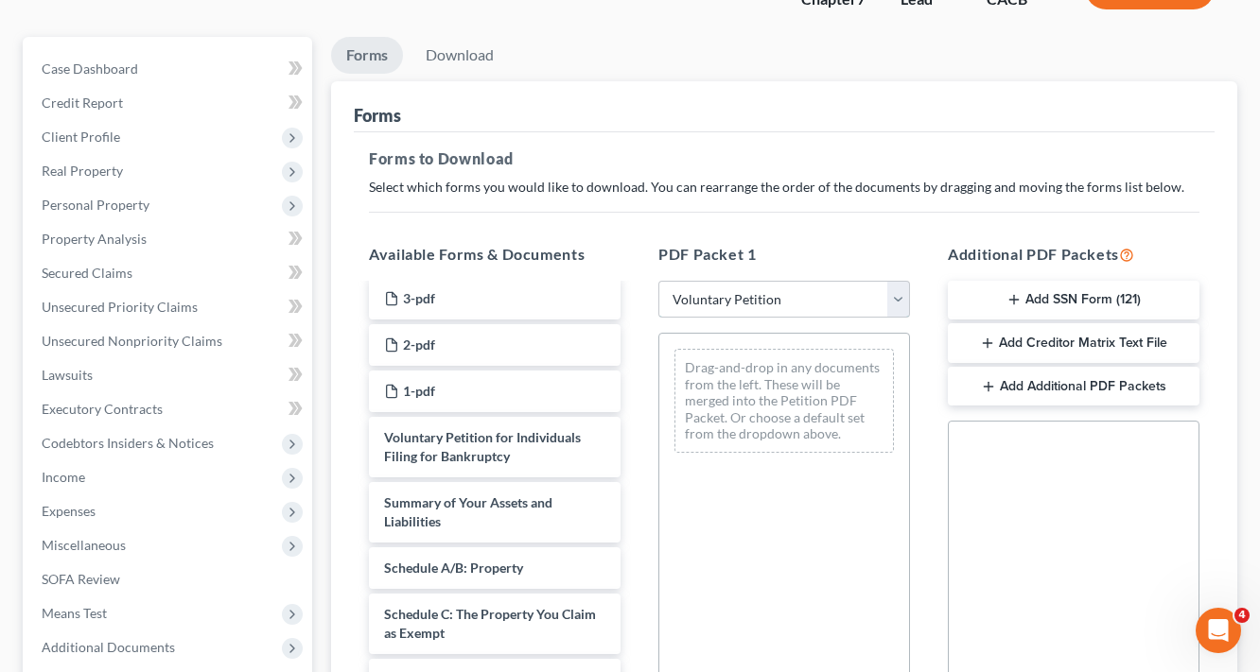
scroll to position [76, 0]
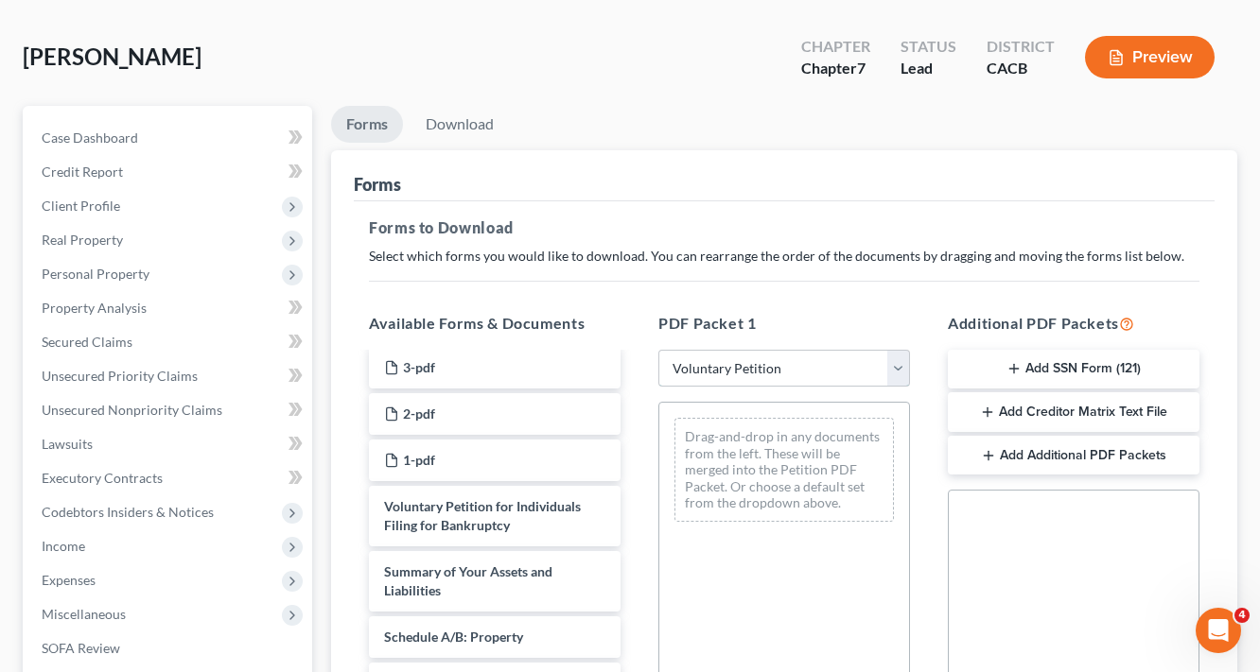
click at [757, 383] on select "Choose Default Petition PDF Packet Complete Bankruptcy Petition (all forms and …" at bounding box center [784, 369] width 252 height 38
click at [658, 350] on select "Choose Default Petition PDF Packet Complete Bankruptcy Petition (all forms and …" at bounding box center [784, 369] width 252 height 38
click at [787, 367] on select "Choose Default Petition PDF Packet Complete Bankruptcy Petition (all forms and …" at bounding box center [784, 369] width 252 height 38
click at [658, 350] on select "Choose Default Petition PDF Packet Complete Bankruptcy Petition (all forms and …" at bounding box center [784, 369] width 252 height 38
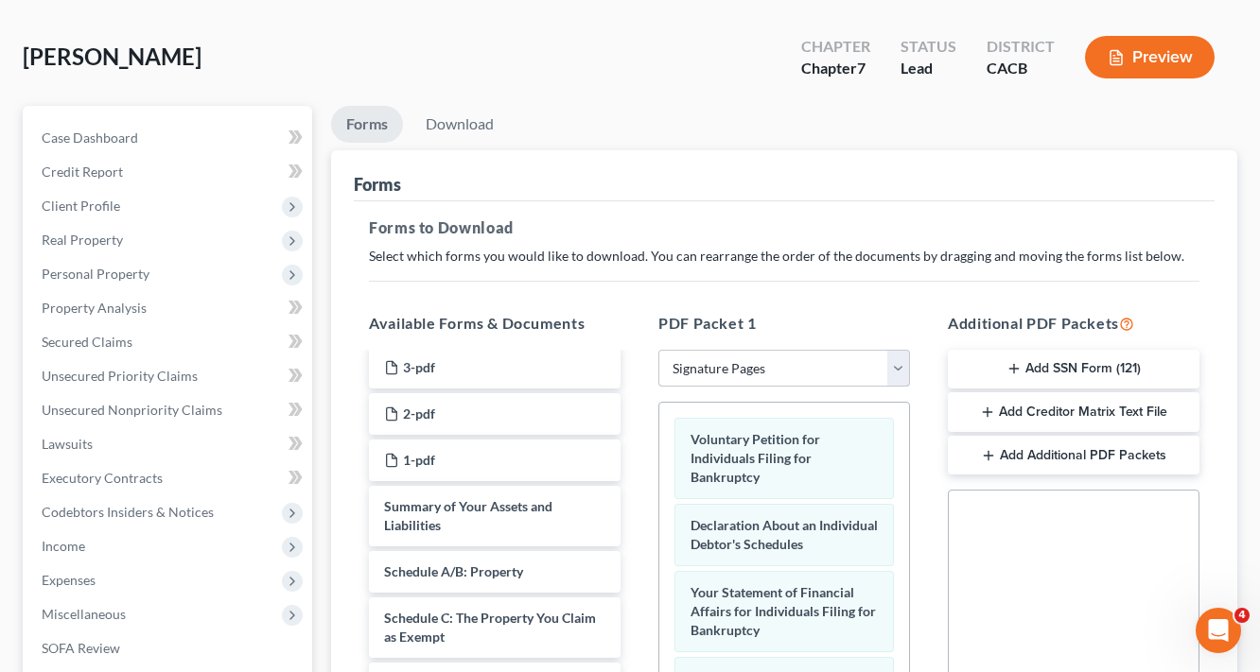
click at [776, 356] on select "Choose Default Petition PDF Packet Complete Bankruptcy Petition (all forms and …" at bounding box center [784, 369] width 252 height 38
select select "5"
click at [658, 350] on select "Choose Default Petition PDF Packet Complete Bankruptcy Petition (all forms and …" at bounding box center [784, 369] width 252 height 38
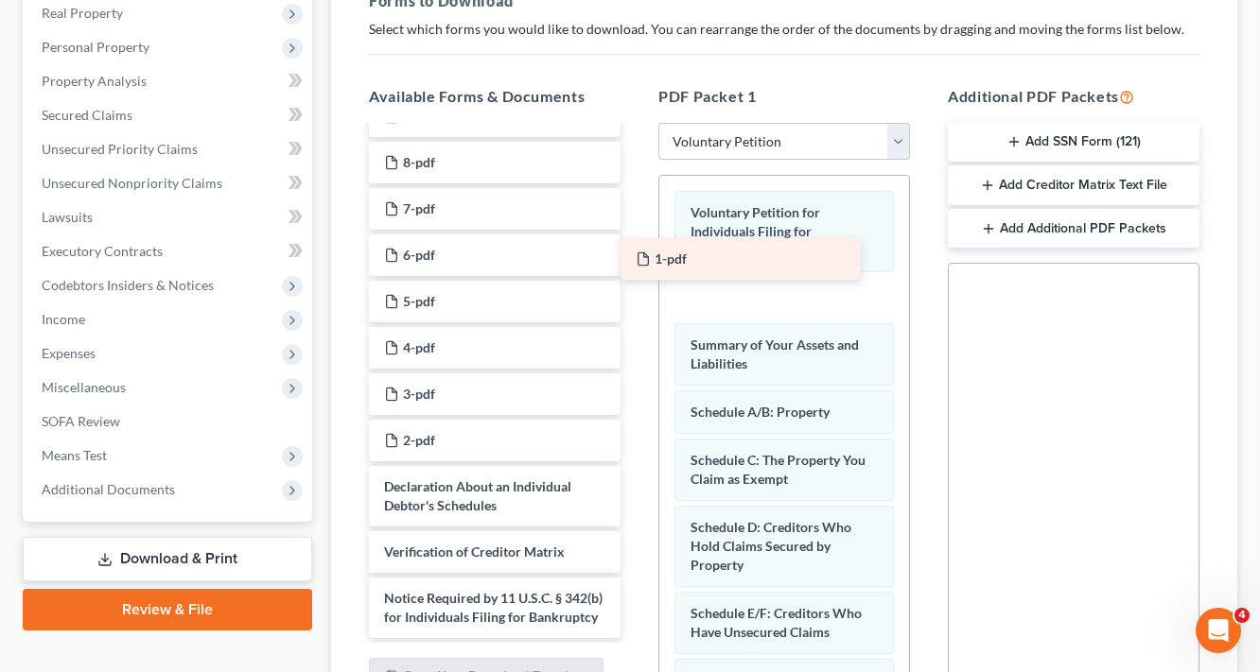
scroll to position [144, 0]
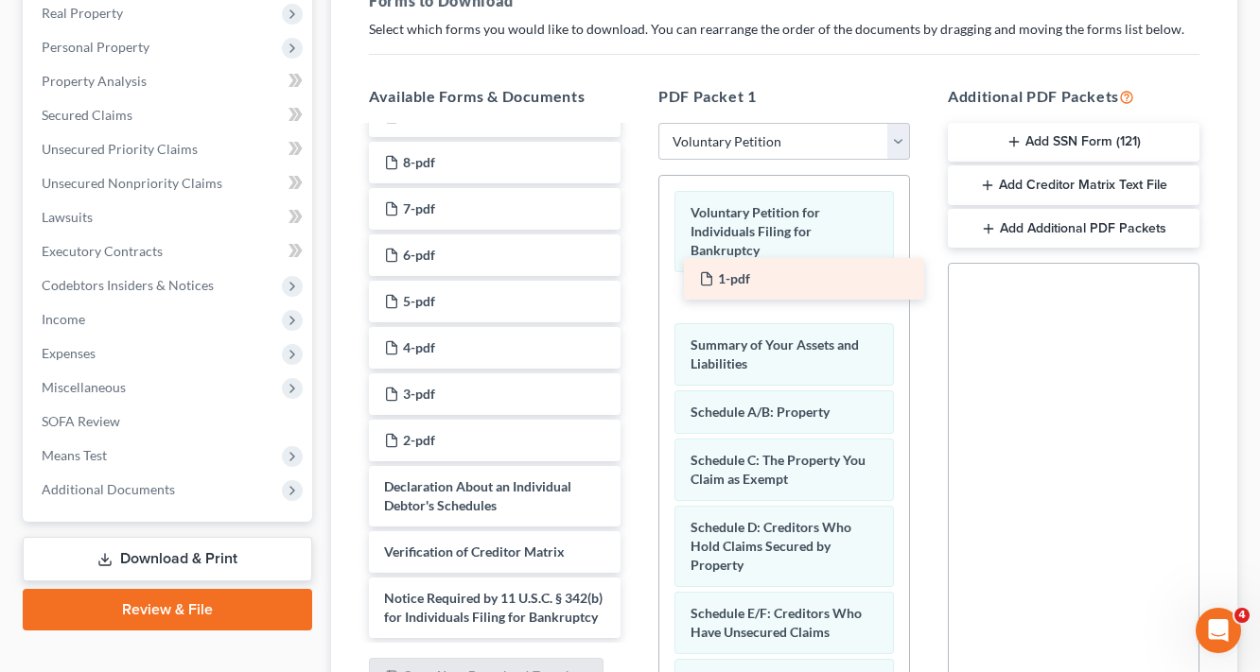
drag, startPoint x: 422, startPoint y: 422, endPoint x: 737, endPoint y: 280, distance: 345.4
click at [636, 280] on div "1-pdf Disclosure-pdf 122A2 Complete-pdf 9-pdf 8-pdf 7-pdf 6-pdf 5-pdf 4-pdf 3-p…" at bounding box center [495, 321] width 282 height 636
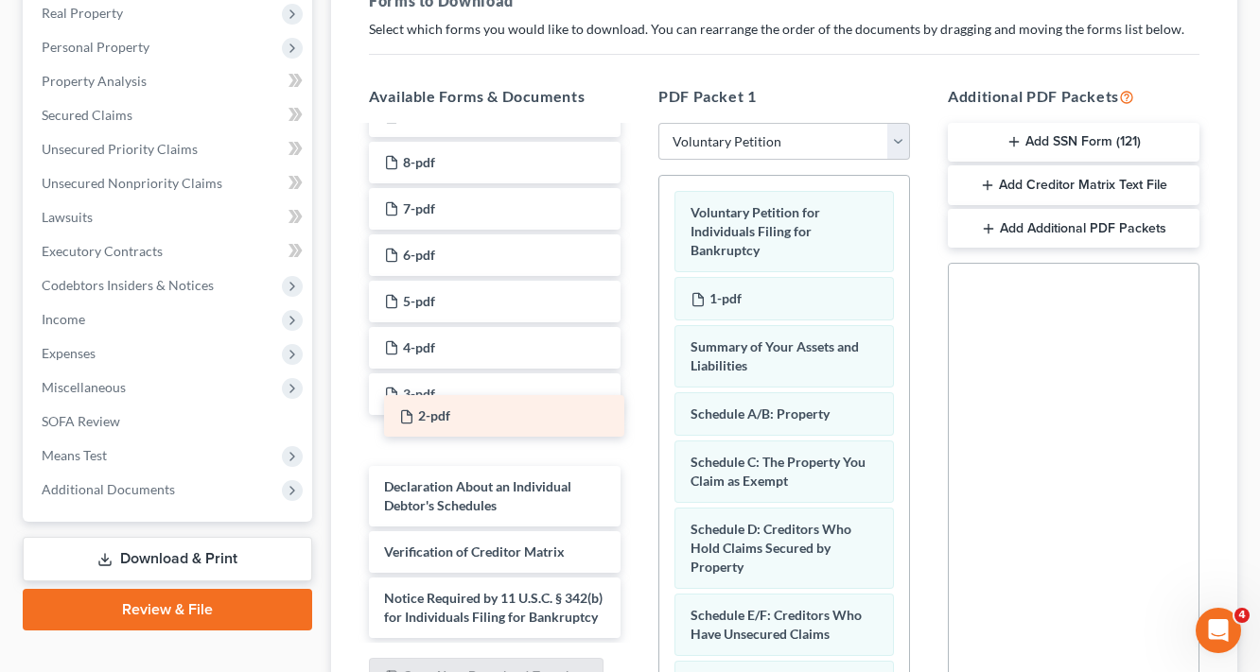
scroll to position [96, 0]
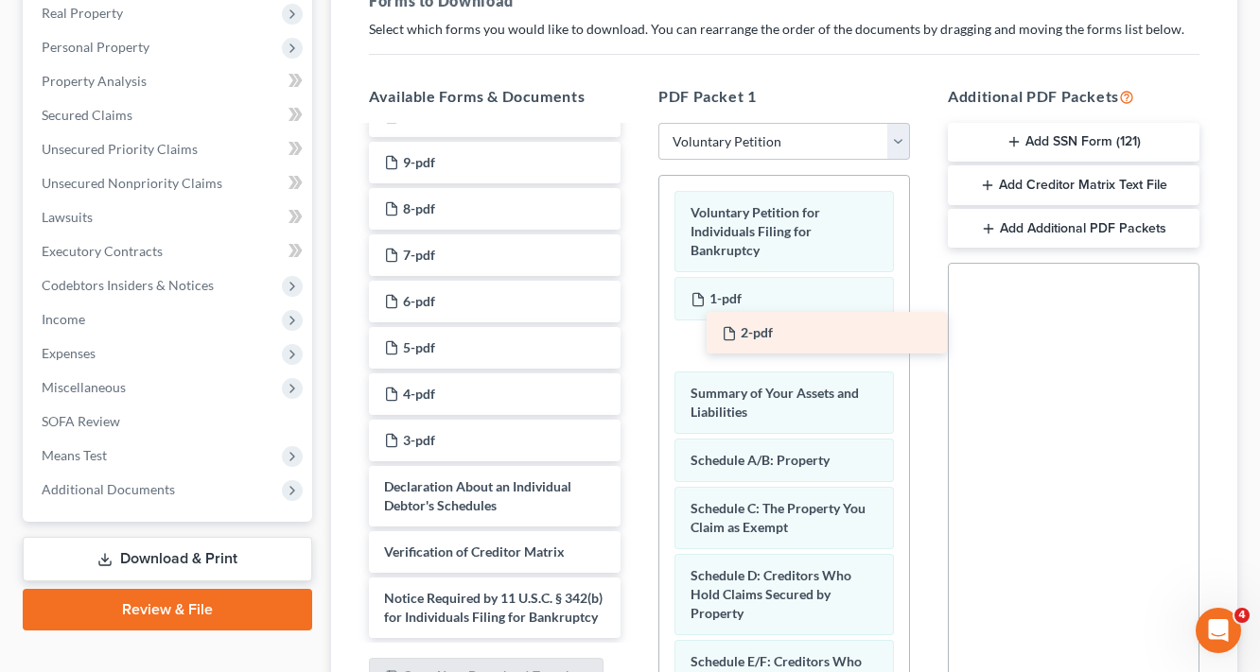
drag, startPoint x: 412, startPoint y: 416, endPoint x: 733, endPoint y: 335, distance: 330.8
click at [636, 329] on div "2-pdf Disclosure-pdf 122A2 Complete-pdf 9-pdf 8-pdf 7-pdf 6-pdf 5-pdf 4-pdf 3-p…" at bounding box center [495, 343] width 282 height 589
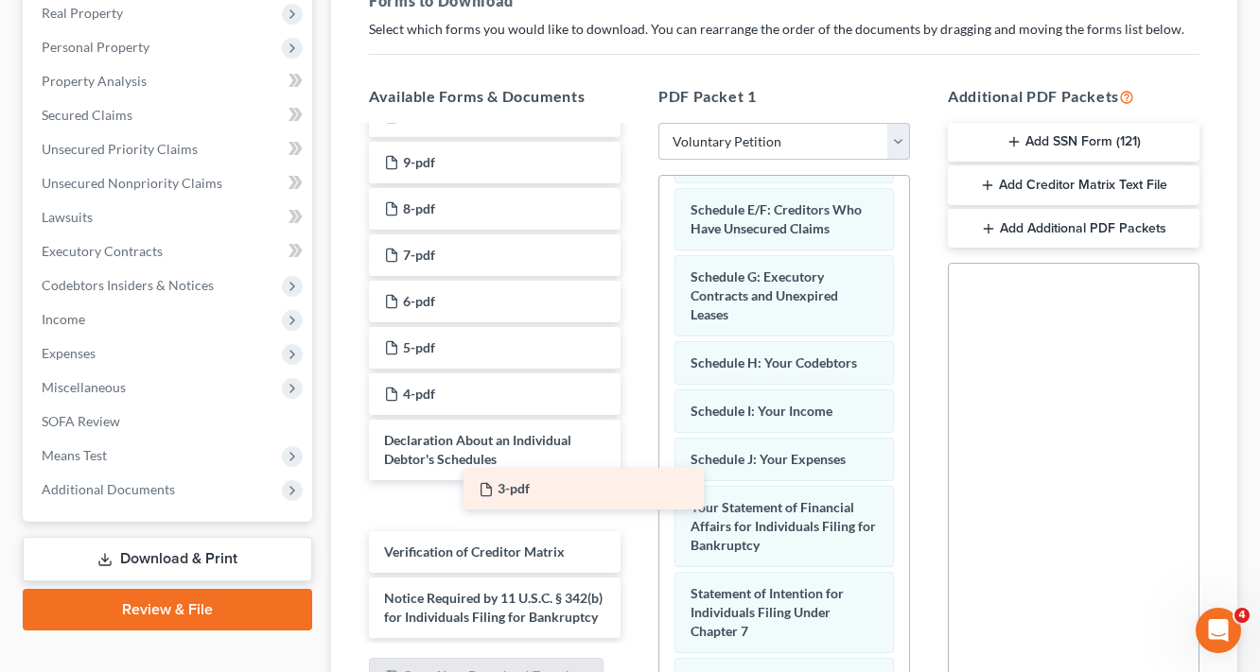
scroll to position [50, 0]
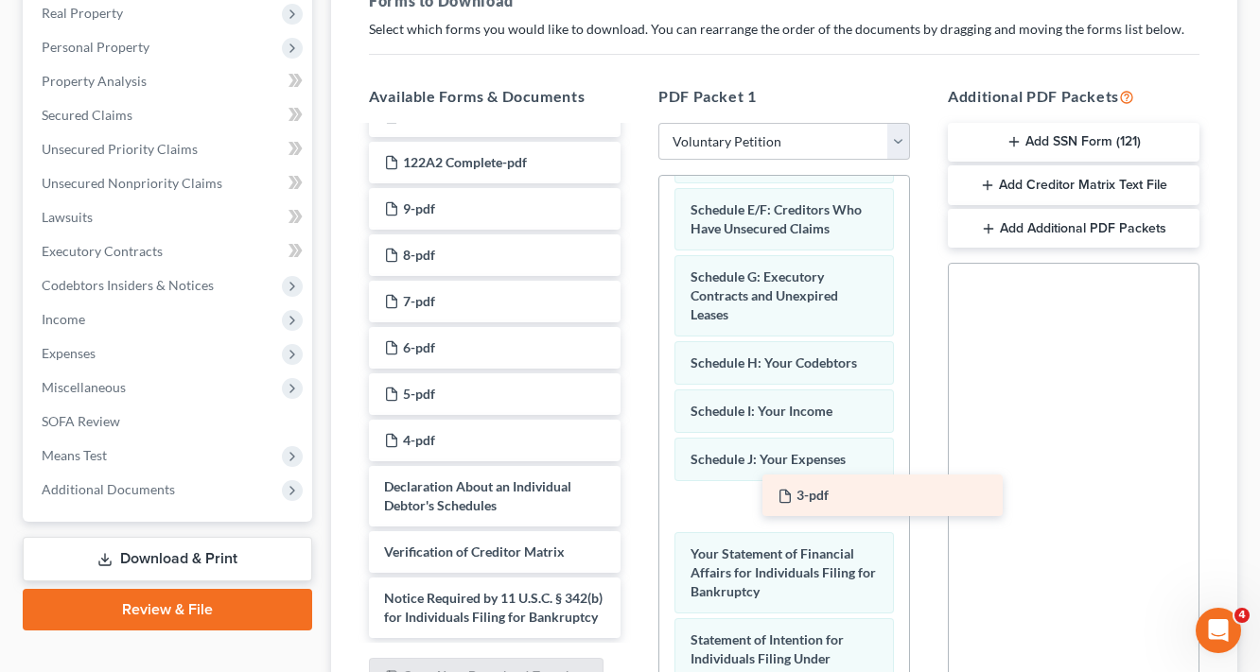
drag, startPoint x: 405, startPoint y: 421, endPoint x: 798, endPoint y: 496, distance: 400.5
click at [636, 496] on div "3-pdf Disclosure-pdf 122A2 Complete-pdf 9-pdf 8-pdf 7-pdf 6-pdf 5-pdf 4-pdf 3-p…" at bounding box center [495, 367] width 282 height 543
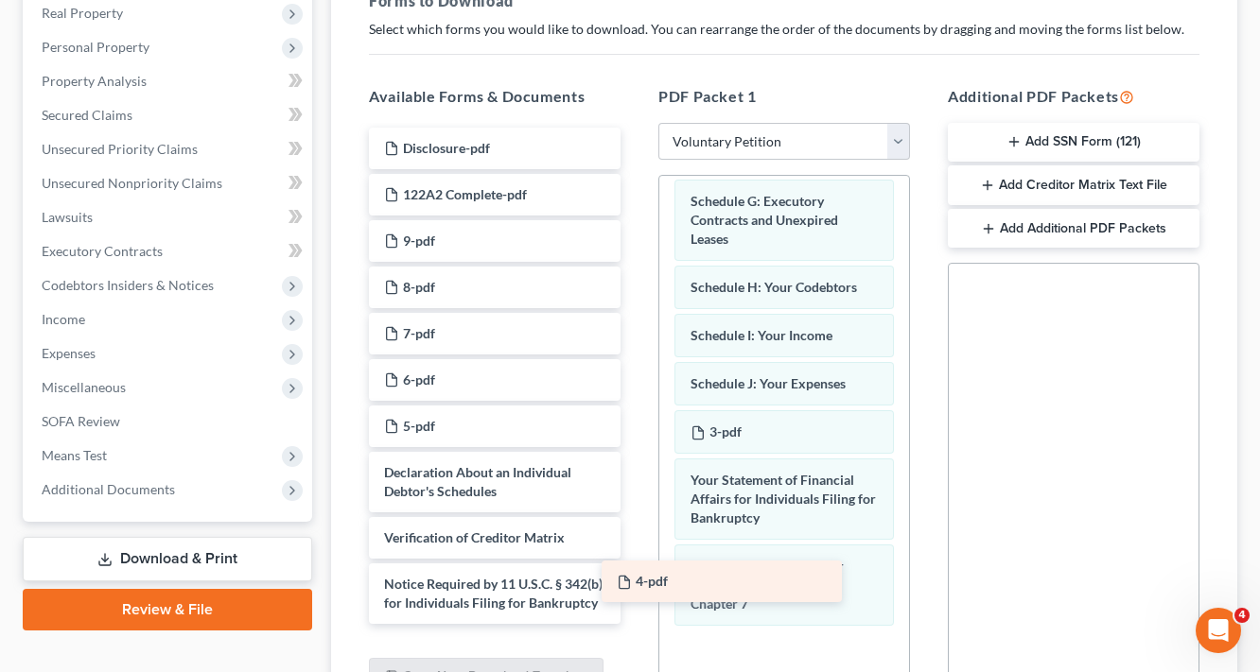
scroll to position [4, 0]
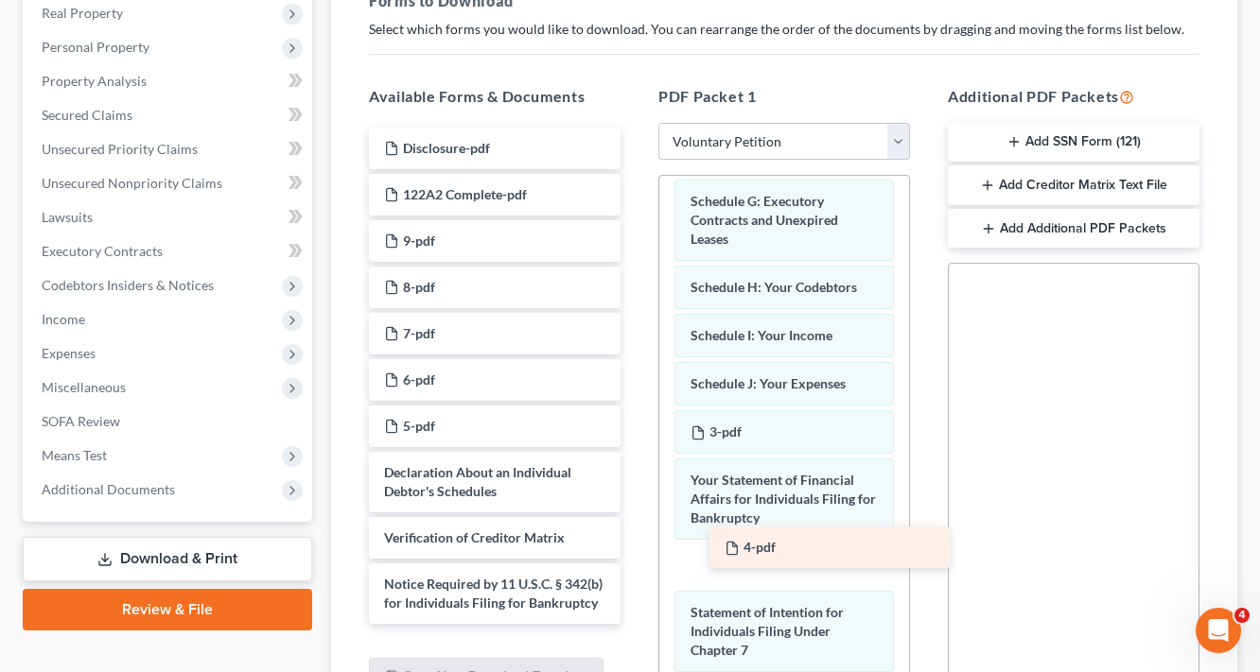
drag, startPoint x: 405, startPoint y: 426, endPoint x: 745, endPoint y: 551, distance: 363.0
click at [636, 551] on div "4-pdf Disclosure-pdf 122A2 Complete-pdf 9-pdf 8-pdf 7-pdf 6-pdf 5-pdf 4-pdf Dec…" at bounding box center [495, 376] width 282 height 497
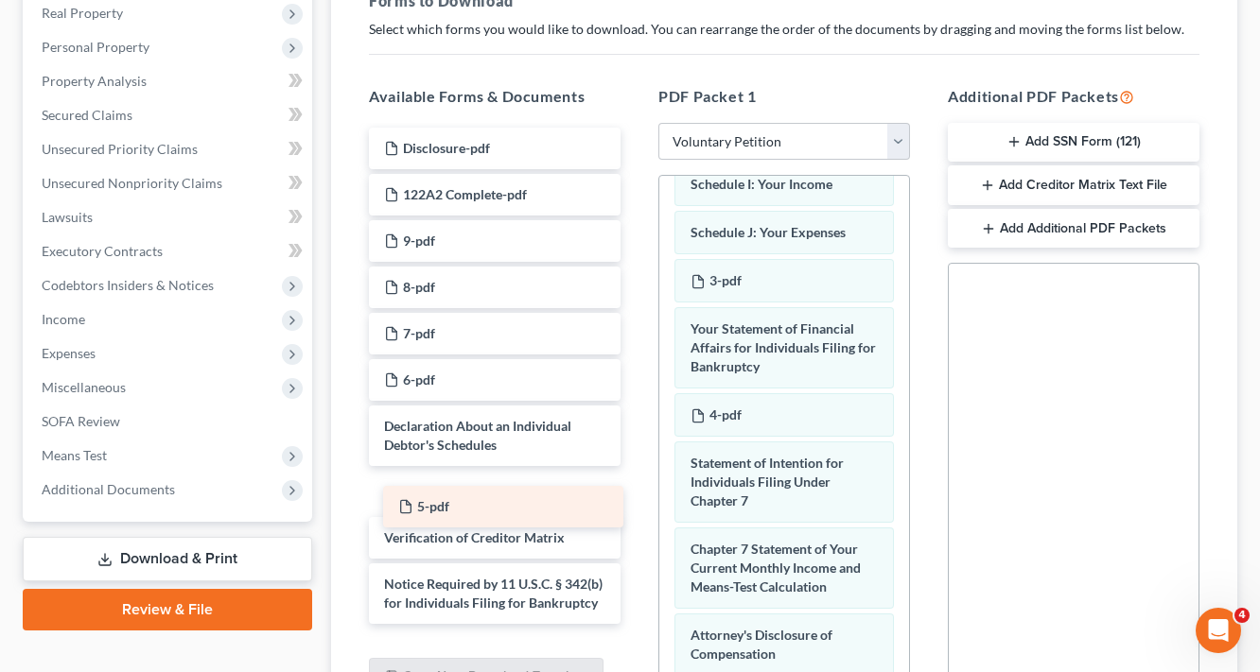
scroll to position [0, 0]
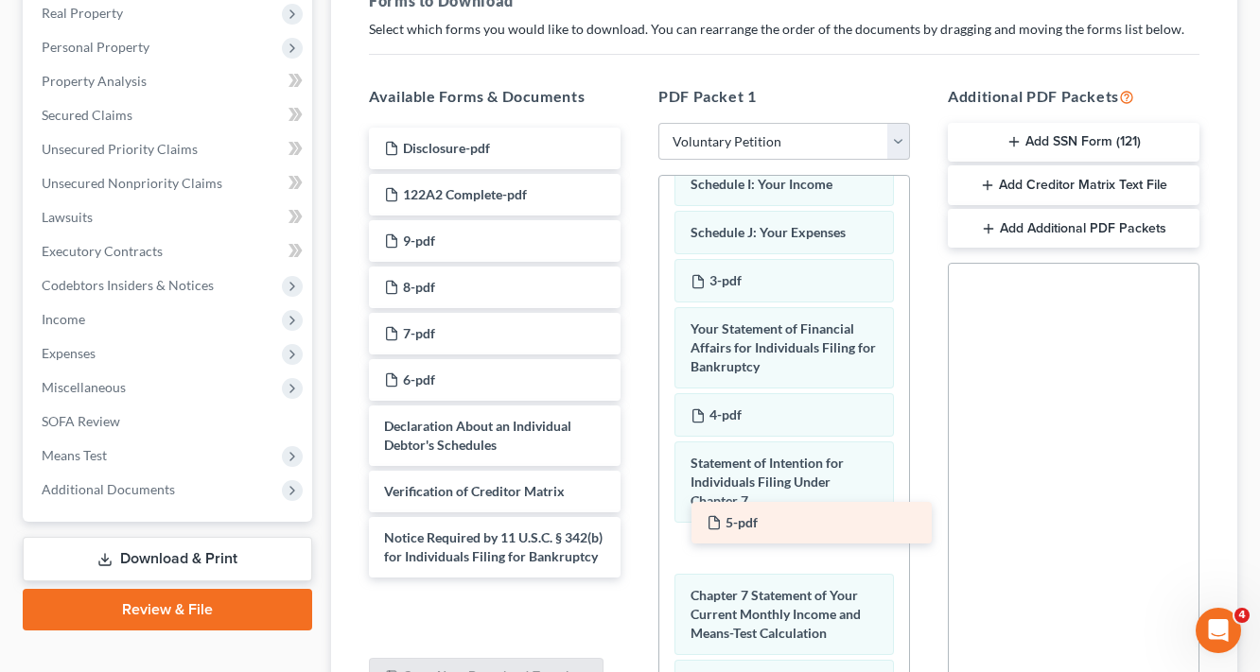
drag, startPoint x: 431, startPoint y: 416, endPoint x: 759, endPoint y: 506, distance: 340.3
click at [636, 506] on div "5-pdf Disclosure-pdf 122A2 Complete-pdf 9-pdf 8-pdf 7-pdf 6-pdf 5-pdf Declarati…" at bounding box center [495, 353] width 282 height 450
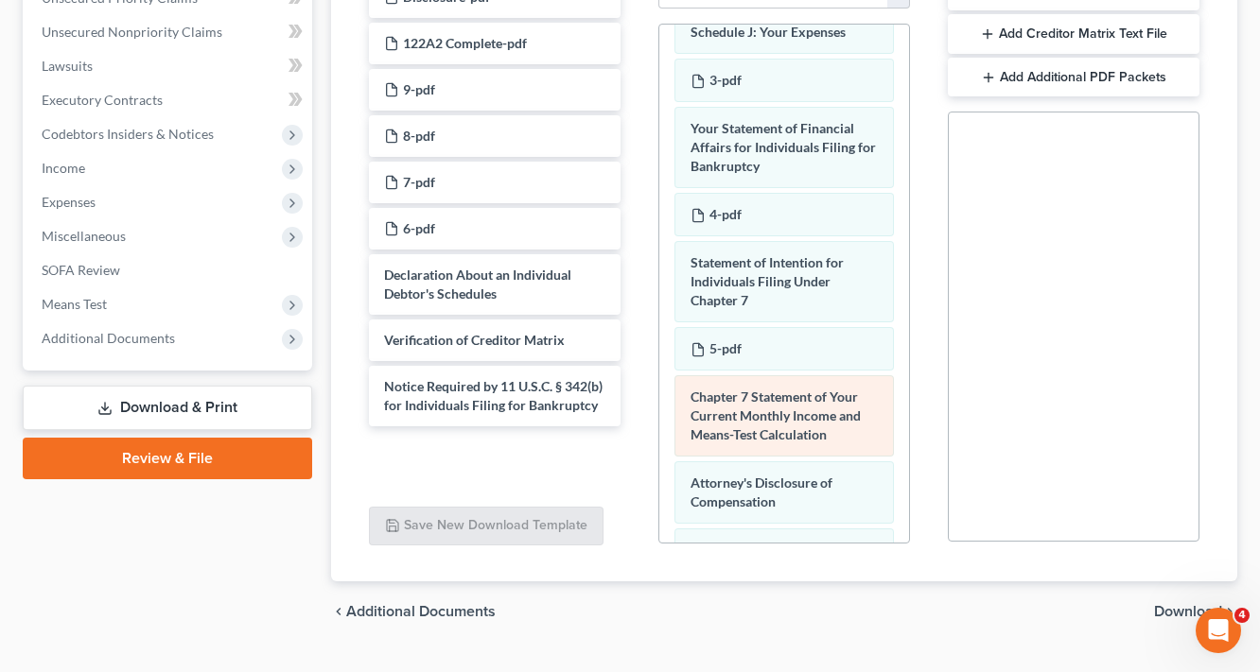
scroll to position [757, 0]
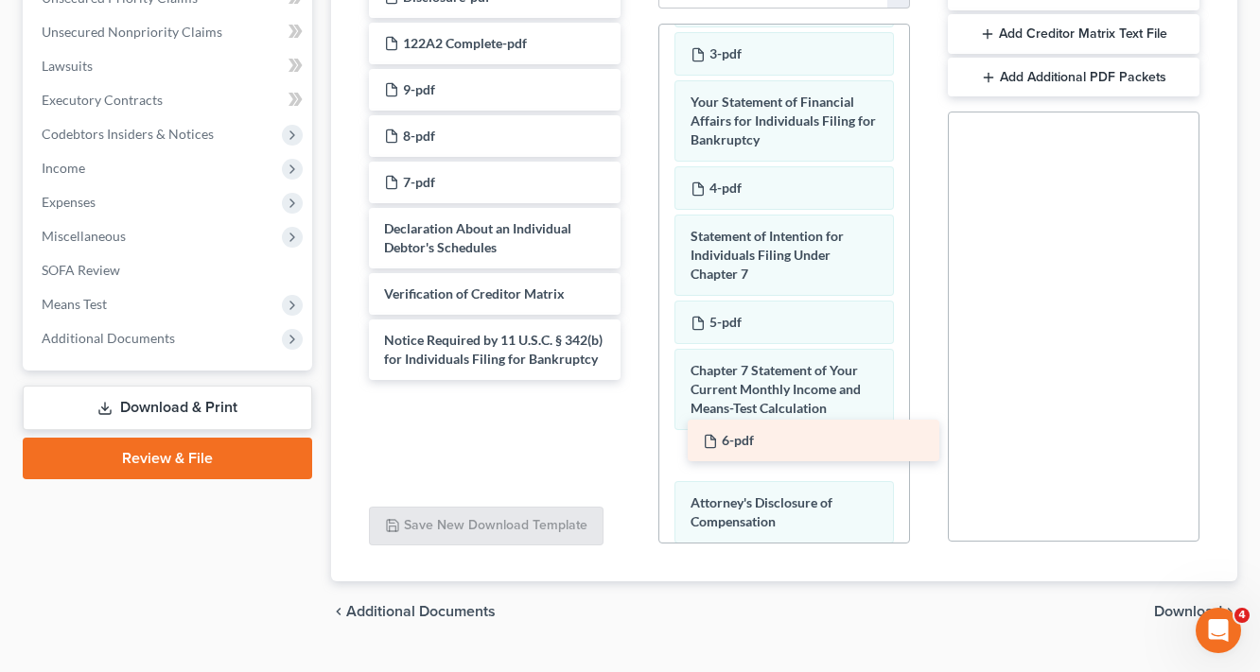
drag, startPoint x: 434, startPoint y: 226, endPoint x: 753, endPoint y: 440, distance: 383.8
click at [636, 380] on div "6-pdf Disclosure-pdf 122A2 Complete-pdf 9-pdf 8-pdf 7-pdf 6-pdf Declaration Abo…" at bounding box center [495, 178] width 282 height 404
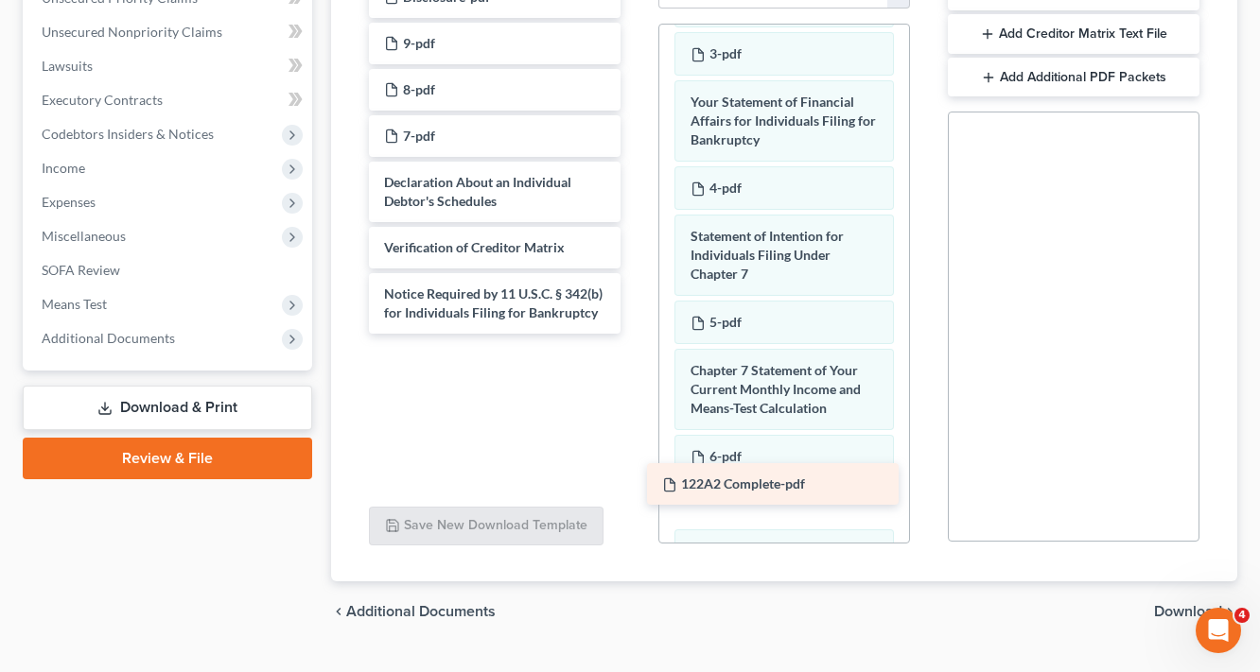
drag, startPoint x: 492, startPoint y: 39, endPoint x: 793, endPoint y: 479, distance: 533.6
click at [636, 334] on div "122A2 Complete-pdf Disclosure-pdf 122A2 Complete-pdf 9-pdf 8-pdf 7-pdf Declarat…" at bounding box center [495, 154] width 282 height 357
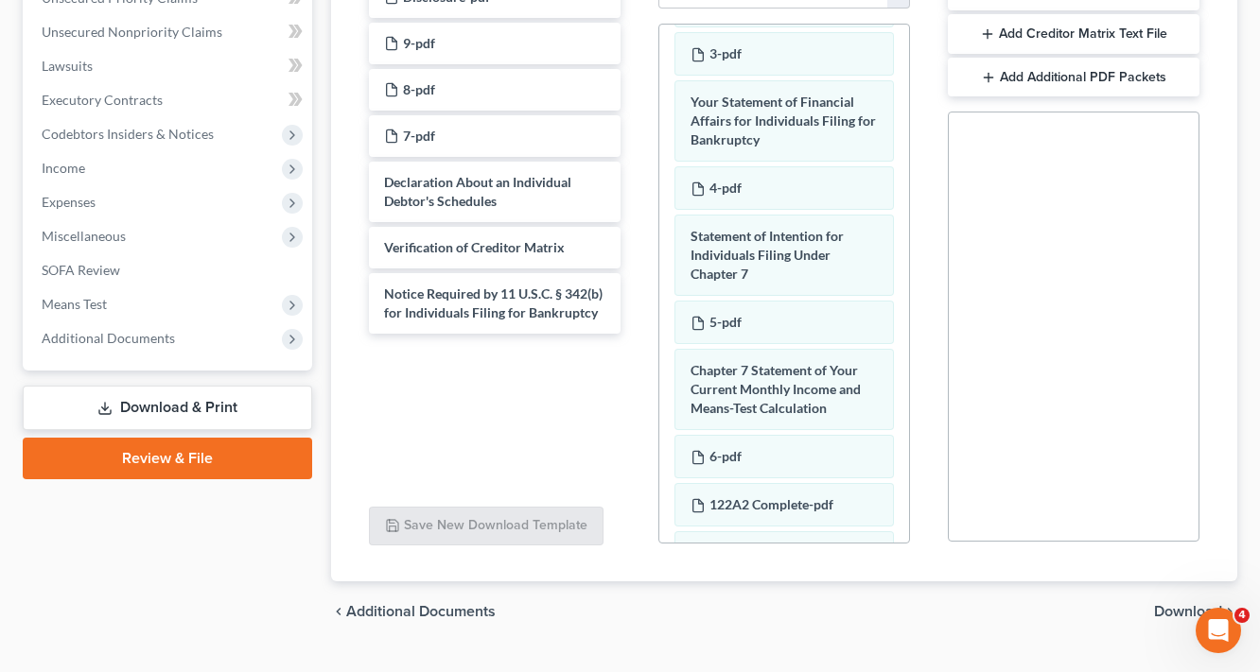
scroll to position [969, 0]
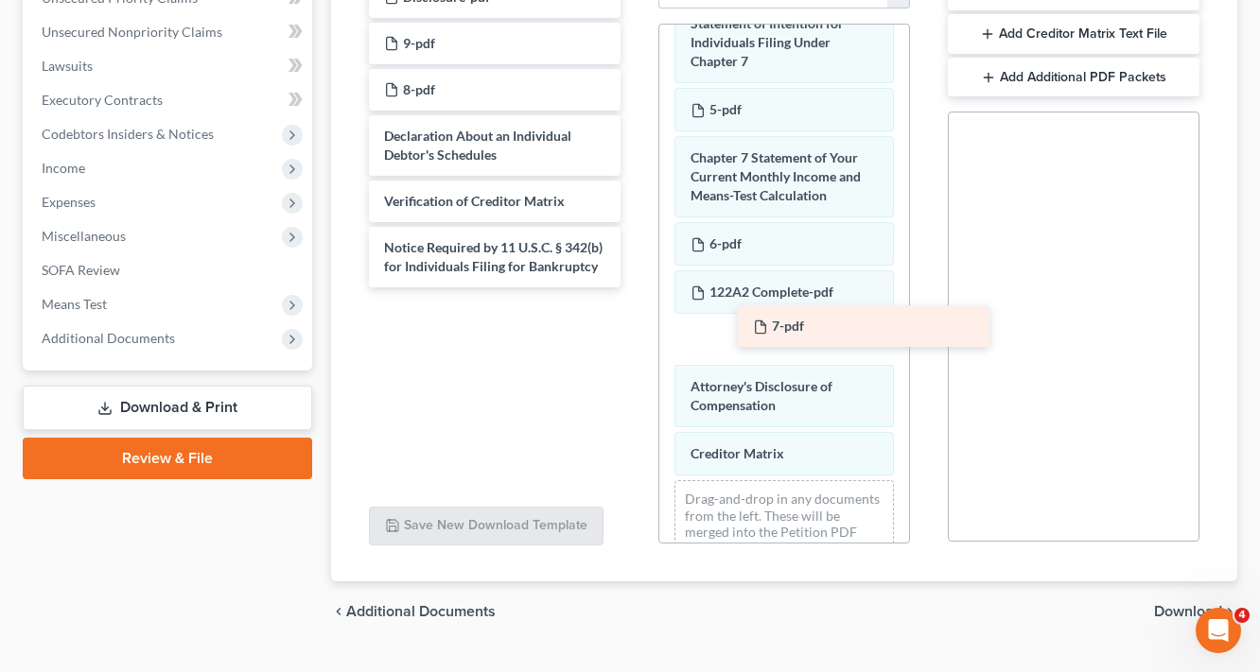
drag, startPoint x: 416, startPoint y: 133, endPoint x: 774, endPoint y: 322, distance: 404.0
click at [636, 288] on div "7-pdf Disclosure-pdf 9-pdf 8-pdf 7-pdf Declaration About an Individual Debtor's…" at bounding box center [495, 131] width 282 height 311
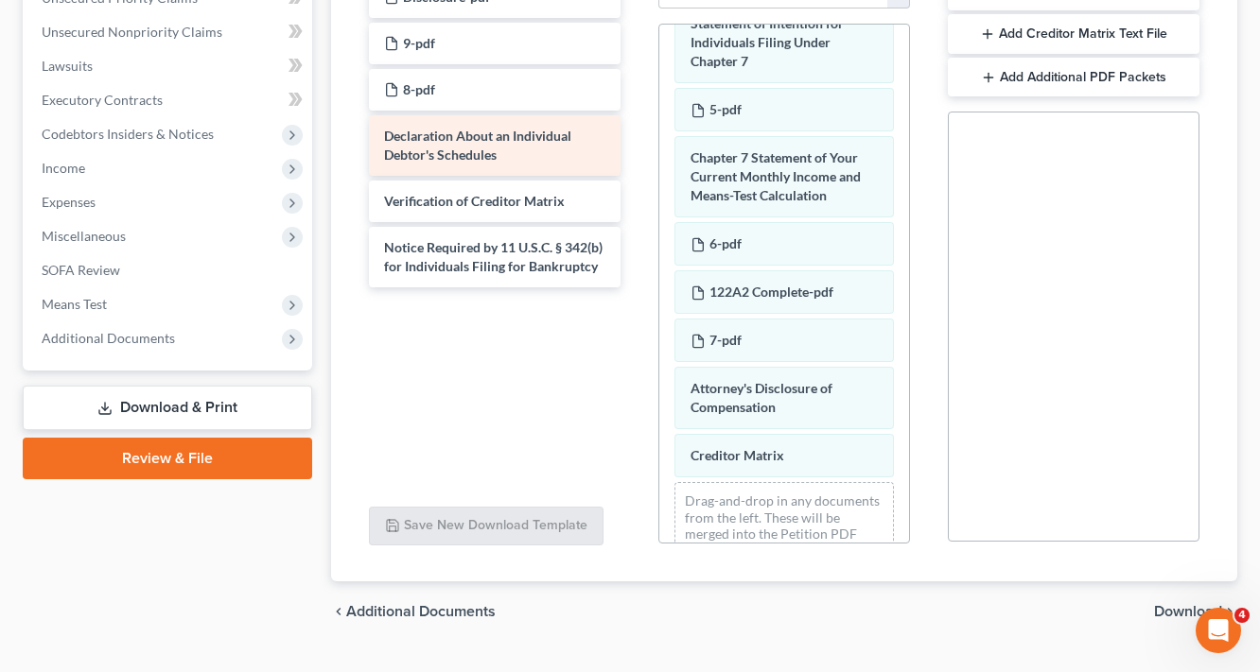
scroll to position [378, 0]
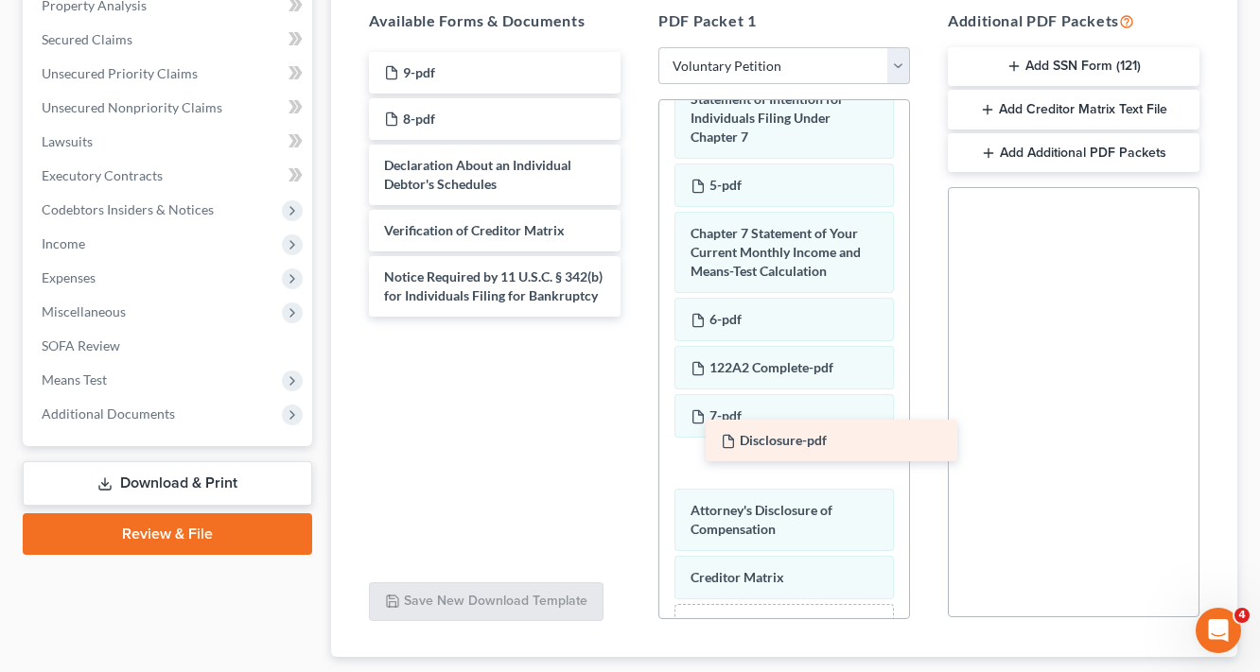
drag, startPoint x: 472, startPoint y: 64, endPoint x: 807, endPoint y: 434, distance: 498.8
click at [636, 317] on div "Disclosure-pdf Disclosure-pdf 9-pdf 8-pdf Declaration About an Individual Debto…" at bounding box center [495, 184] width 282 height 265
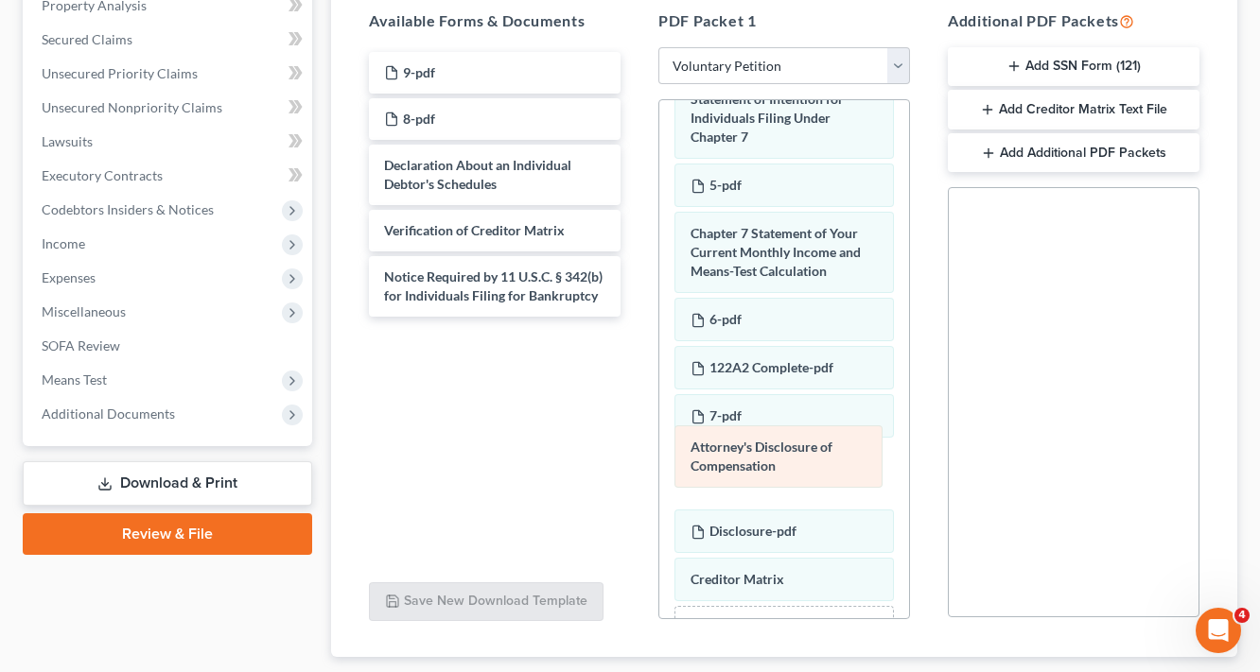
drag, startPoint x: 751, startPoint y: 519, endPoint x: 751, endPoint y: 464, distance: 54.9
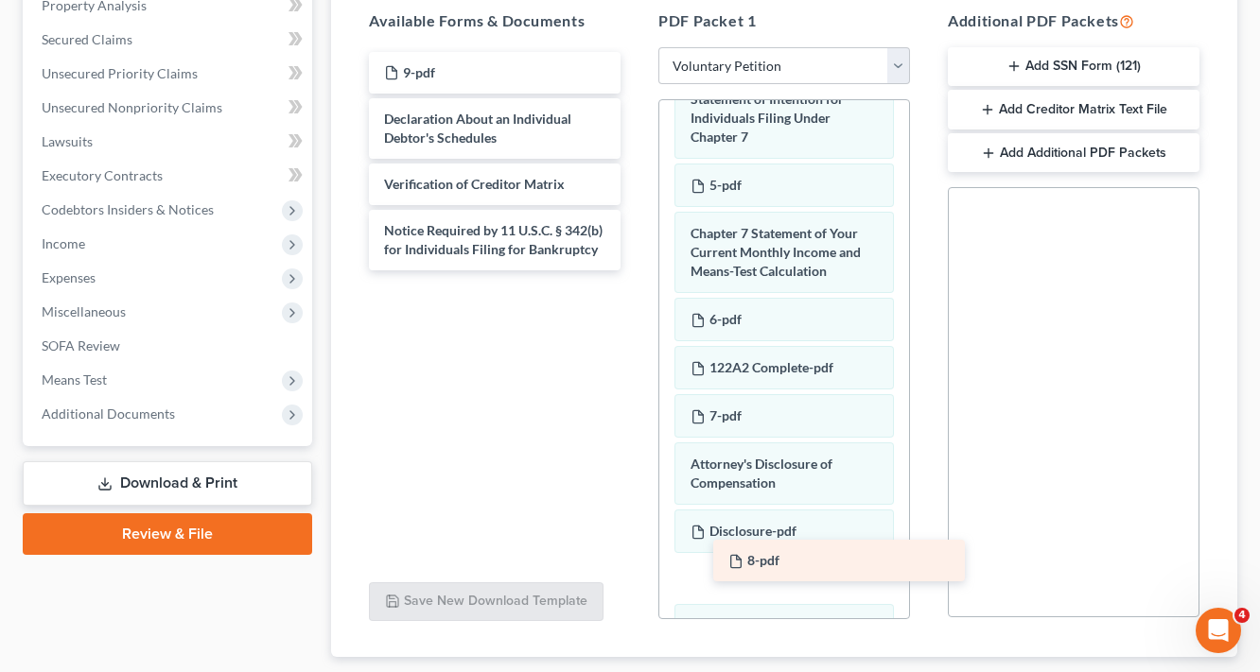
drag, startPoint x: 418, startPoint y: 116, endPoint x: 763, endPoint y: 552, distance: 556.1
click at [636, 270] on div "8-pdf 9-pdf 8-pdf Declaration About an Individual Debtor's Schedules Verificati…" at bounding box center [495, 161] width 282 height 218
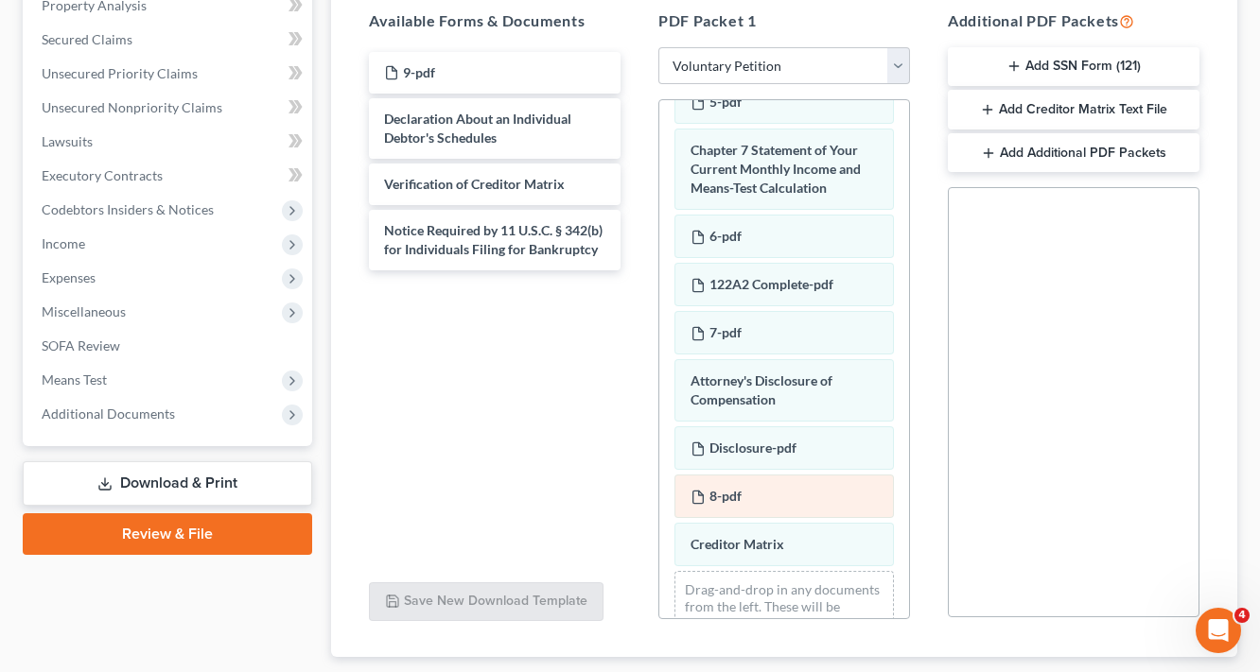
scroll to position [1113, 0]
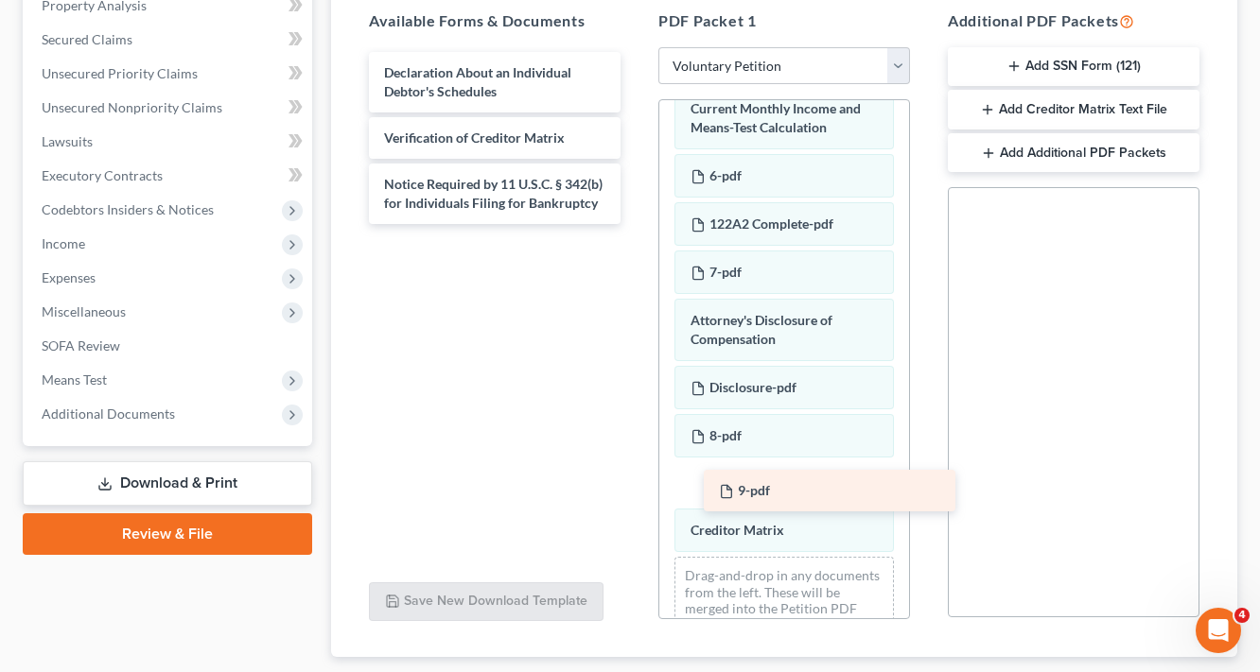
drag, startPoint x: 415, startPoint y: 64, endPoint x: 749, endPoint y: 482, distance: 535.0
click at [636, 224] on div "9-pdf 9-pdf Declaration About an Individual Debtor's Schedules Verification of …" at bounding box center [495, 138] width 282 height 172
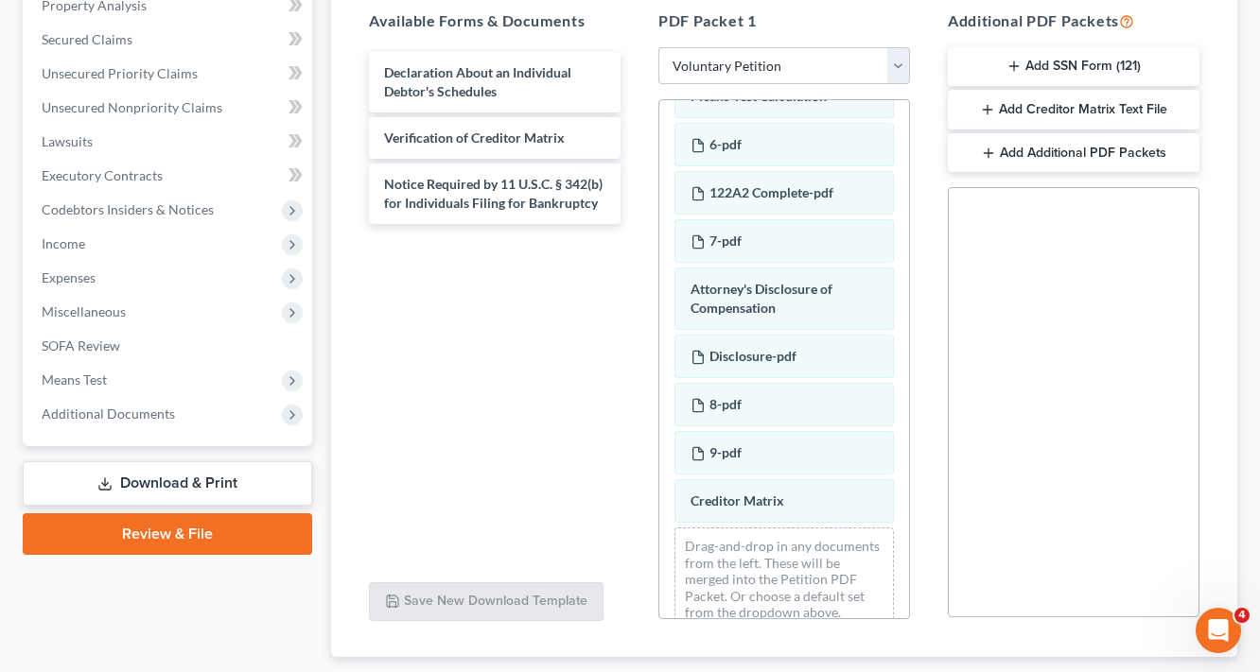
scroll to position [1161, 0]
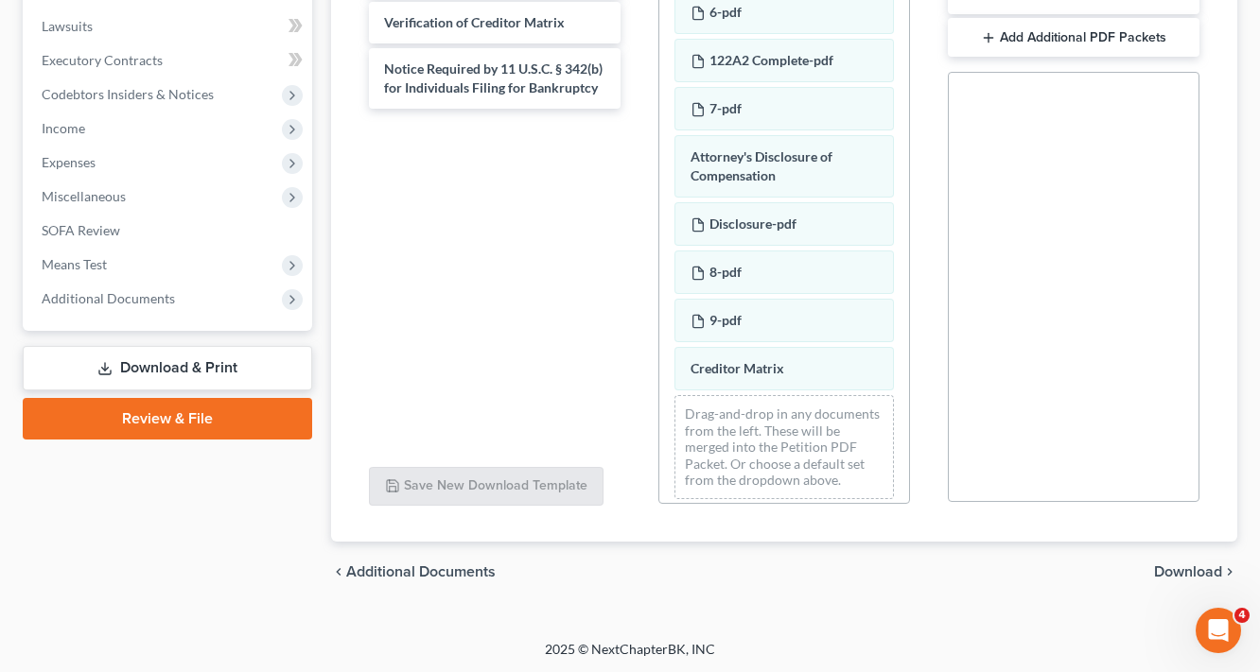
click at [1192, 565] on span "Download" at bounding box center [1188, 572] width 68 height 15
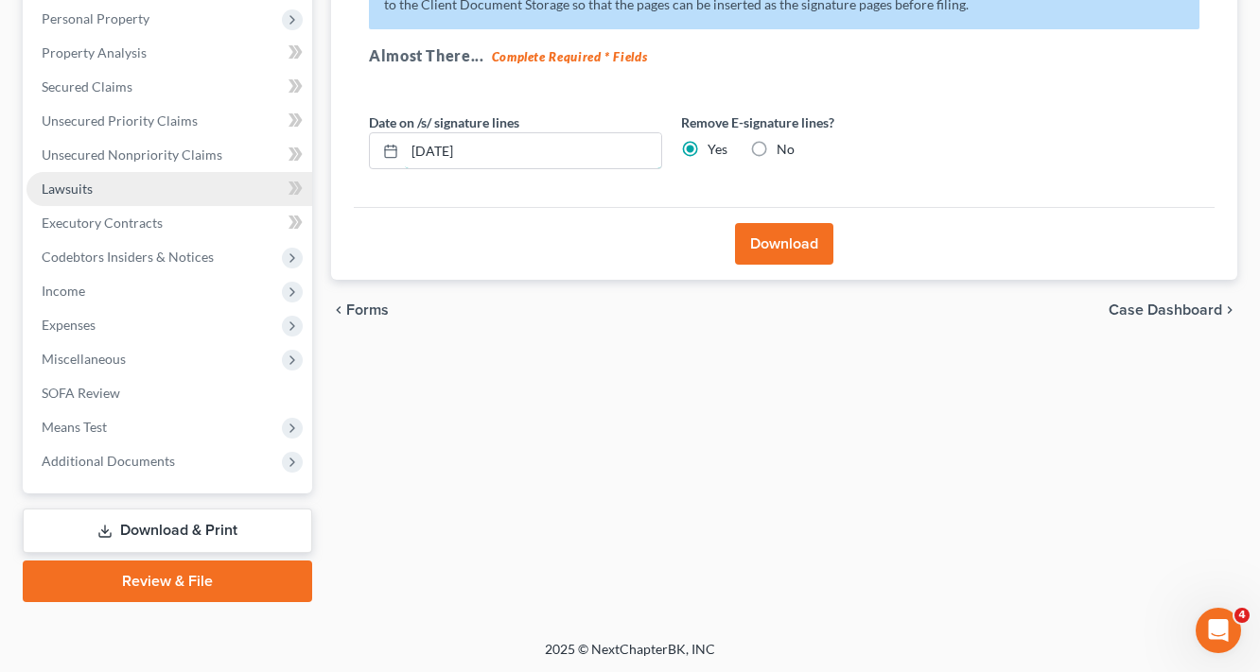
drag, startPoint x: 466, startPoint y: 148, endPoint x: 197, endPoint y: 201, distance: 274.7
click at [193, 202] on div "Petition Navigation Case Dashboard Payments Invoices Payments Payments Credit R…" at bounding box center [629, 227] width 1233 height 752
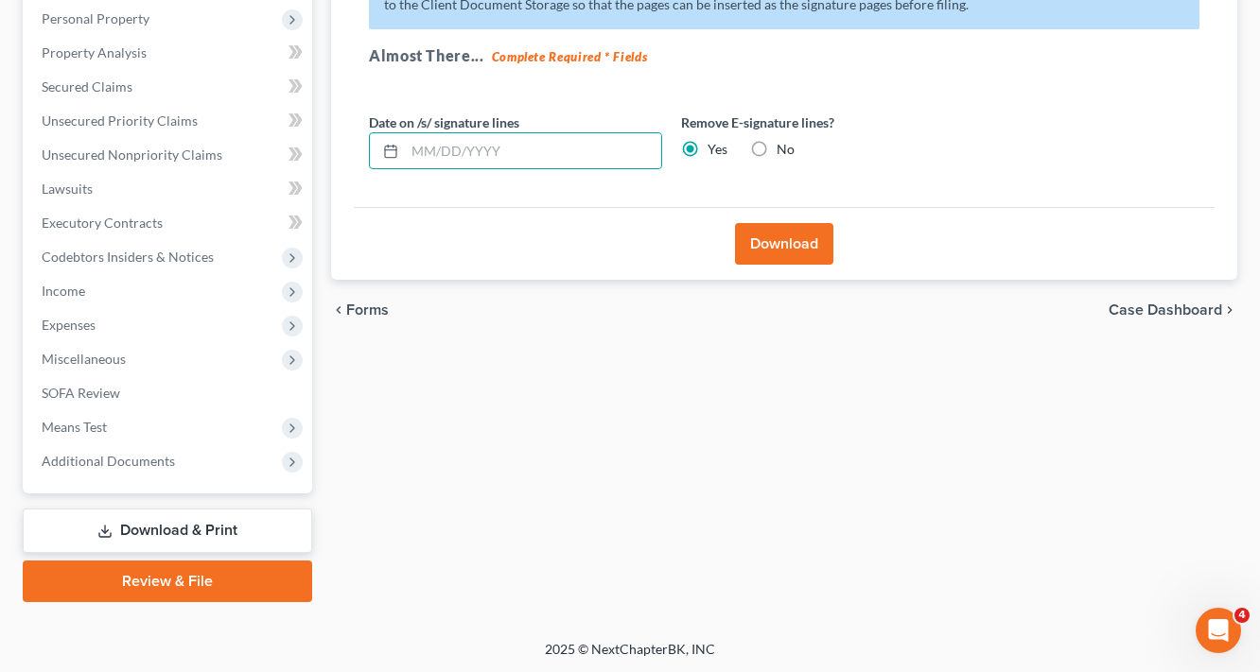
click at [826, 236] on button "Download" at bounding box center [784, 244] width 98 height 42
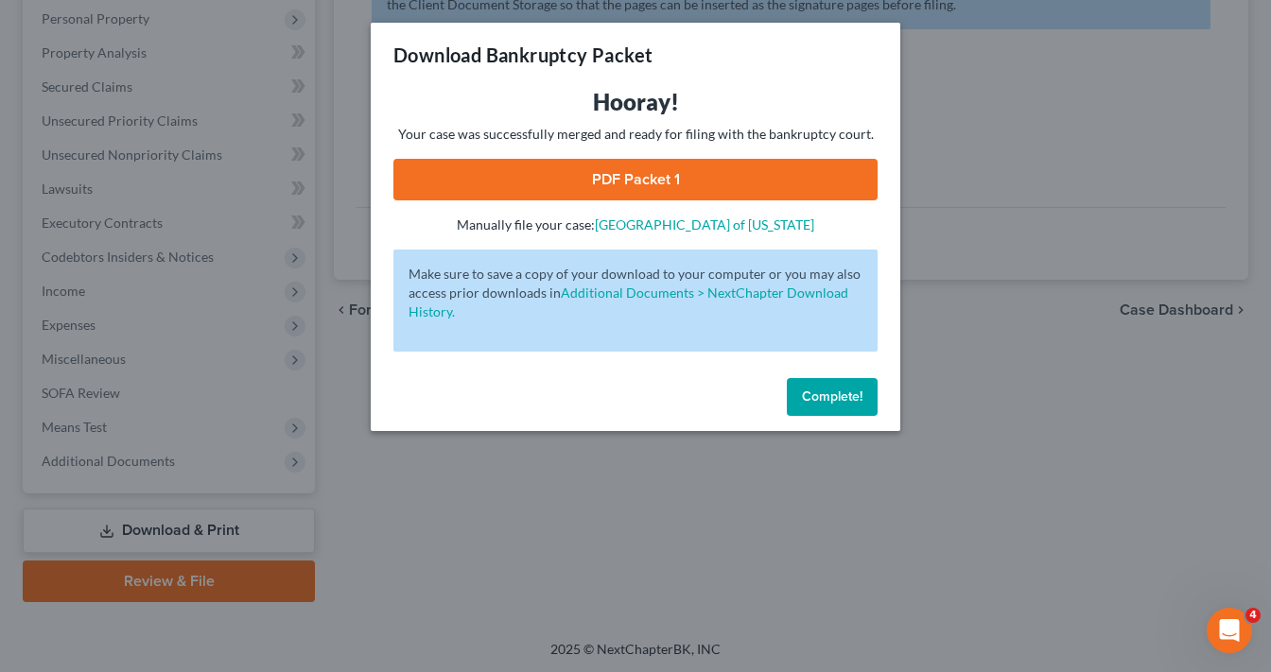
click at [618, 185] on link "PDF Packet 1" at bounding box center [635, 180] width 484 height 42
